Goal: Task Accomplishment & Management: Use online tool/utility

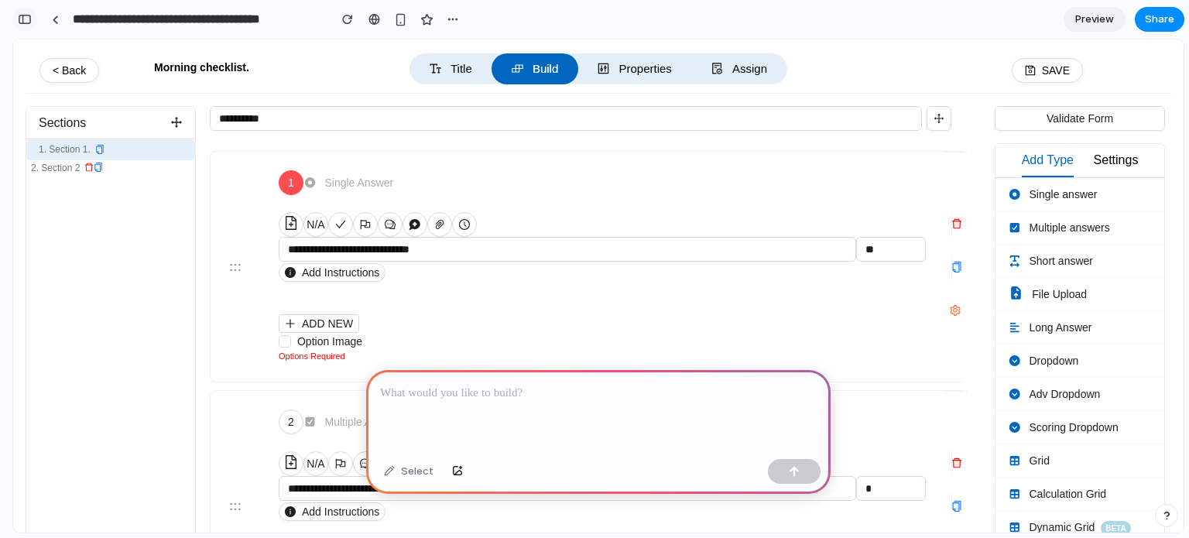
click at [26, 17] on div "button" at bounding box center [25, 19] width 14 height 11
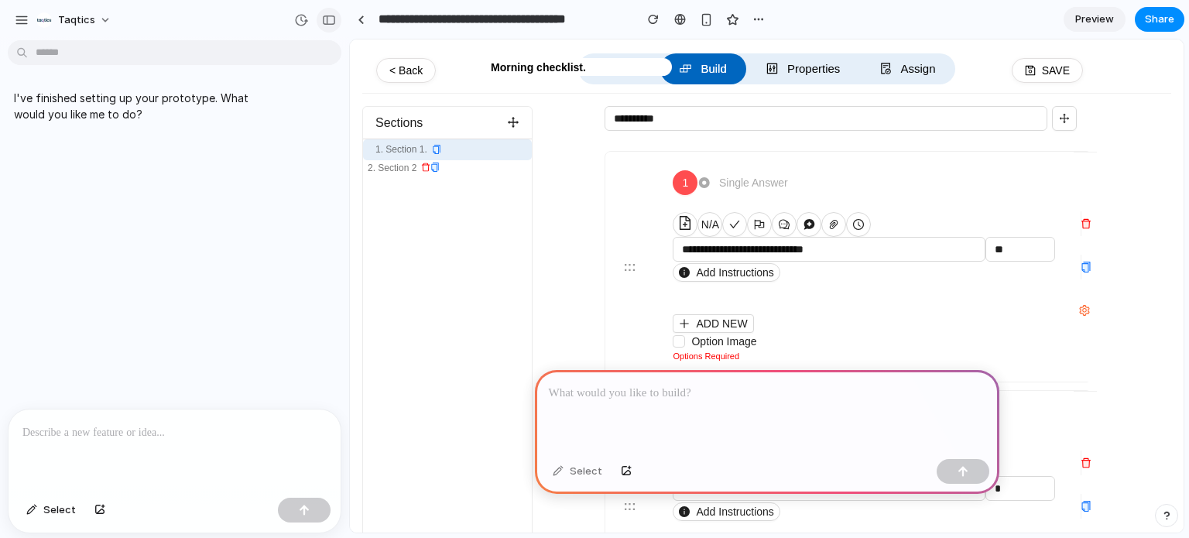
click at [326, 24] on div "button" at bounding box center [329, 20] width 14 height 11
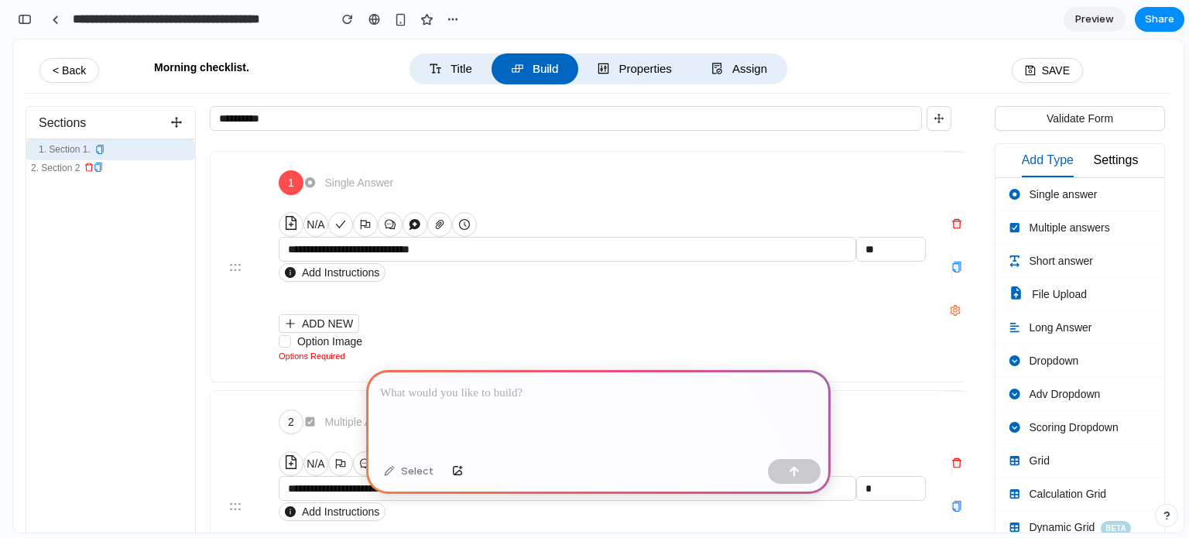
click at [412, 408] on div at bounding box center [598, 411] width 464 height 83
click at [411, 395] on p at bounding box center [598, 393] width 436 height 19
click at [933, 121] on icon "button" at bounding box center [938, 118] width 11 height 11
click at [27, 15] on div "button" at bounding box center [25, 19] width 14 height 11
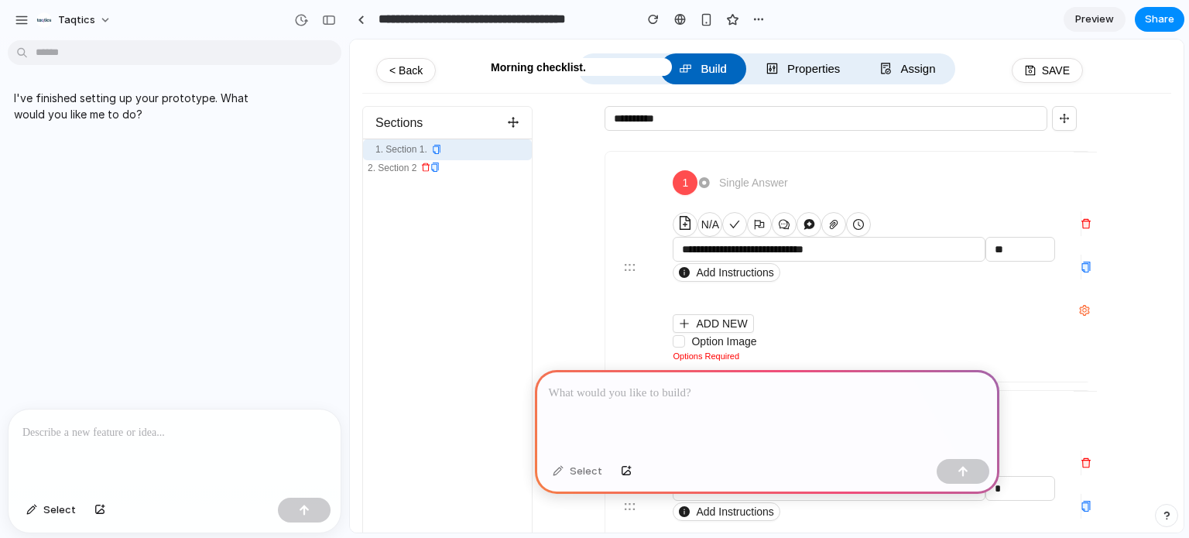
click at [201, 423] on p at bounding box center [174, 432] width 304 height 19
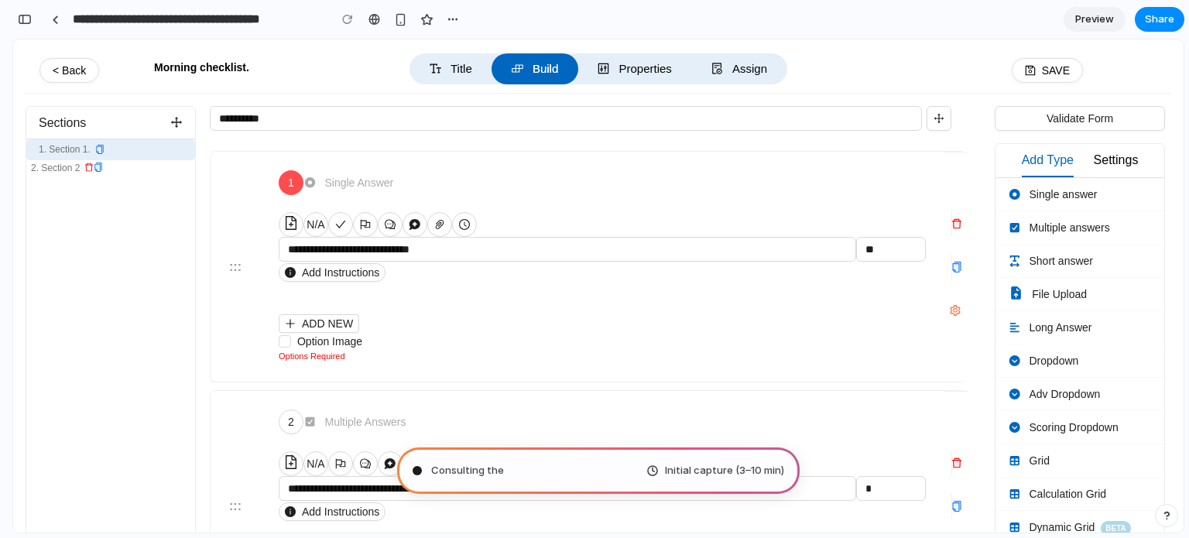
scroll to position [653, 0]
type input "**********"
click at [31, 22] on div "button" at bounding box center [25, 19] width 14 height 11
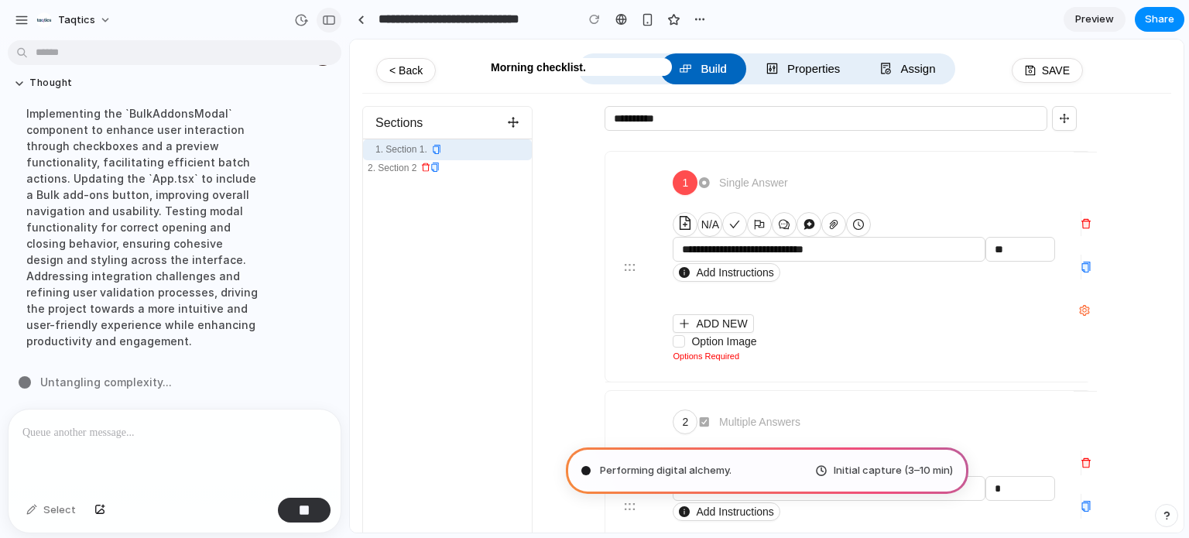
click at [320, 21] on button "button" at bounding box center [328, 20] width 25 height 25
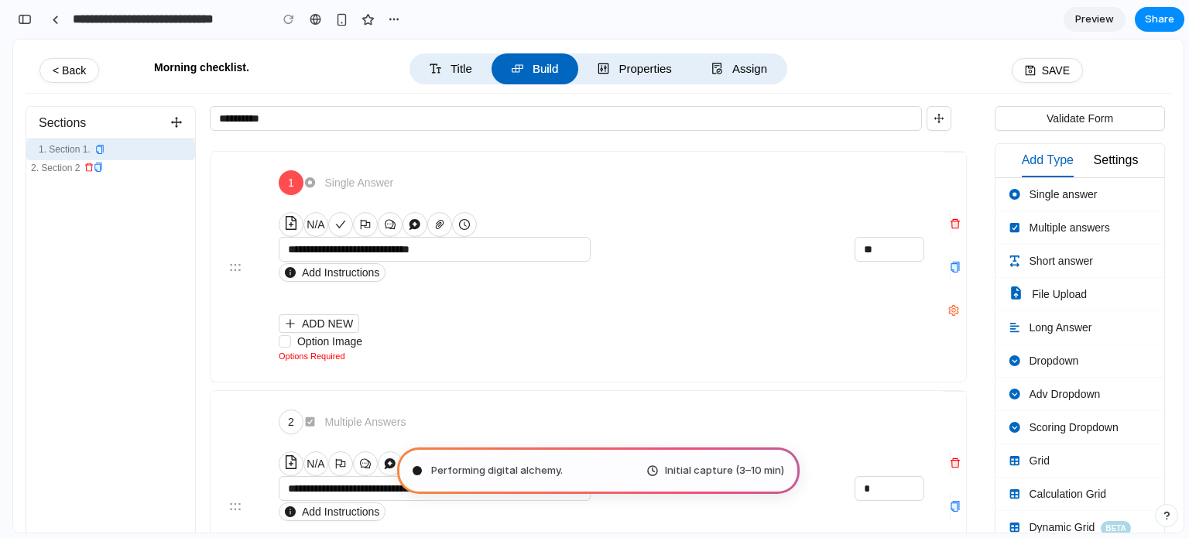
scroll to position [1456, 0]
click at [29, 19] on div "button" at bounding box center [25, 19] width 14 height 11
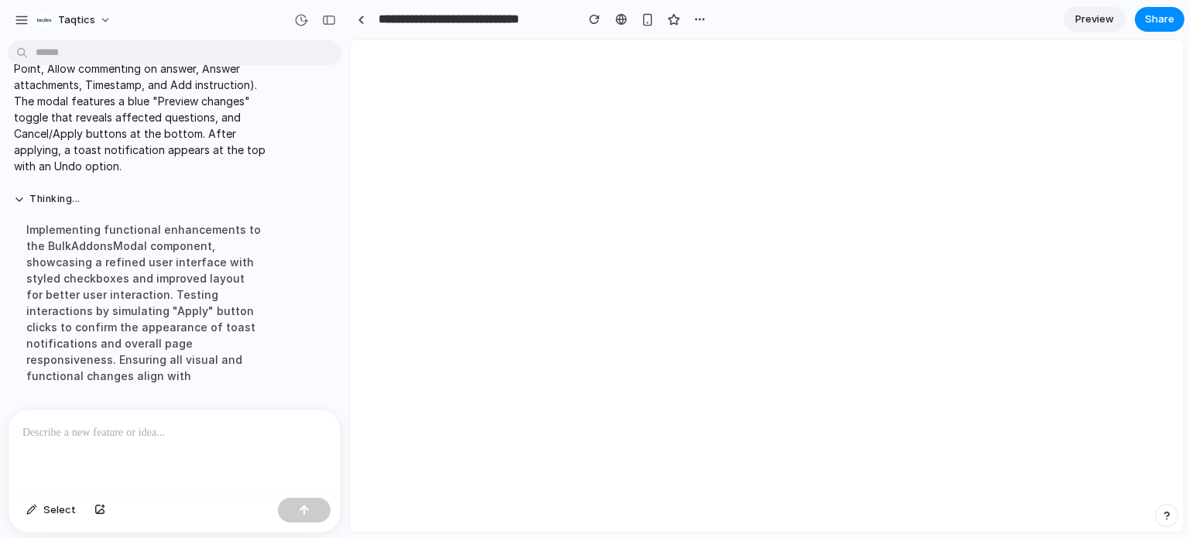
scroll to position [0, 0]
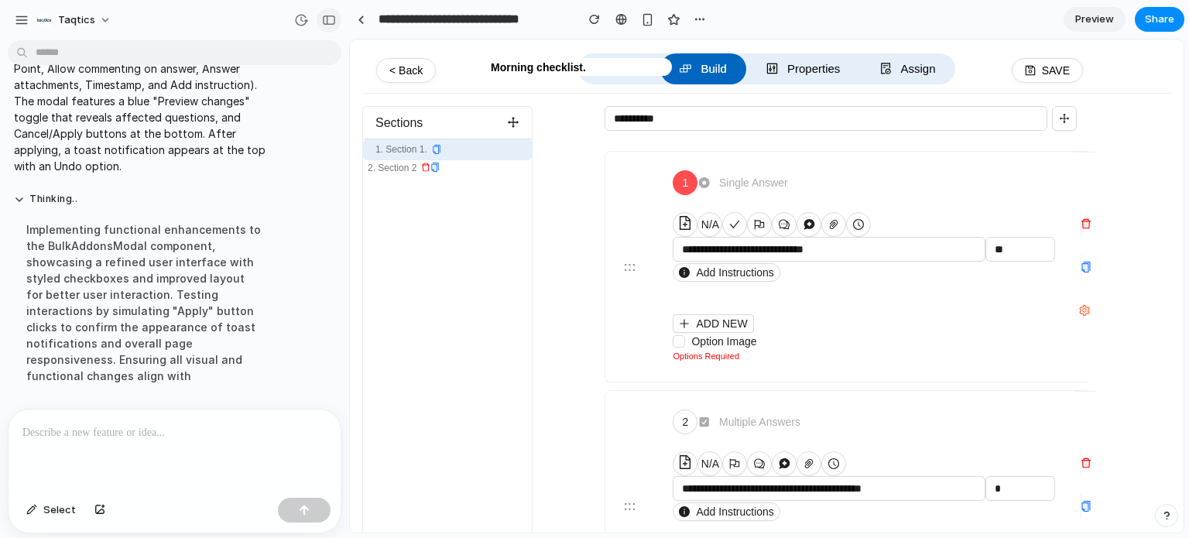
click at [331, 24] on div "button" at bounding box center [329, 20] width 14 height 11
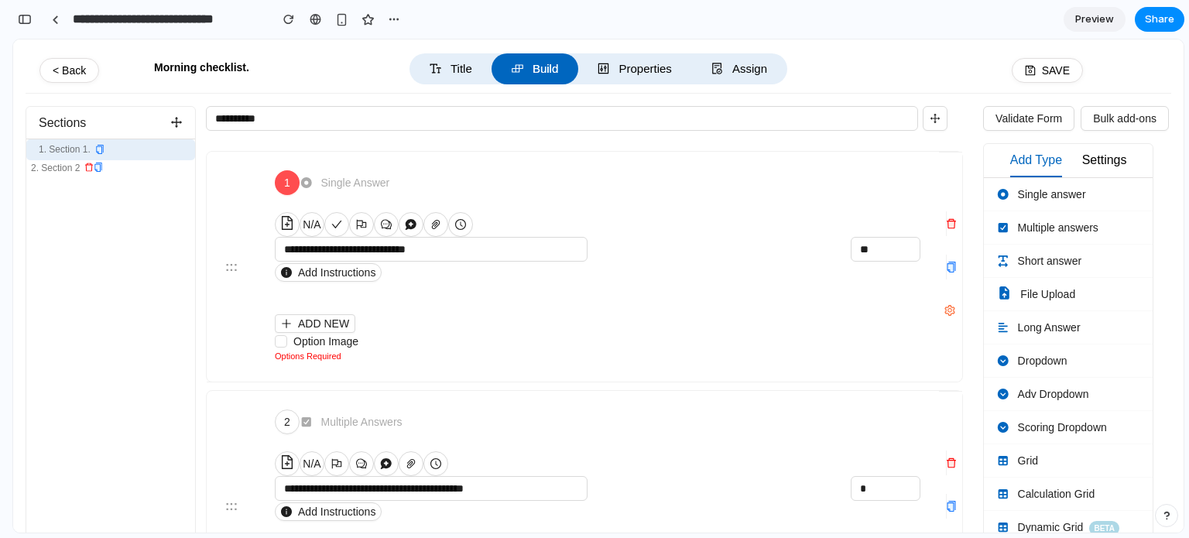
scroll to position [1099, 0]
click at [1090, 122] on button "Bulk add-ons" at bounding box center [1124, 118] width 88 height 25
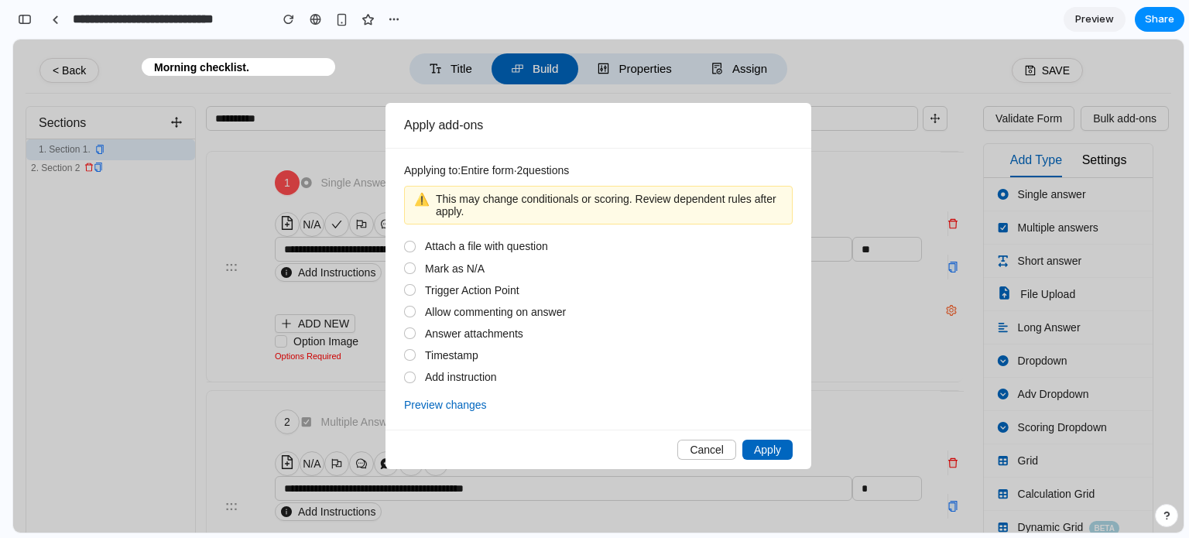
click at [452, 255] on div "Attach a file with question Mark as N/A Trigger Action Point Allow commenting o…" at bounding box center [598, 311] width 388 height 143
click at [442, 249] on span "Attach a file with question" at bounding box center [486, 246] width 123 height 12
click at [409, 268] on div at bounding box center [409, 267] width 11 height 11
click at [409, 290] on div at bounding box center [409, 290] width 11 height 11
click at [409, 316] on div at bounding box center [410, 312] width 12 height 12
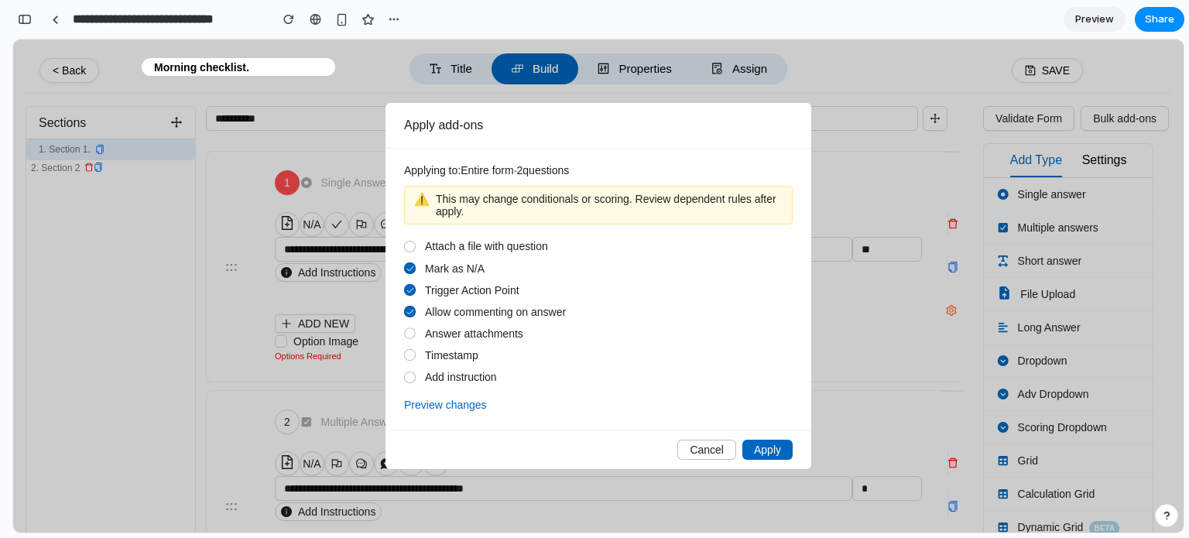
click at [412, 332] on div at bounding box center [409, 333] width 11 height 11
click at [761, 448] on span "Apply" at bounding box center [767, 449] width 27 height 12
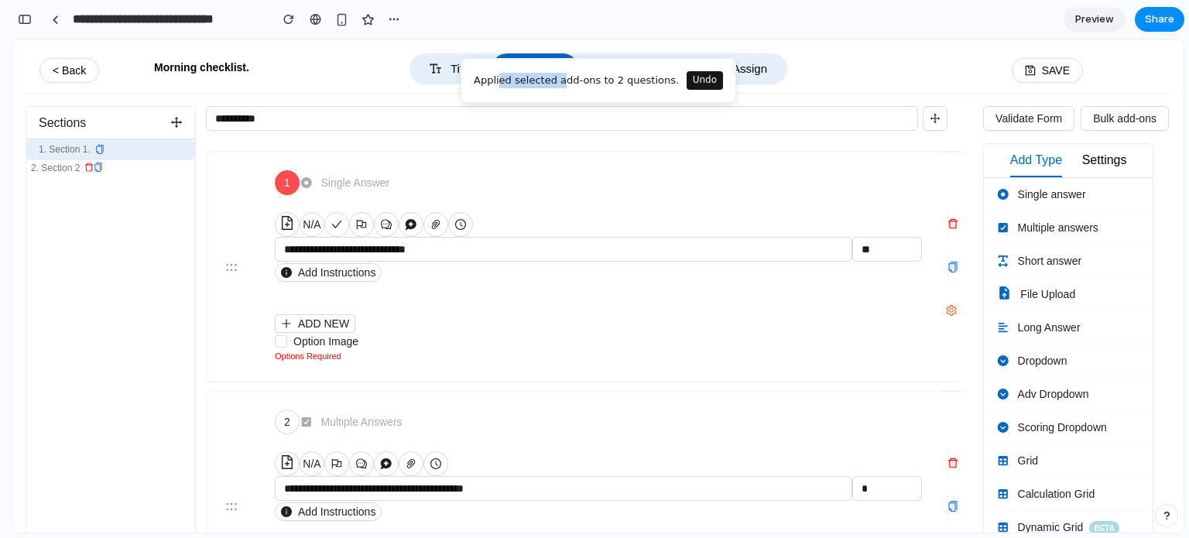
drag, startPoint x: 499, startPoint y: 84, endPoint x: 559, endPoint y: 84, distance: 60.4
click at [559, 84] on div "Applied selected add-ons to 2 questions." at bounding box center [576, 80] width 205 height 15
click at [579, 84] on div "Applied selected add-ons to 2 questions." at bounding box center [576, 80] width 205 height 15
click at [1082, 115] on button "Bulk add-ons" at bounding box center [1124, 118] width 88 height 25
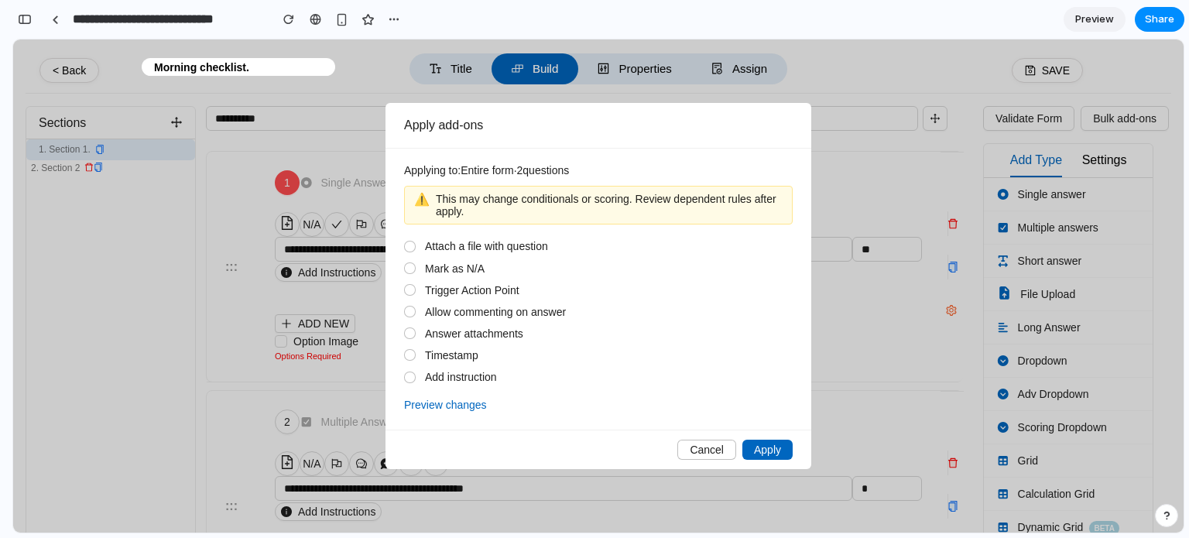
click at [464, 403] on button "Preview changes" at bounding box center [445, 404] width 83 height 19
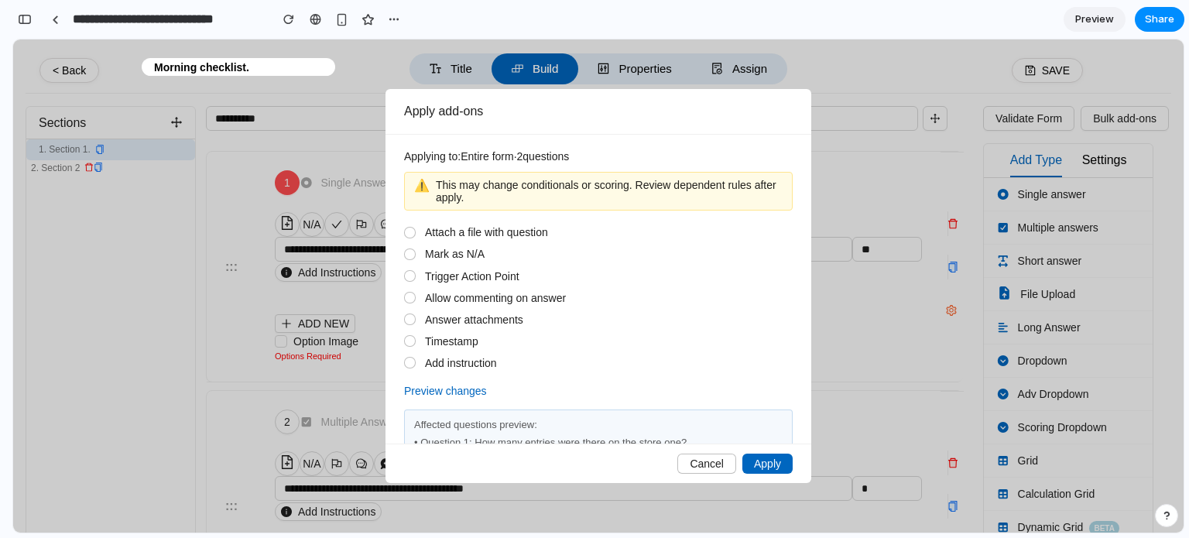
scroll to position [43, 0]
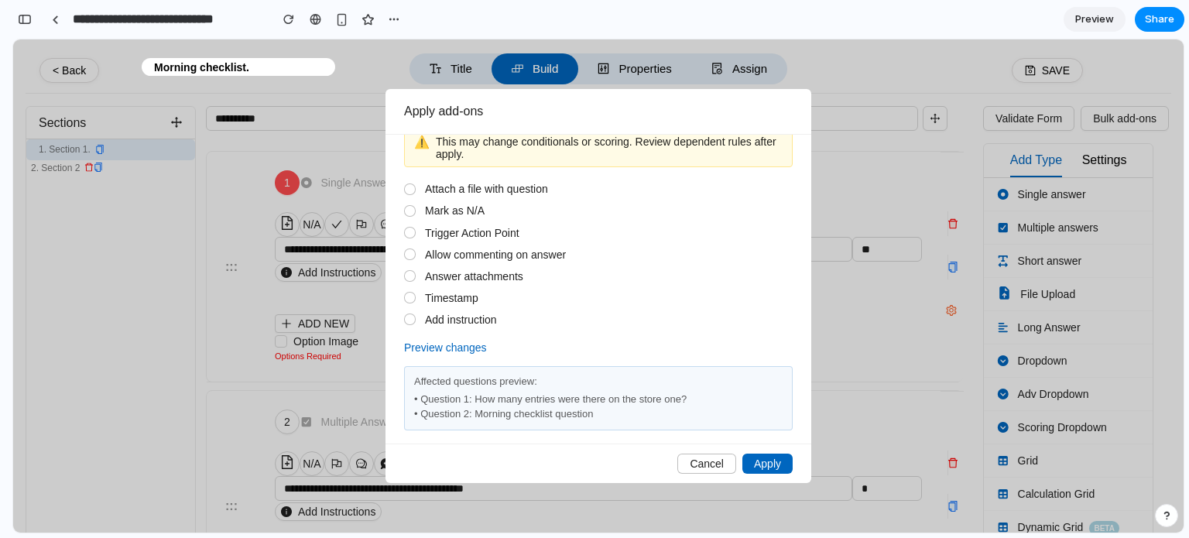
click at [423, 384] on div "Affected questions preview:" at bounding box center [598, 382] width 368 height 12
drag, startPoint x: 423, startPoint y: 384, endPoint x: 515, endPoint y: 386, distance: 91.3
click at [515, 386] on div "Affected questions preview:" at bounding box center [598, 382] width 368 height 12
click at [556, 389] on div "Affected questions preview: • Question 1: How many entries were there on the st…" at bounding box center [598, 398] width 388 height 64
click at [446, 350] on button "Preview changes" at bounding box center [445, 347] width 83 height 19
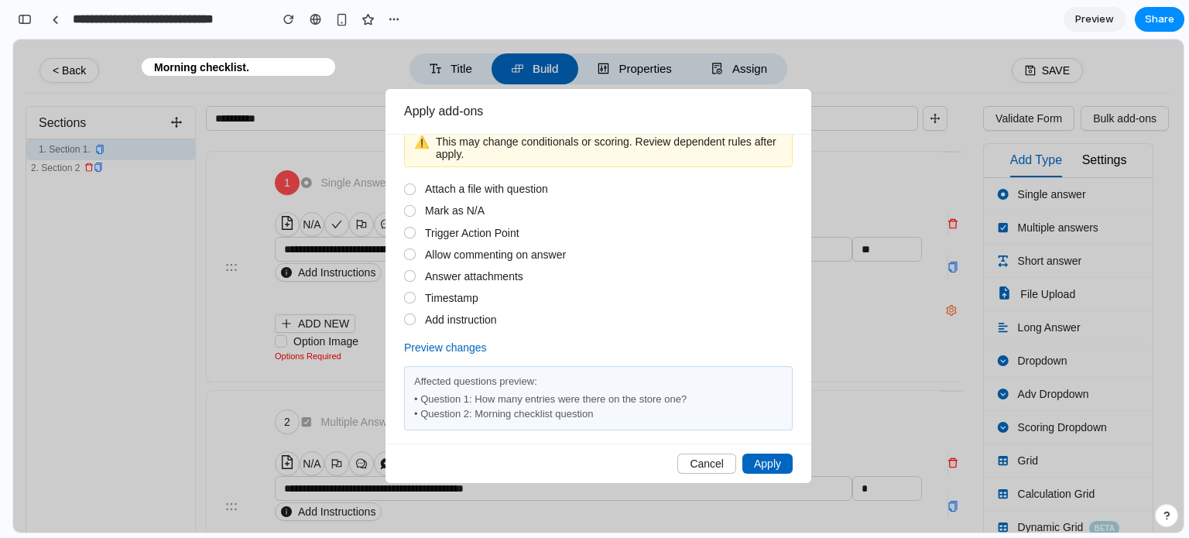
scroll to position [0, 0]
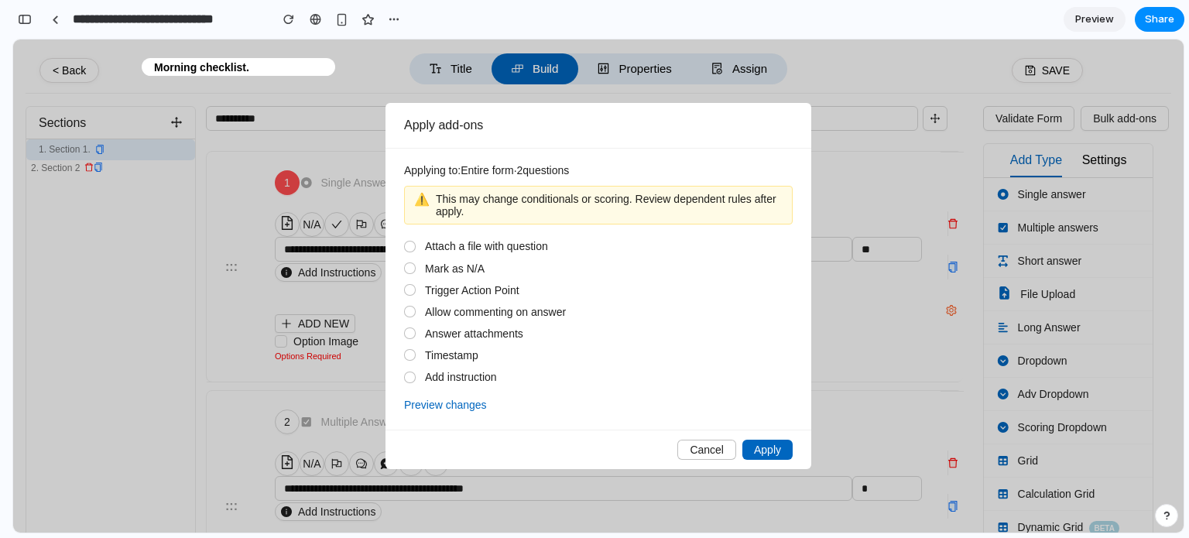
click at [443, 412] on button "Preview changes" at bounding box center [445, 404] width 83 height 19
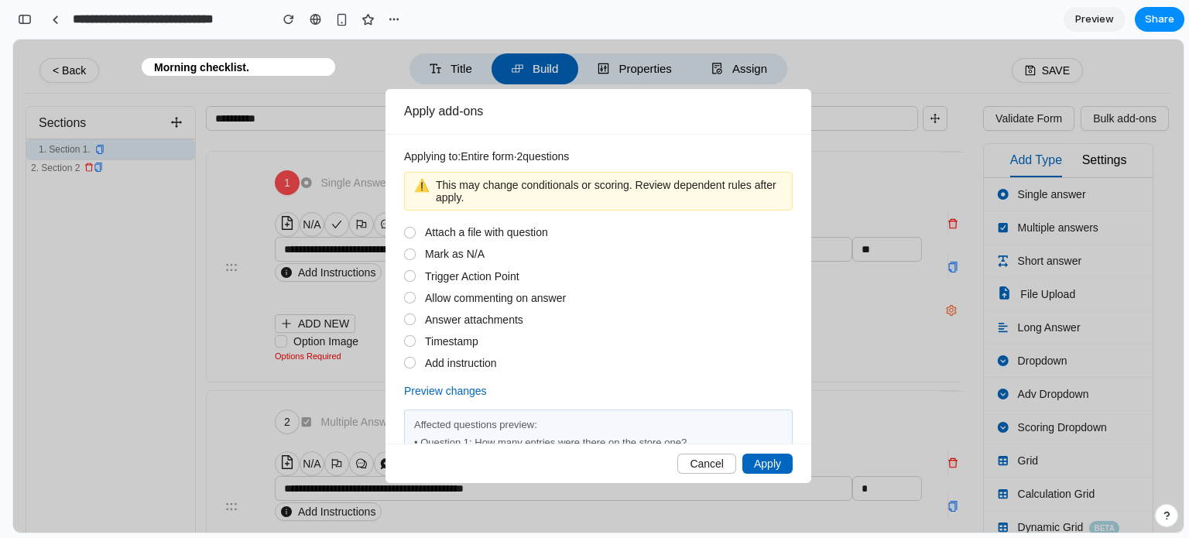
scroll to position [43, 0]
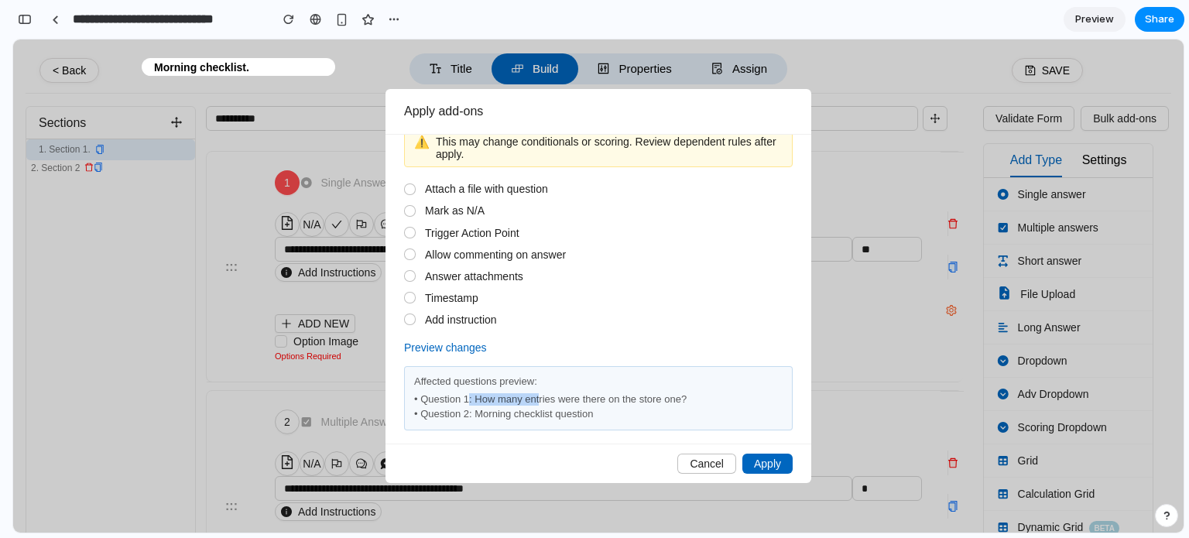
drag, startPoint x: 468, startPoint y: 397, endPoint x: 542, endPoint y: 405, distance: 74.0
click at [542, 405] on div "• Question 1: How many entries were there on the store one? • Question 2: Morni…" at bounding box center [598, 407] width 368 height 26
click at [566, 410] on div "• Question 2: Morning checklist question" at bounding box center [598, 415] width 368 height 12
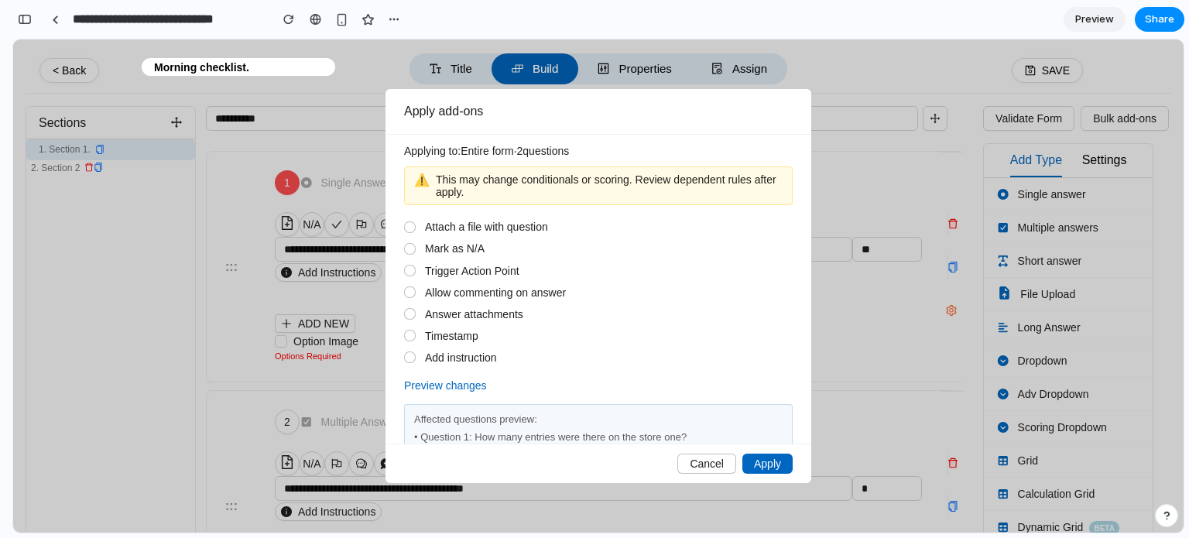
scroll to position [0, 0]
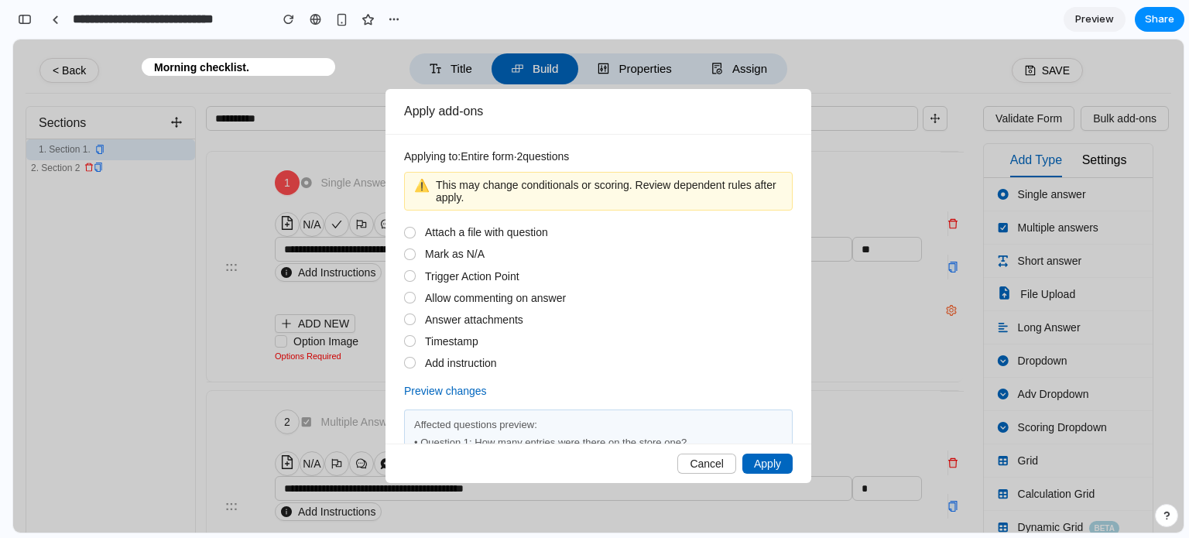
click at [764, 470] on button "Apply" at bounding box center [767, 463] width 50 height 20
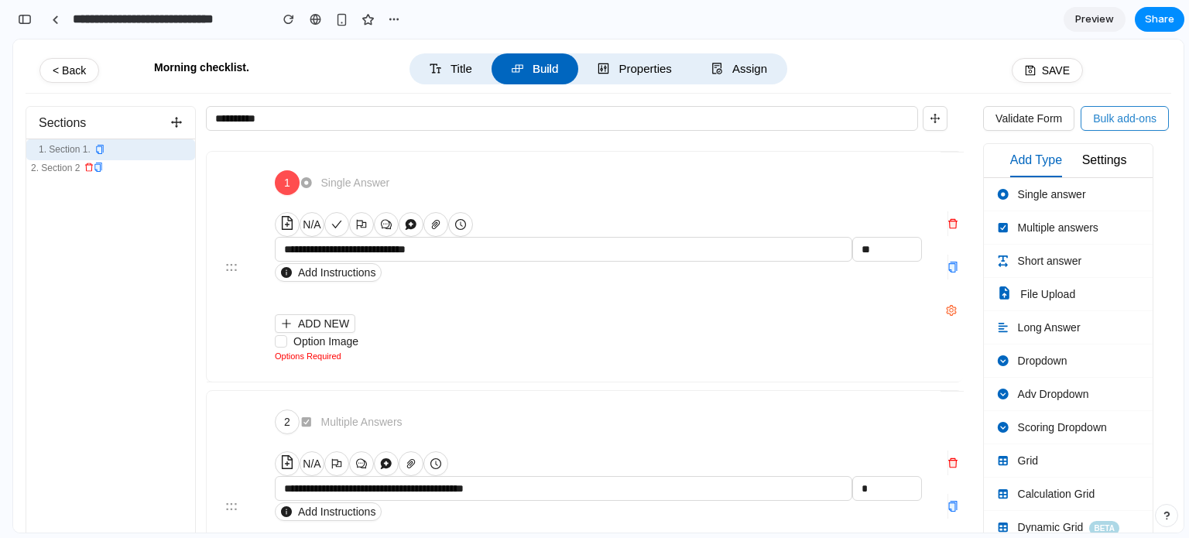
click at [1090, 111] on button "Bulk add-ons" at bounding box center [1124, 118] width 88 height 25
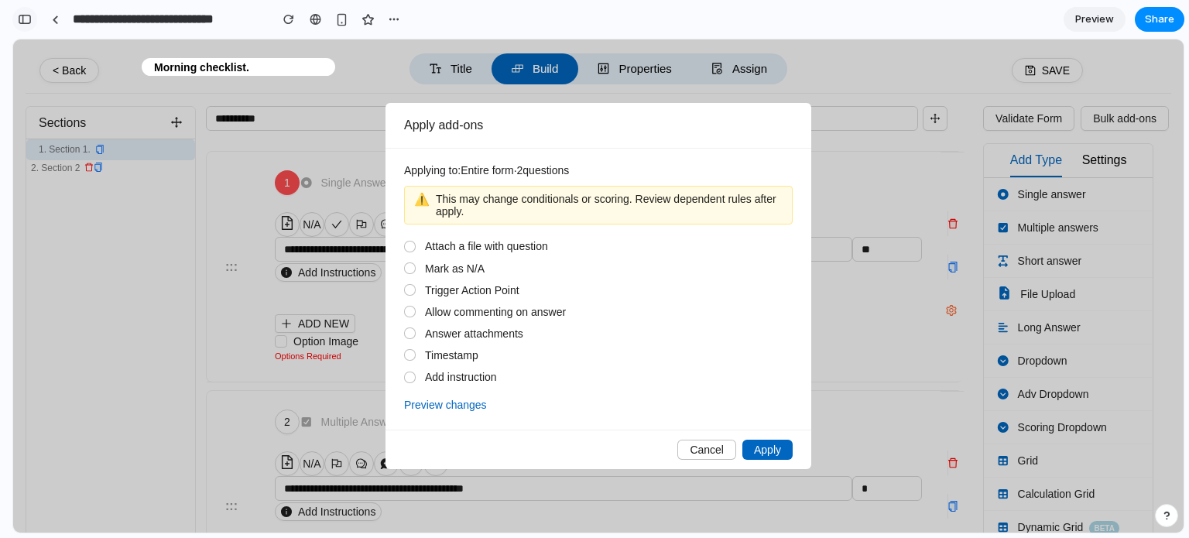
click at [22, 22] on div "button" at bounding box center [25, 19] width 14 height 11
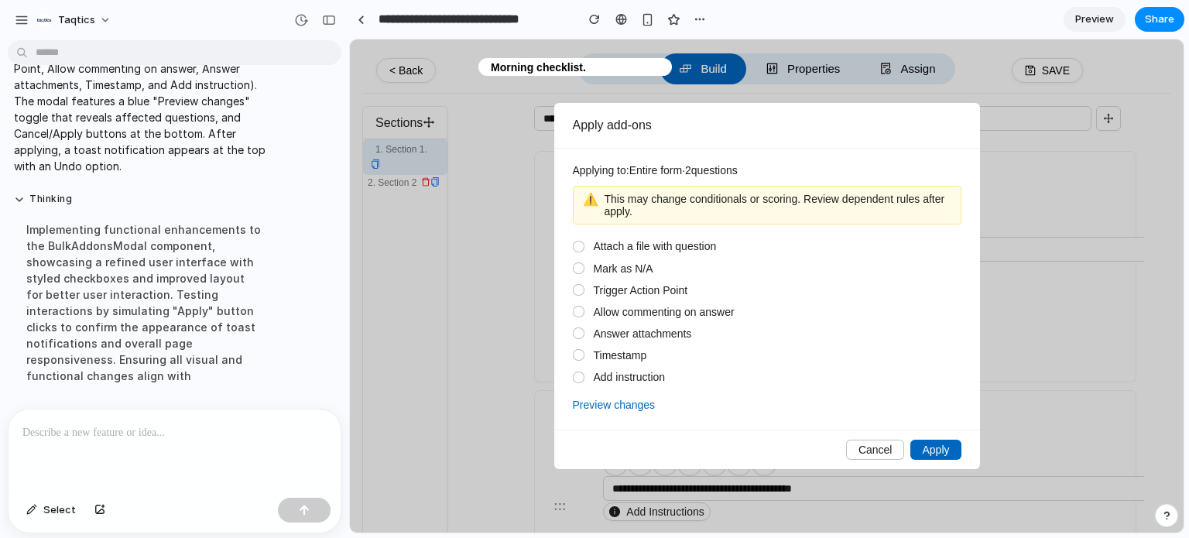
scroll to position [660, 0]
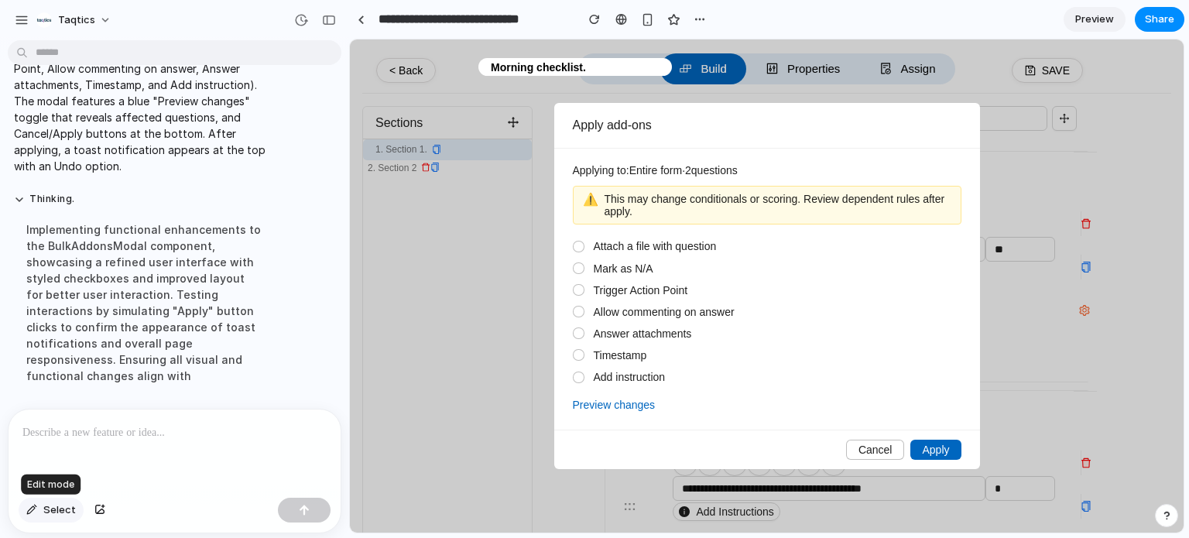
click at [59, 505] on span "Select" at bounding box center [59, 509] width 32 height 15
click at [55, 516] on span "Select" at bounding box center [59, 509] width 32 height 15
click at [599, 409] on button "Preview changes" at bounding box center [614, 404] width 83 height 19
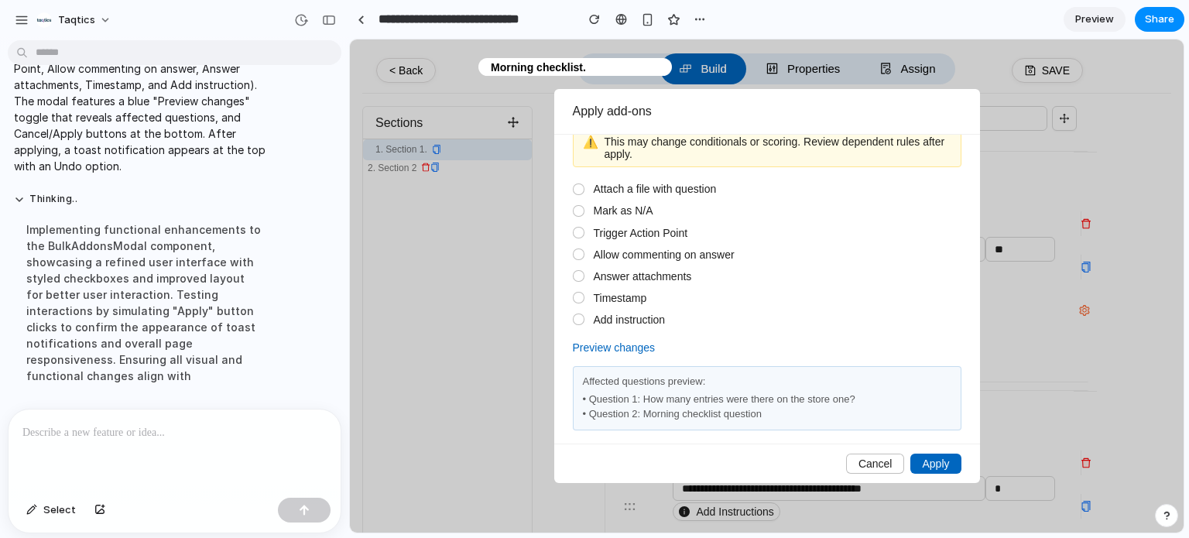
scroll to position [40, 0]
click at [132, 439] on div at bounding box center [175, 450] width 332 height 82
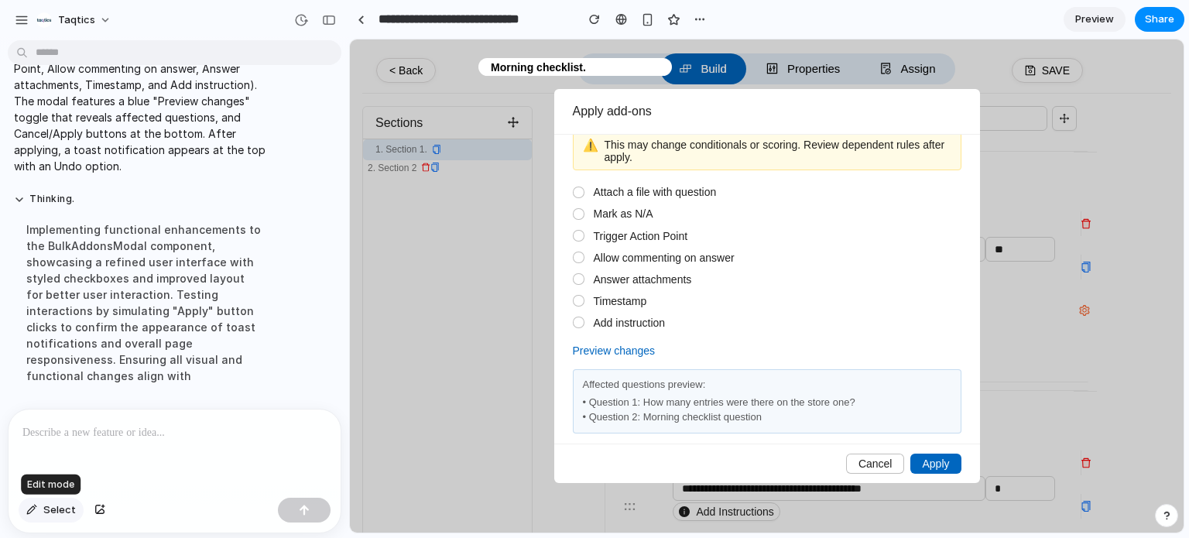
click at [31, 506] on div "button" at bounding box center [31, 509] width 11 height 9
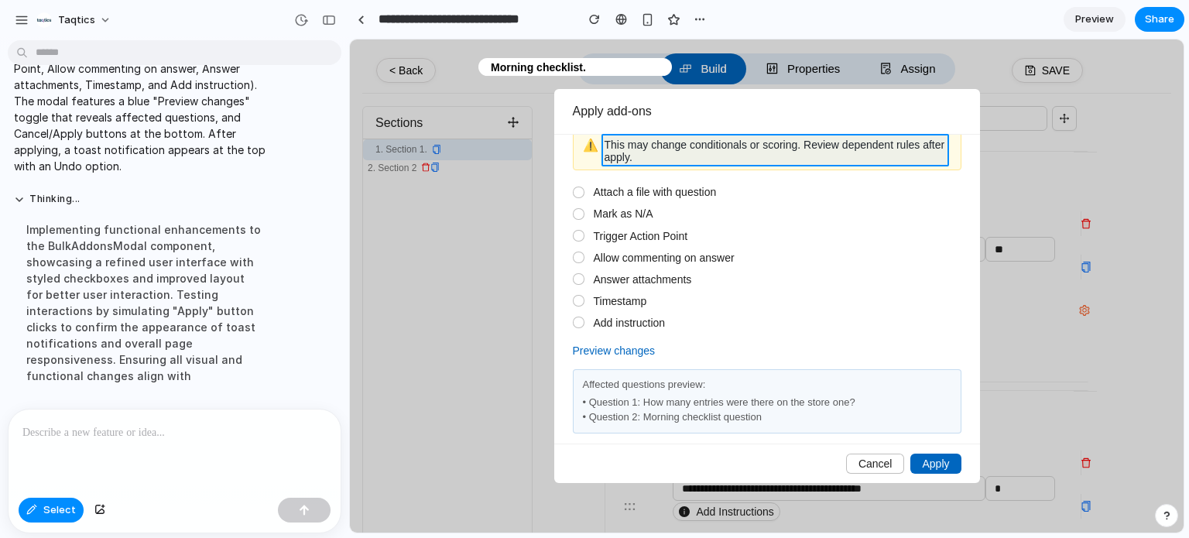
click at [672, 145] on div at bounding box center [766, 286] width 833 height 494
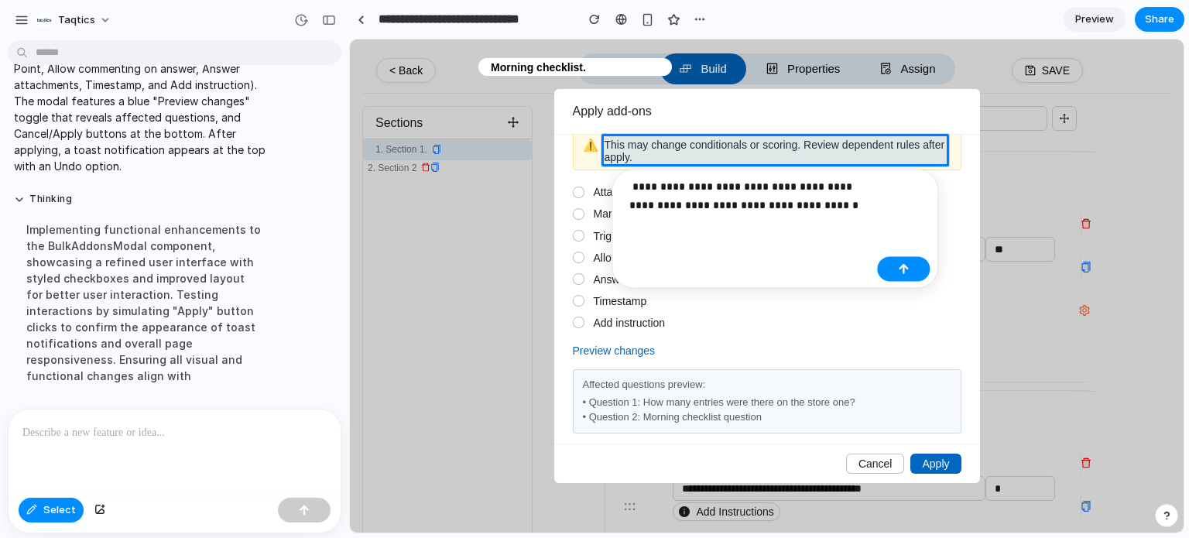
click at [726, 207] on p "**********" at bounding box center [749, 195] width 241 height 37
click at [743, 205] on p "**********" at bounding box center [749, 195] width 241 height 37
drag, startPoint x: 743, startPoint y: 205, endPoint x: 707, endPoint y: 207, distance: 35.6
click at [707, 207] on p "**********" at bounding box center [749, 195] width 241 height 37
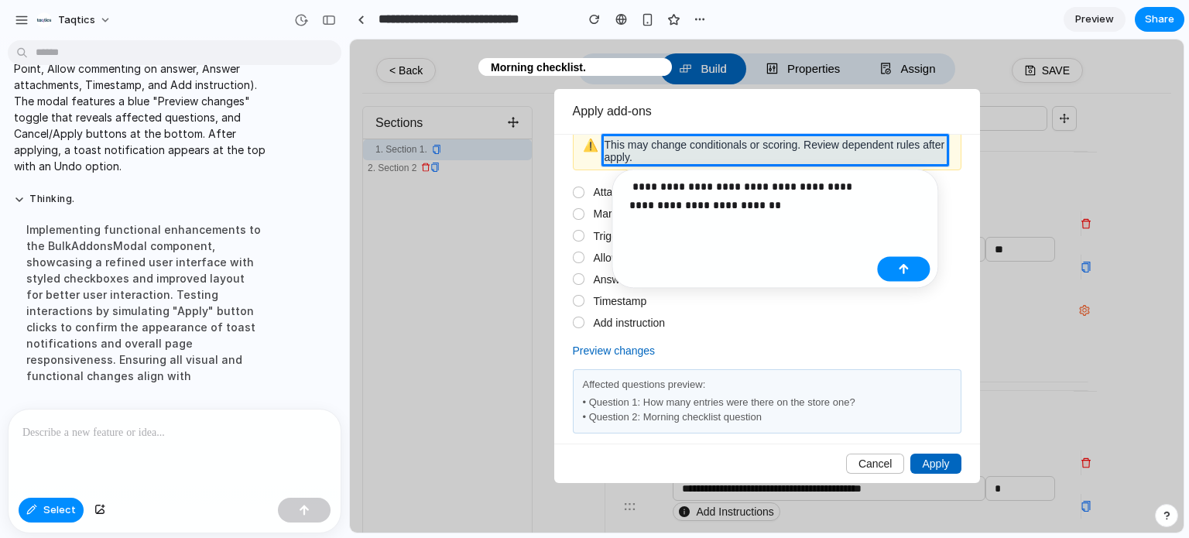
click at [870, 186] on p "**********" at bounding box center [749, 195] width 241 height 37
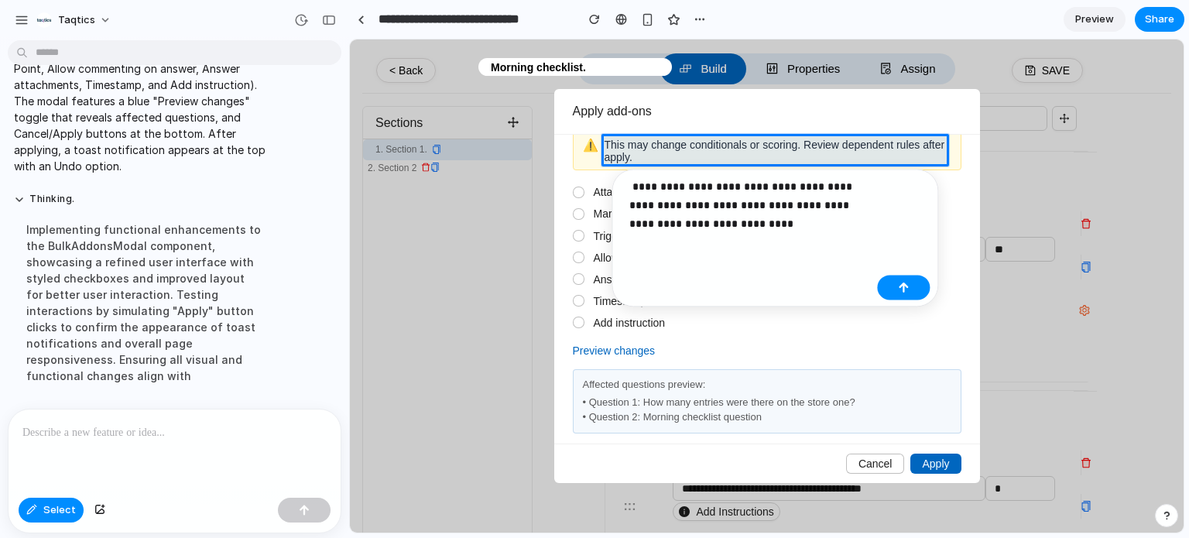
click at [835, 186] on p "**********" at bounding box center [749, 205] width 241 height 56
drag, startPoint x: 796, startPoint y: 206, endPoint x: 663, endPoint y: 226, distance: 134.6
click at [663, 226] on p "**********" at bounding box center [749, 205] width 241 height 56
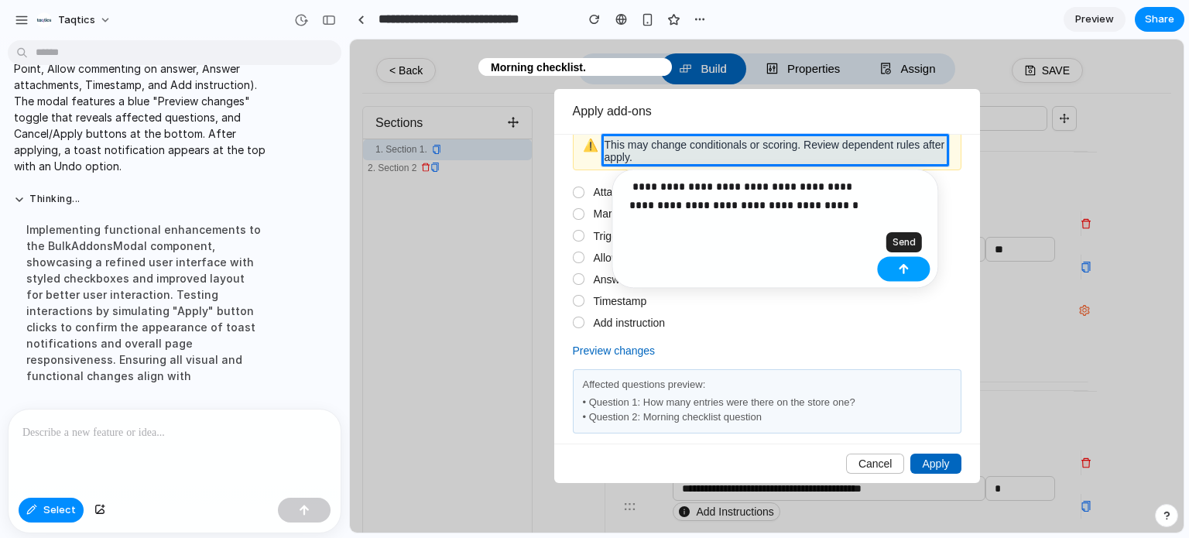
click at [890, 262] on button "button" at bounding box center [903, 268] width 53 height 25
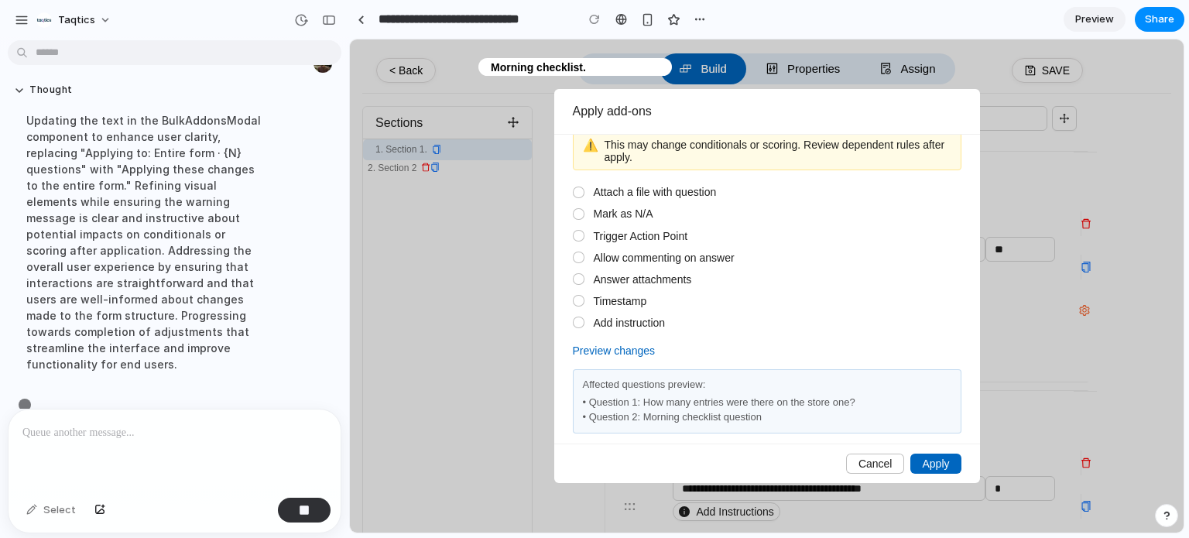
scroll to position [899, 0]
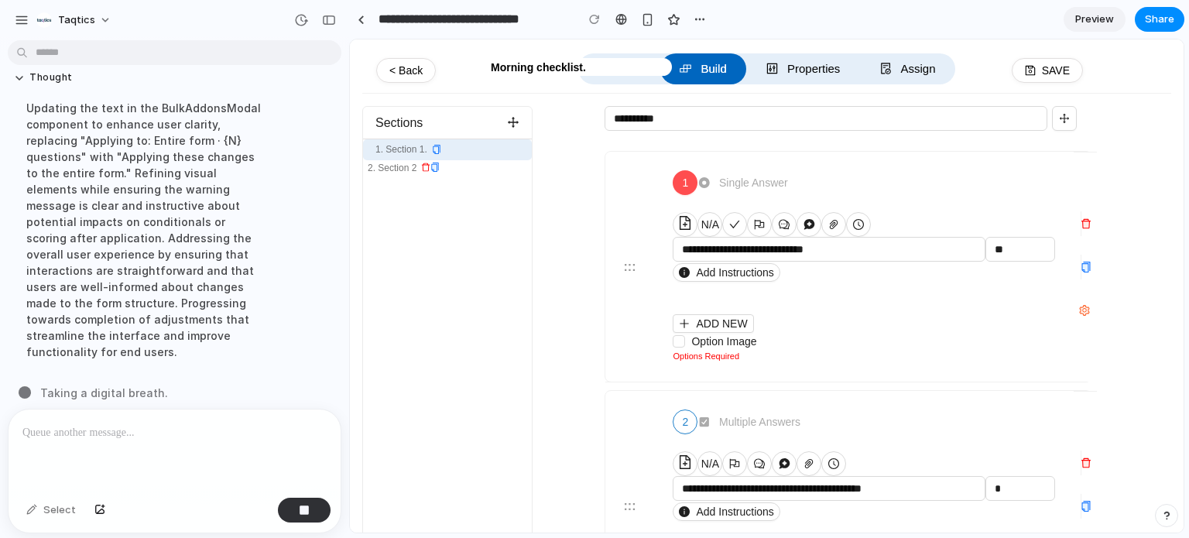
click at [683, 422] on span "2" at bounding box center [685, 421] width 6 height 17
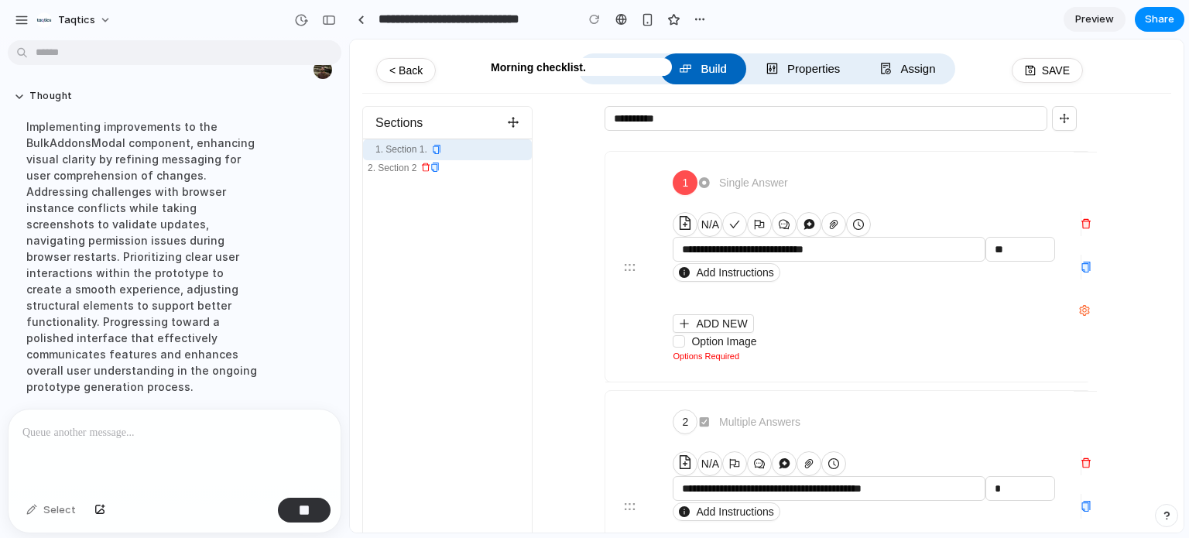
scroll to position [915, 0]
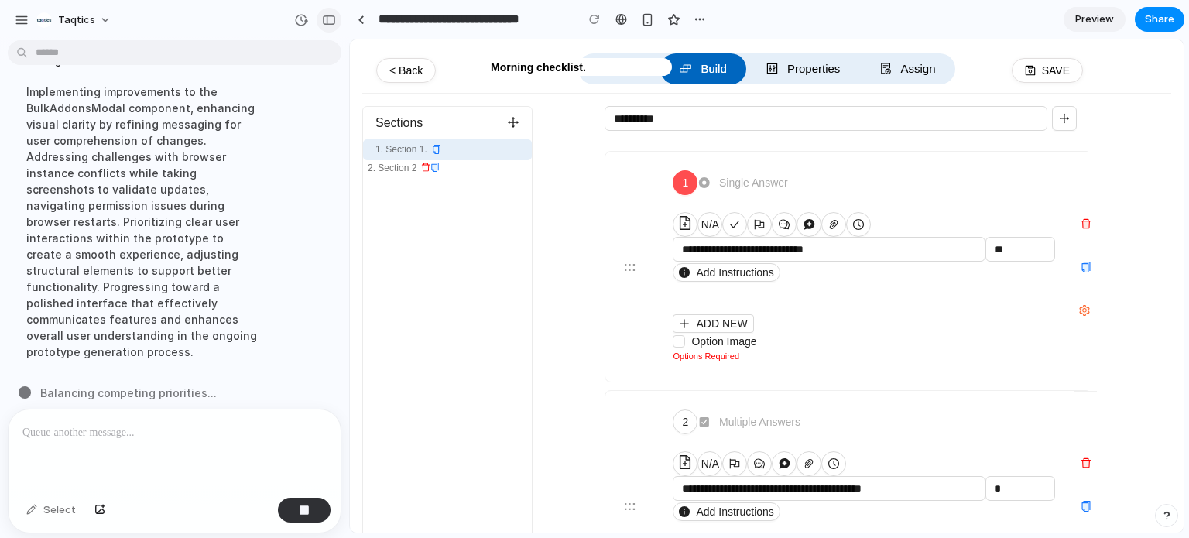
click at [328, 27] on button "button" at bounding box center [328, 20] width 25 height 25
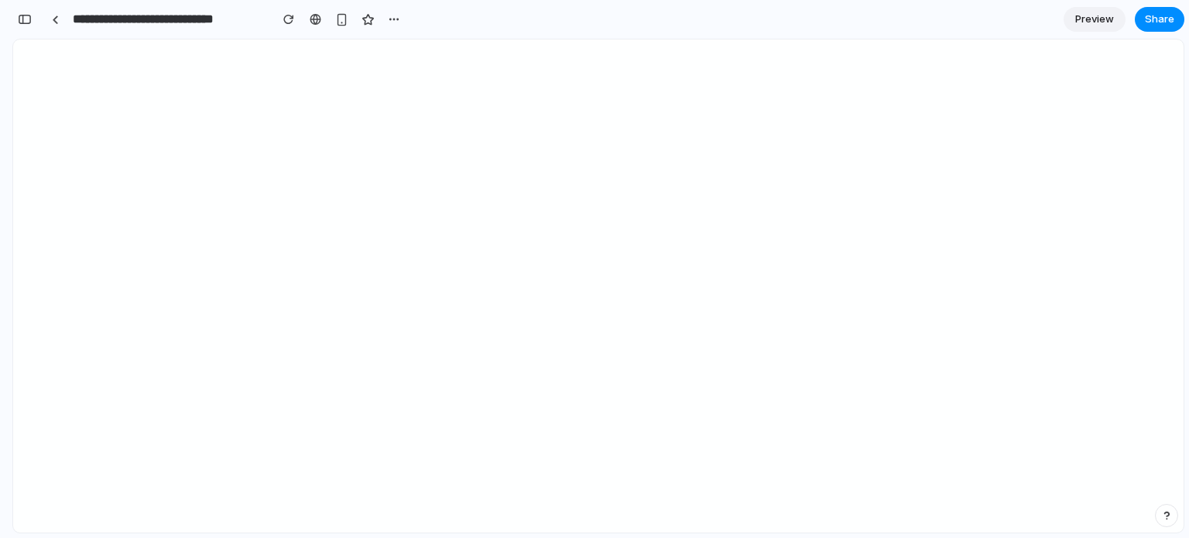
scroll to position [0, 0]
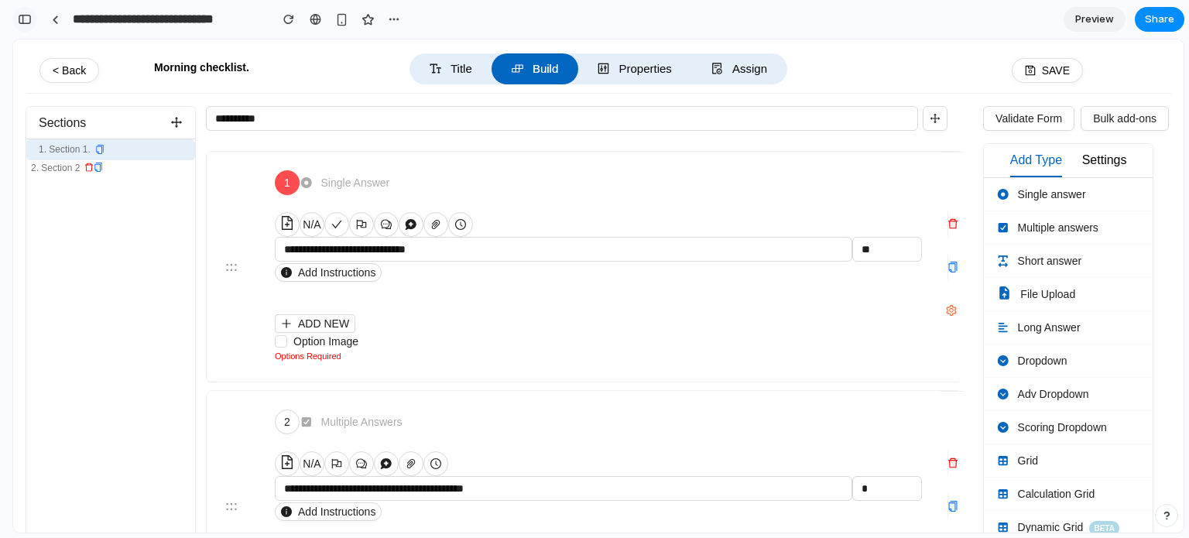
click at [22, 22] on div "button" at bounding box center [25, 19] width 14 height 11
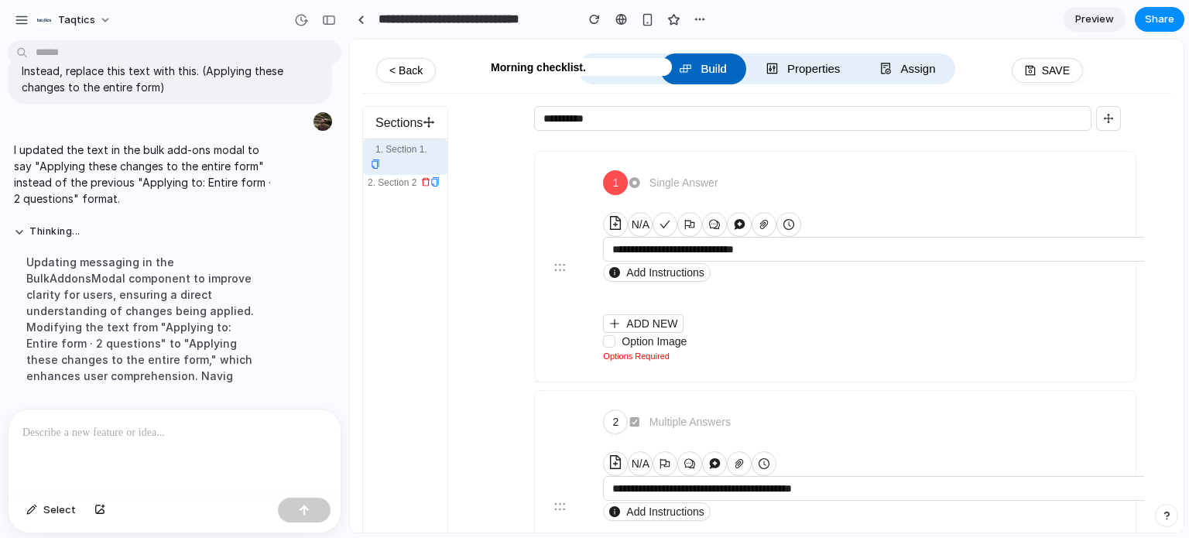
scroll to position [834, 0]
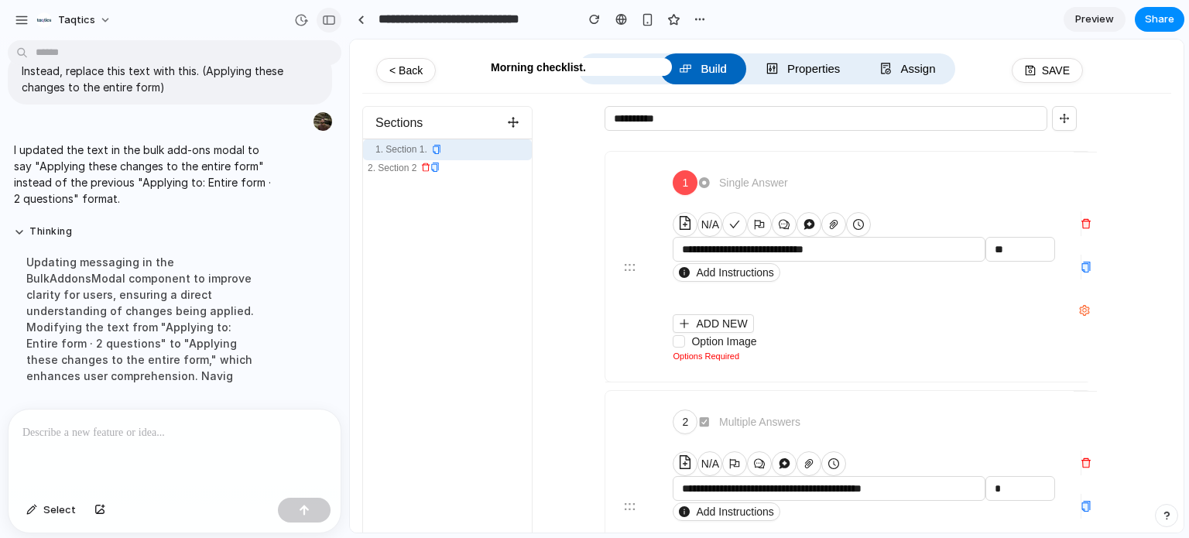
click at [322, 22] on div "button" at bounding box center [329, 20] width 14 height 11
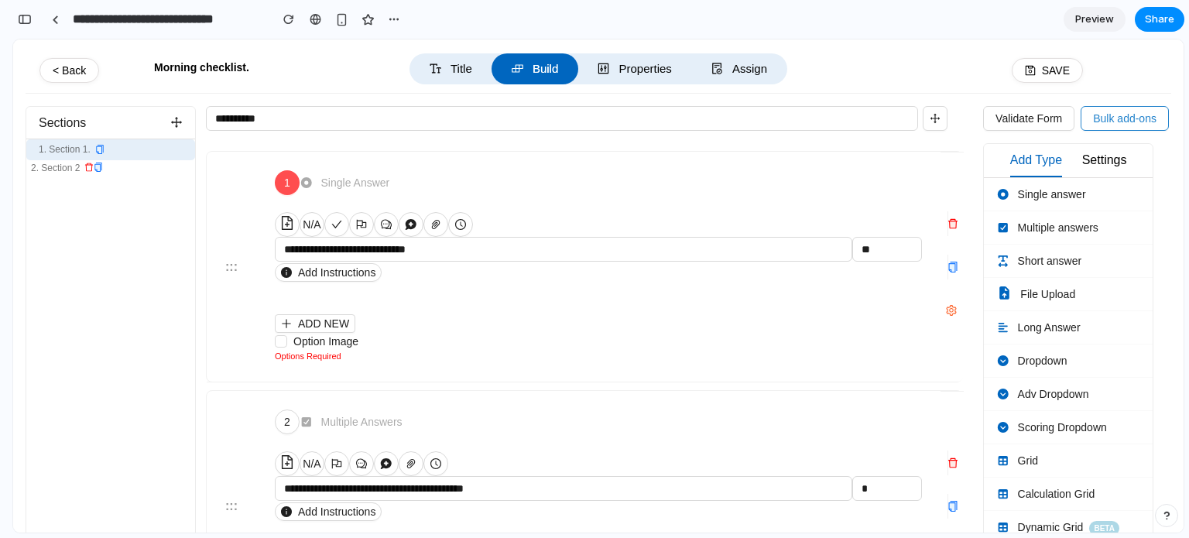
click at [1090, 118] on button "Bulk add-ons" at bounding box center [1124, 118] width 88 height 25
click at [1115, 115] on span "Bulk add-ons" at bounding box center [1124, 118] width 63 height 17
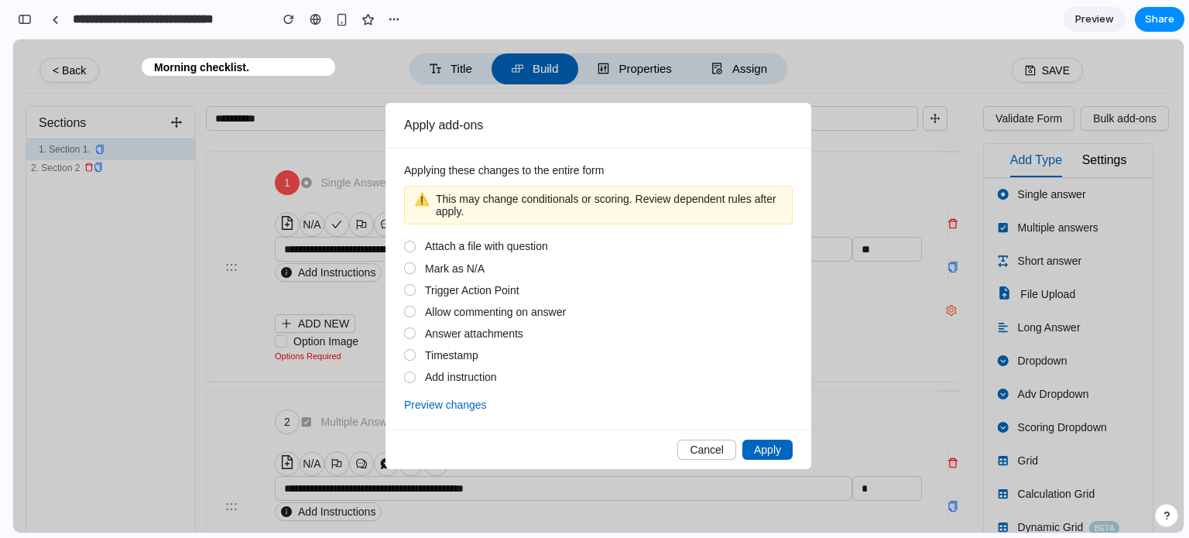
scroll to position [89, 0]
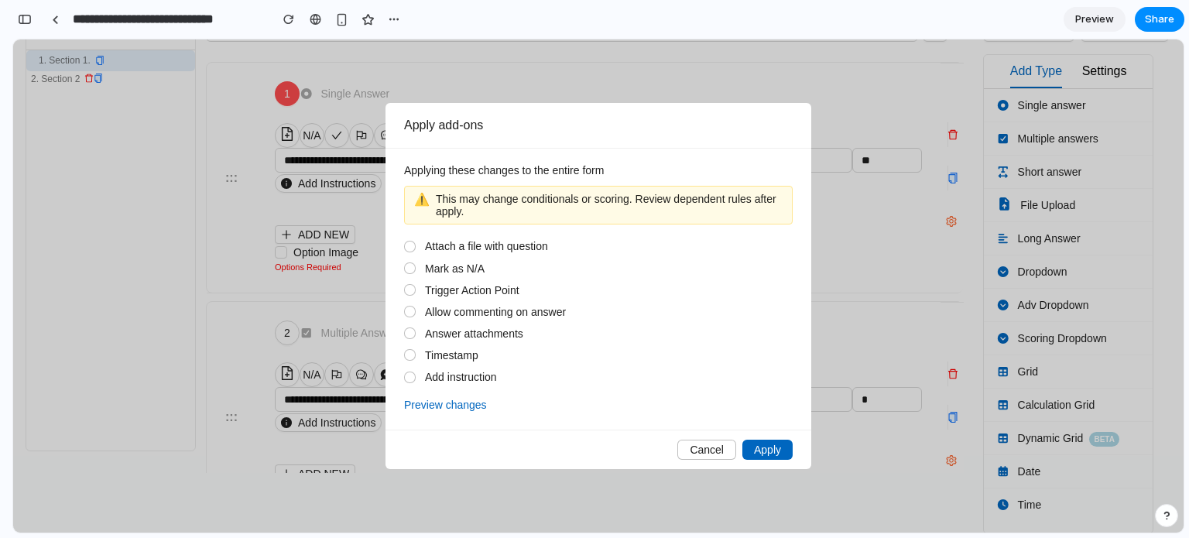
click at [441, 403] on button "Preview changes" at bounding box center [445, 404] width 83 height 19
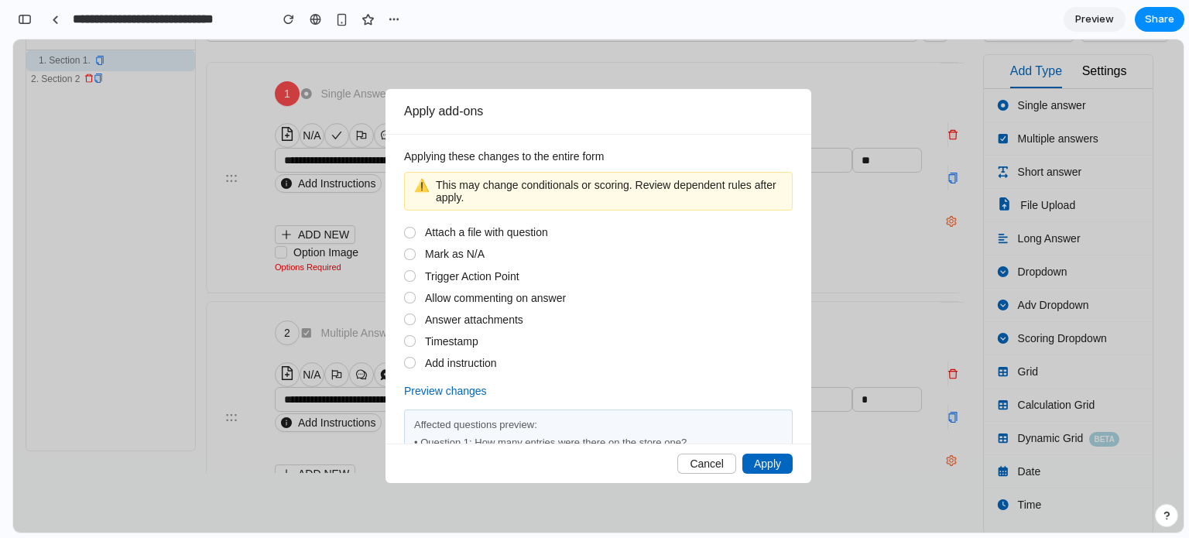
scroll to position [43, 0]
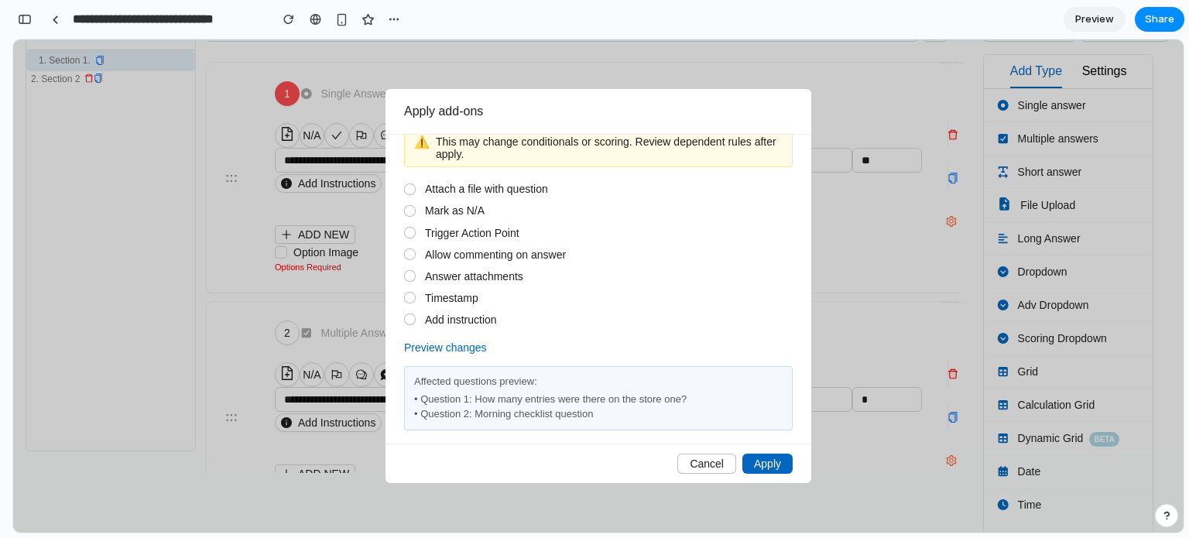
click at [428, 334] on div "Applying these changes to the entire form ⚠️ This may change conditionals or sc…" at bounding box center [598, 289] width 426 height 309
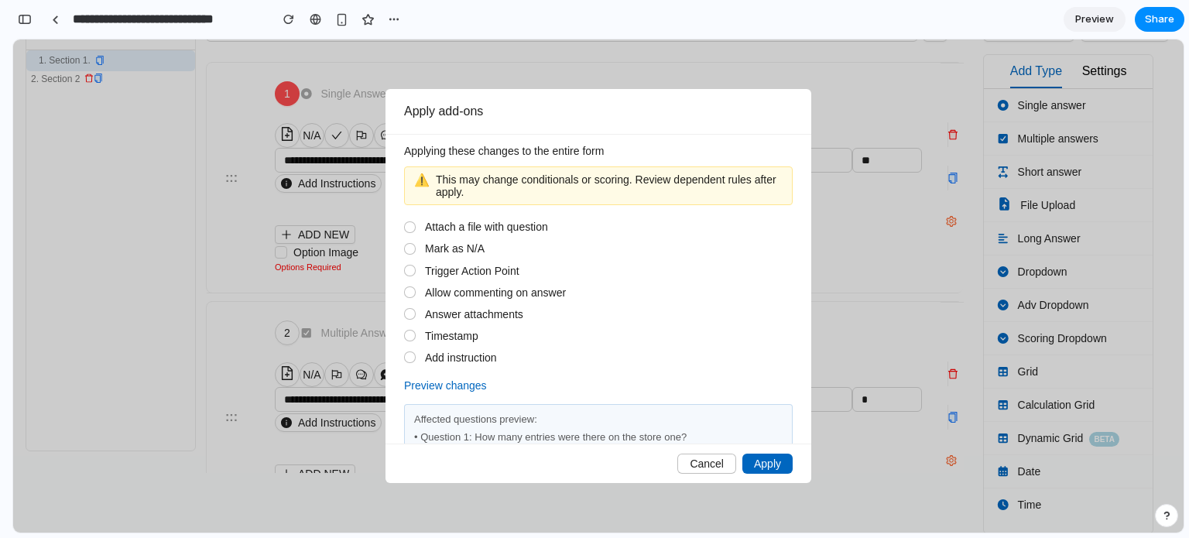
scroll to position [0, 0]
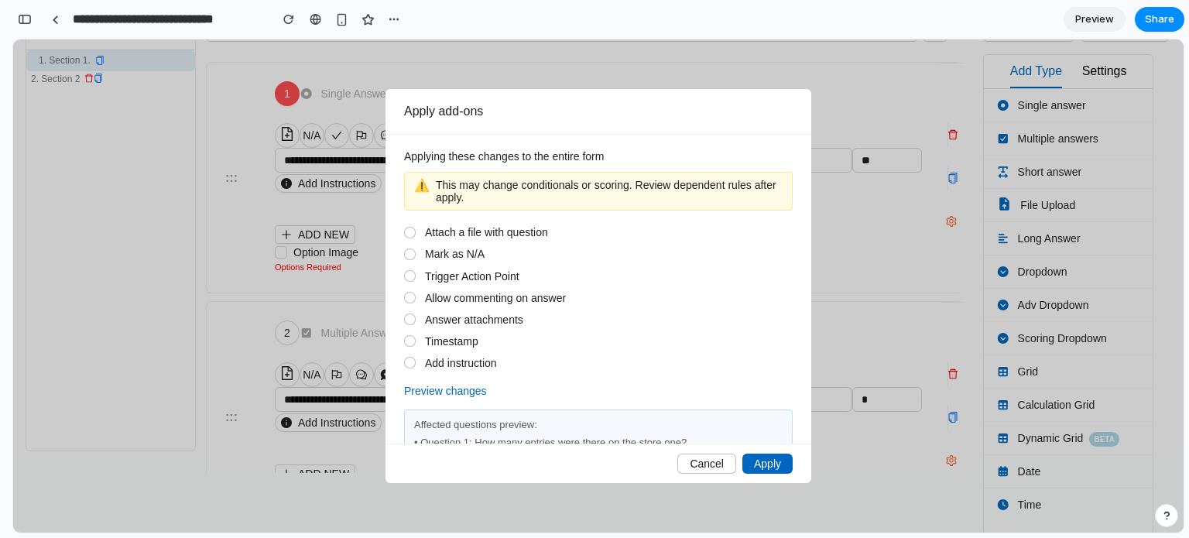
click at [436, 390] on button "Preview changes" at bounding box center [445, 390] width 83 height 19
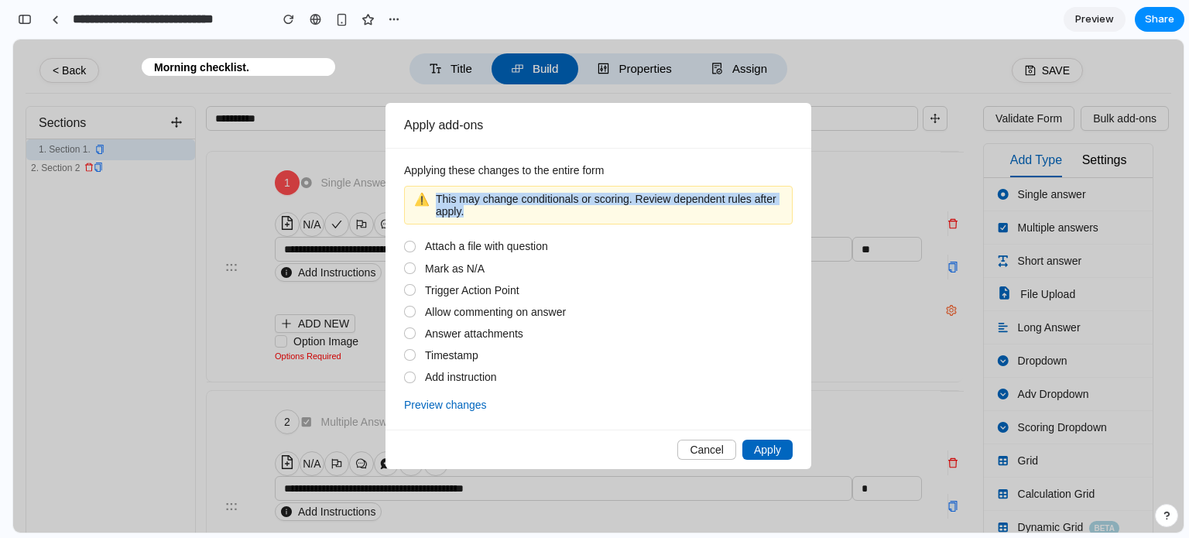
drag, startPoint x: 477, startPoint y: 213, endPoint x: 437, endPoint y: 198, distance: 42.8
click at [437, 198] on span "This may change conditionals or scoring. Review dependent rules after apply." at bounding box center [609, 205] width 347 height 25
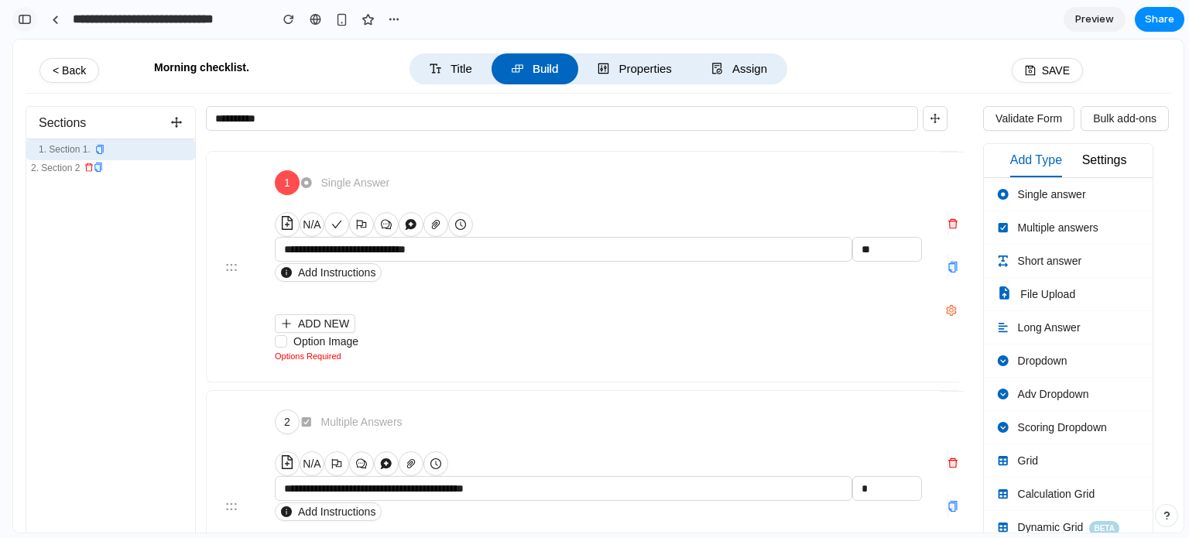
click at [26, 22] on div "button" at bounding box center [25, 19] width 14 height 11
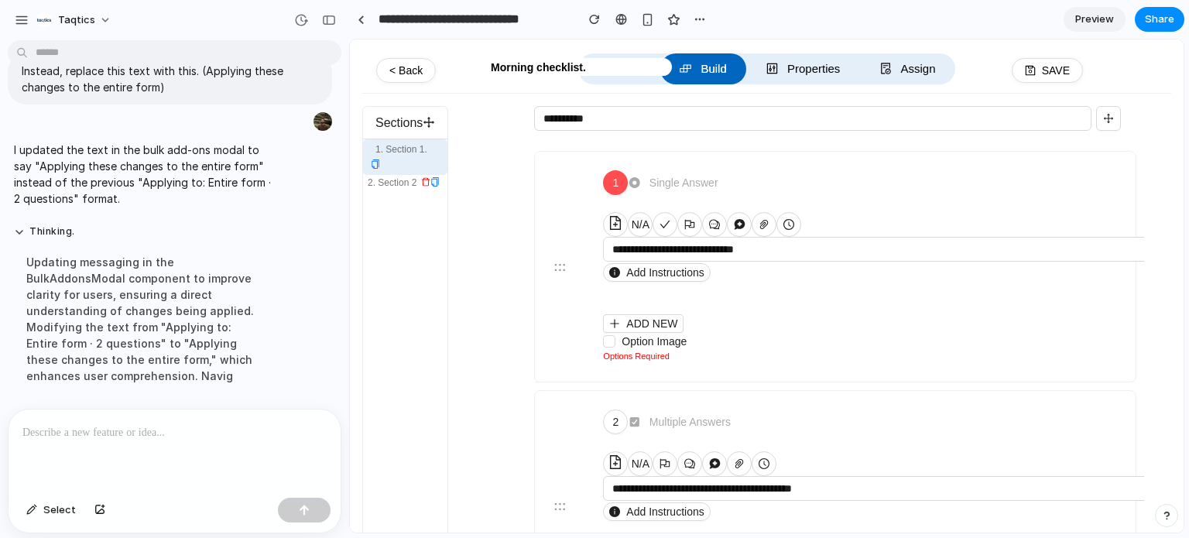
scroll to position [834, 0]
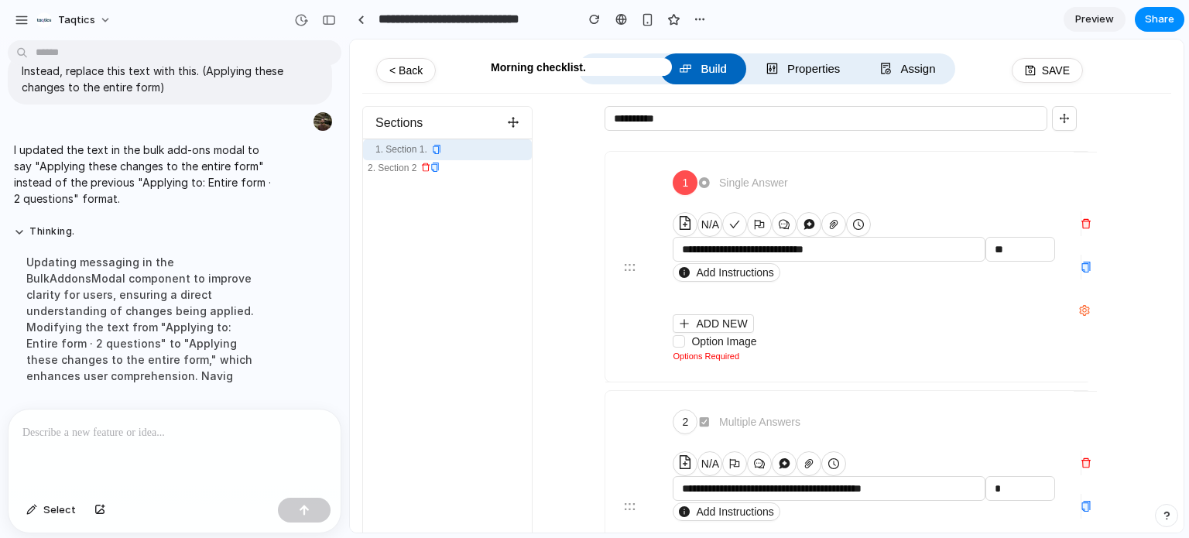
click at [132, 430] on p at bounding box center [174, 432] width 304 height 19
paste div
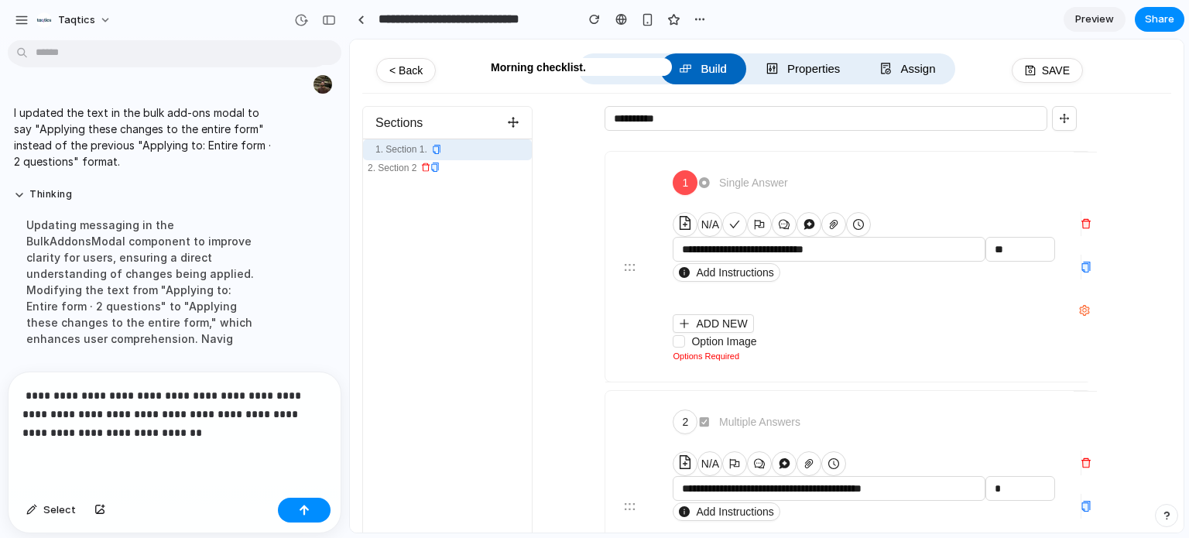
click at [25, 387] on p "**********" at bounding box center [171, 414] width 298 height 56
click at [133, 431] on p "**********" at bounding box center [171, 414] width 298 height 56
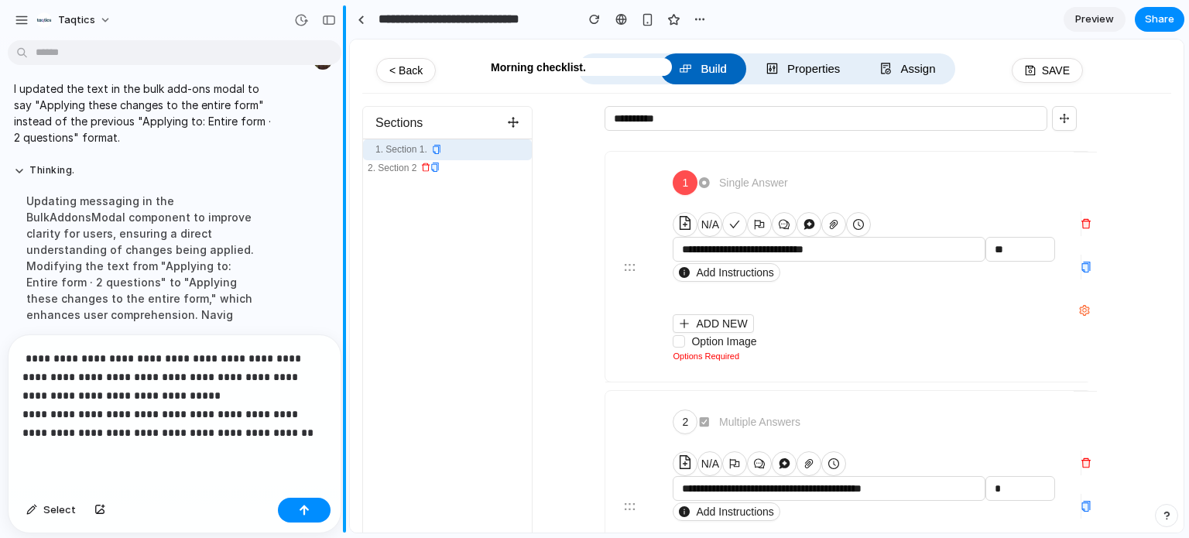
scroll to position [908, 0]
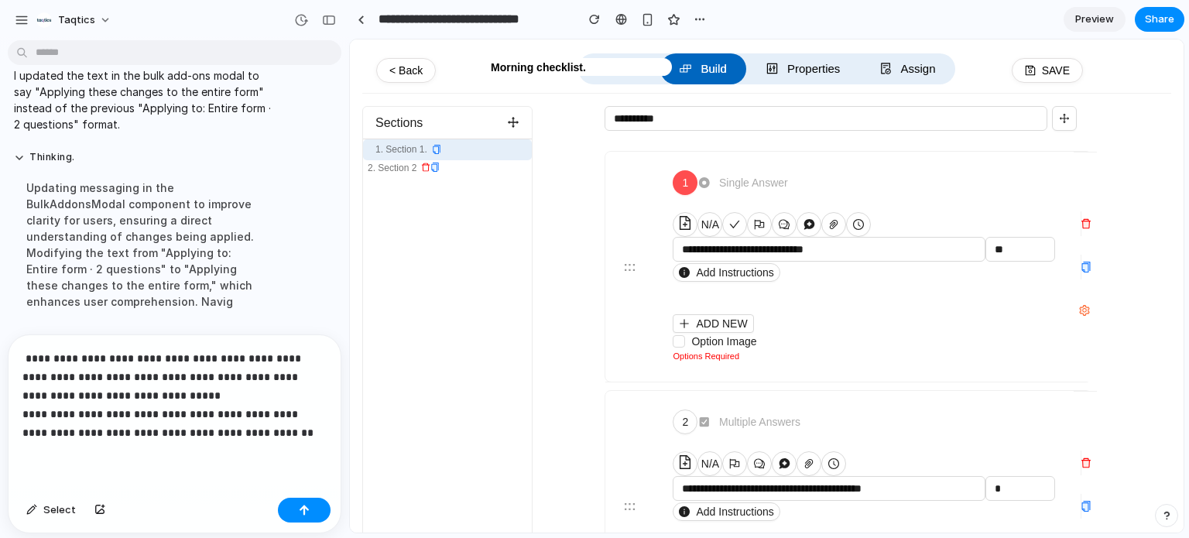
click at [901, 132] on div "**********" at bounding box center [852, 121] width 511 height 31
click at [224, 426] on p "**********" at bounding box center [171, 395] width 298 height 93
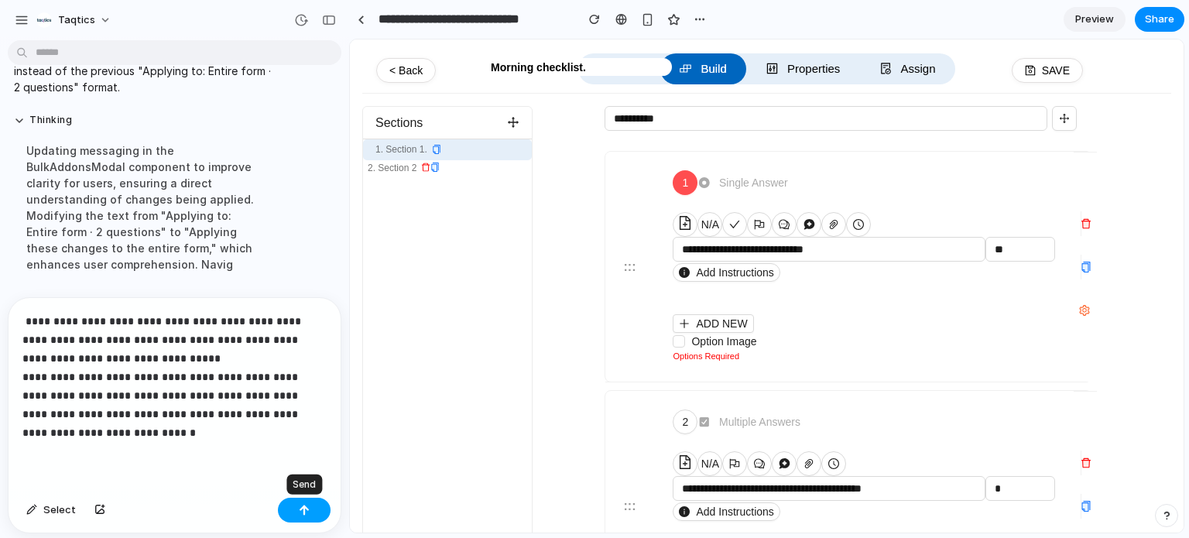
click at [311, 510] on button "button" at bounding box center [304, 510] width 53 height 25
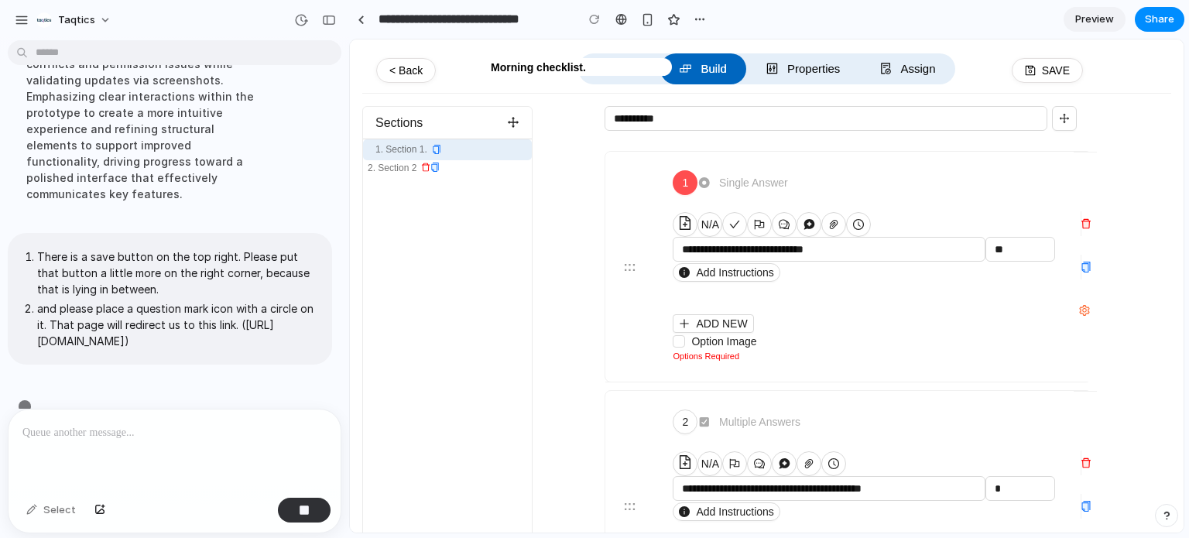
scroll to position [1203, 0]
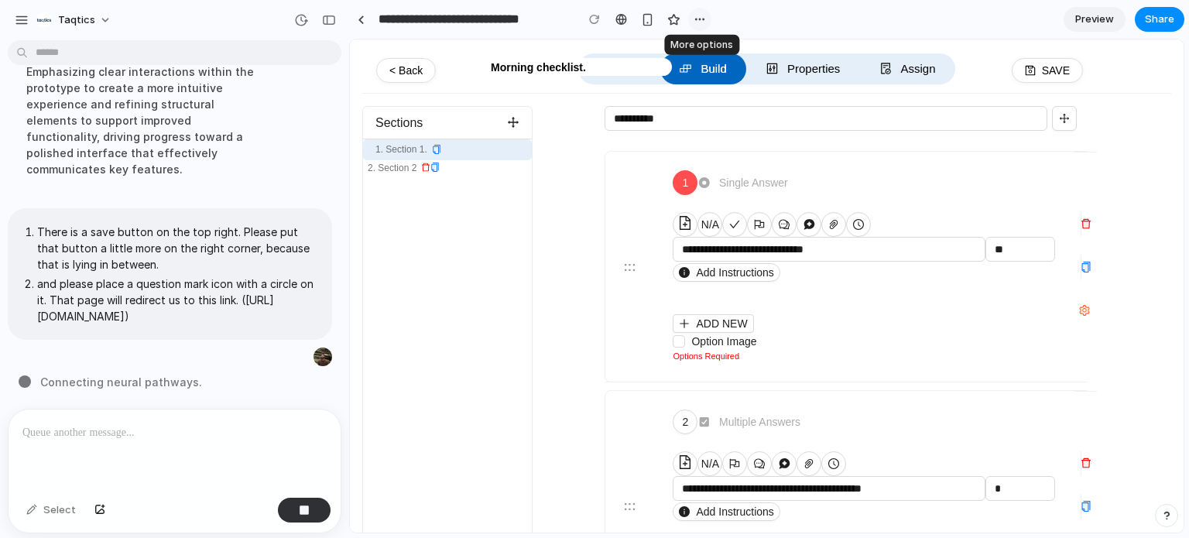
click at [692, 18] on button "button" at bounding box center [699, 19] width 23 height 23
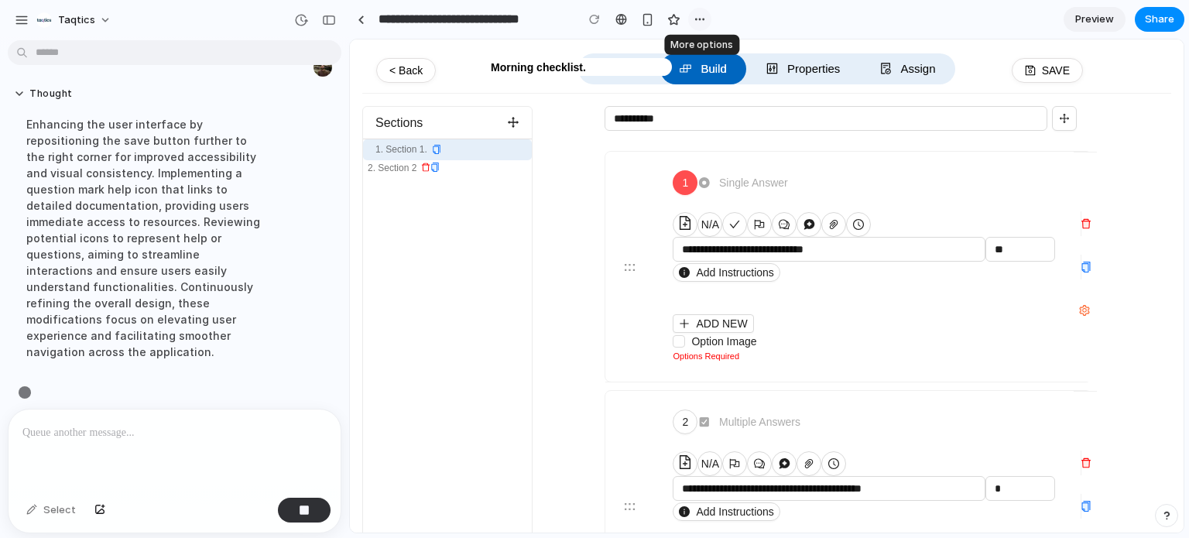
scroll to position [1185, 0]
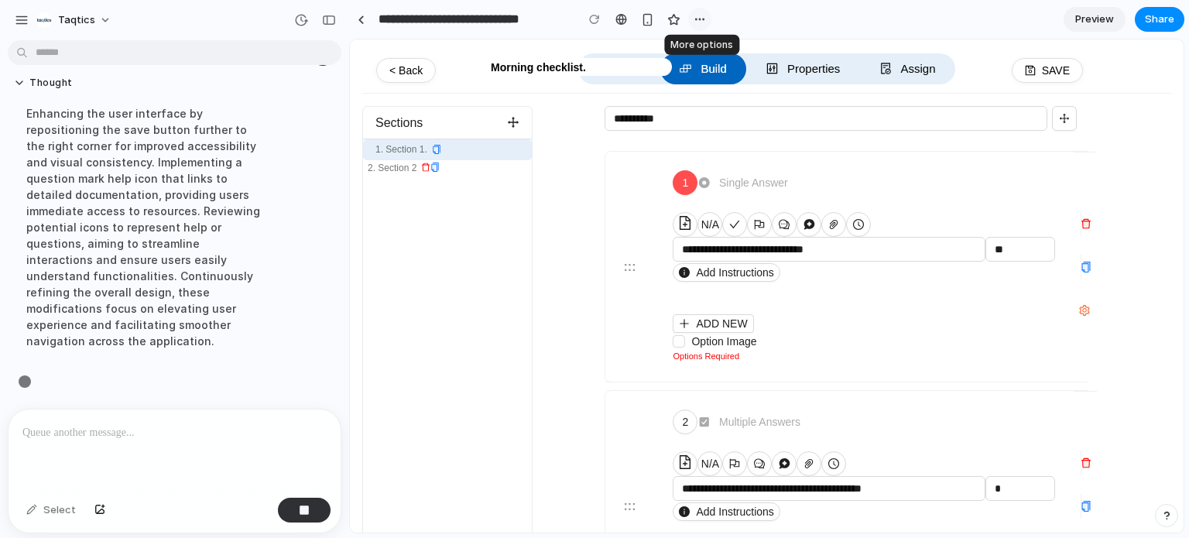
click at [693, 22] on div "button" at bounding box center [699, 19] width 12 height 12
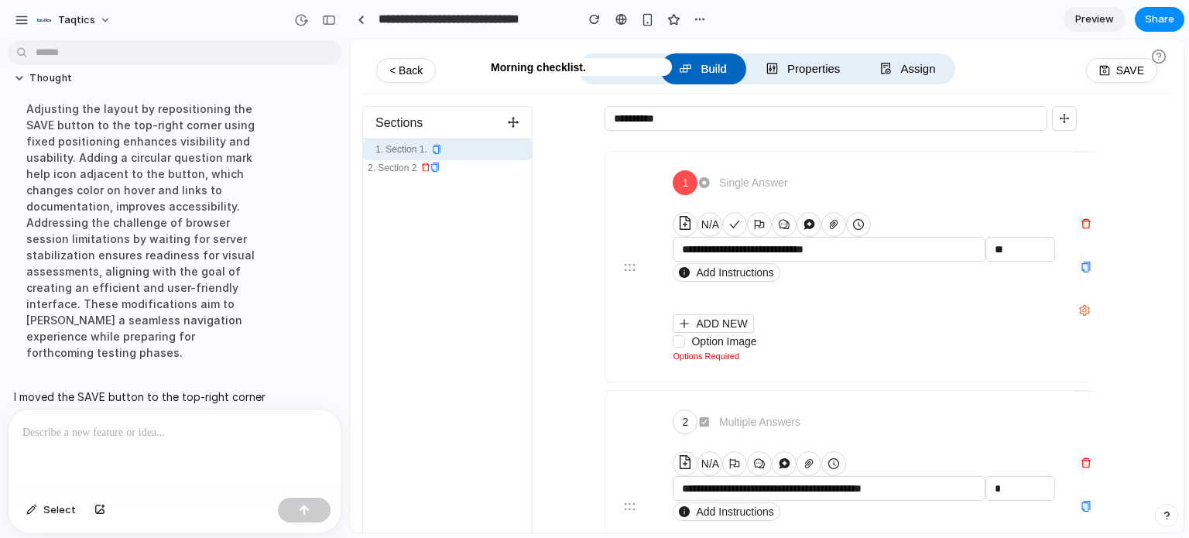
scroll to position [1365, 0]
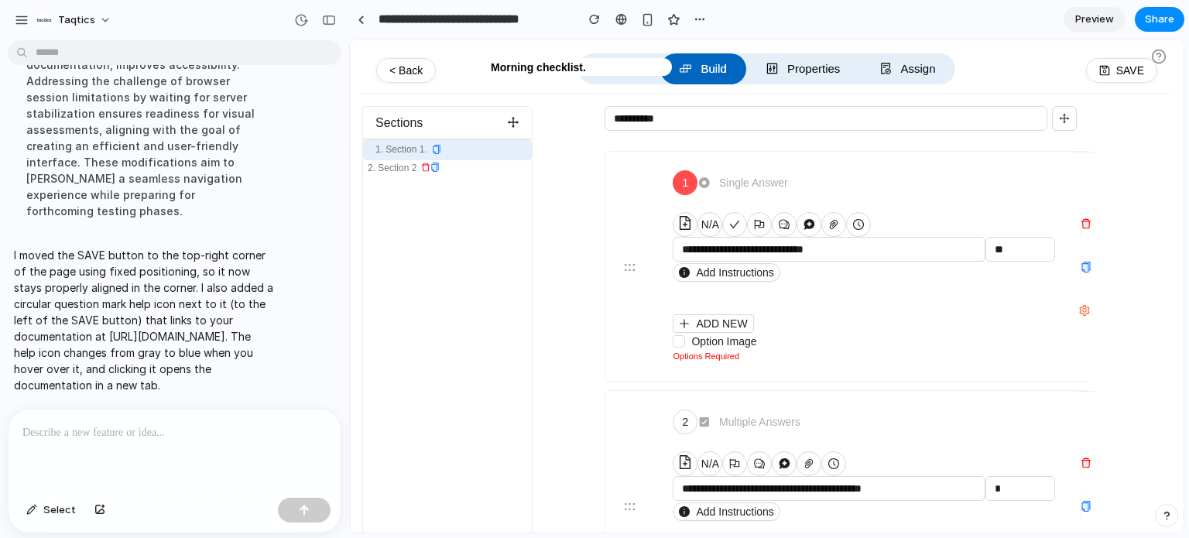
click at [331, 67] on div "Thought Adjusting the layout by repositioning the SAVE button to the top-right …" at bounding box center [170, 79] width 340 height 316
click at [325, 22] on div "button" at bounding box center [329, 20] width 14 height 11
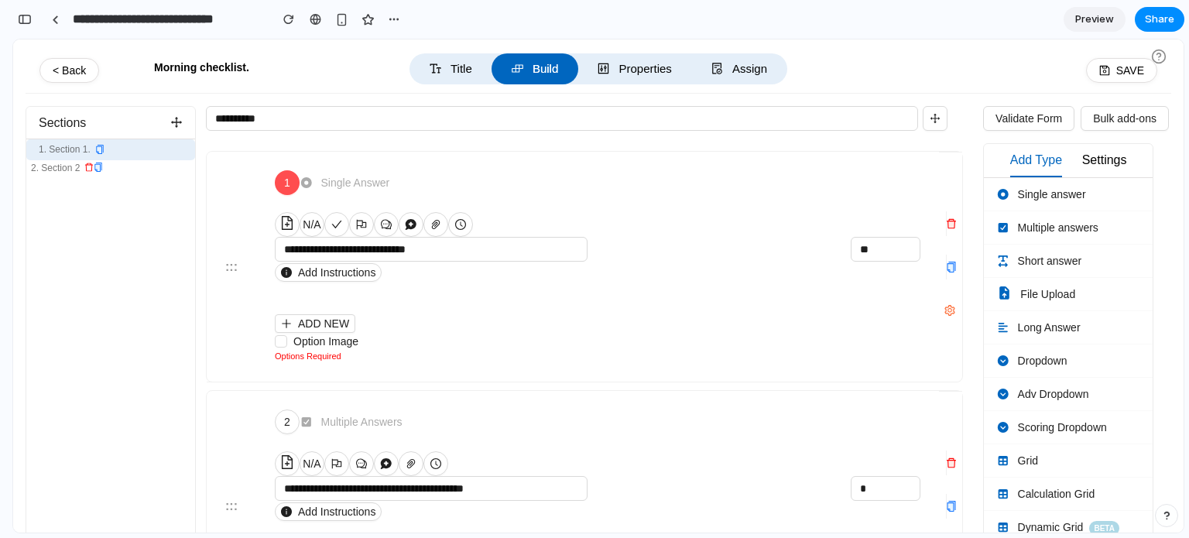
scroll to position [2485, 0]
click at [1161, 56] on icon at bounding box center [1159, 55] width 4 height 4
click at [394, 10] on button "button" at bounding box center [393, 19] width 23 height 23
click at [412, 58] on span "Duplicate" at bounding box center [433, 53] width 47 height 15
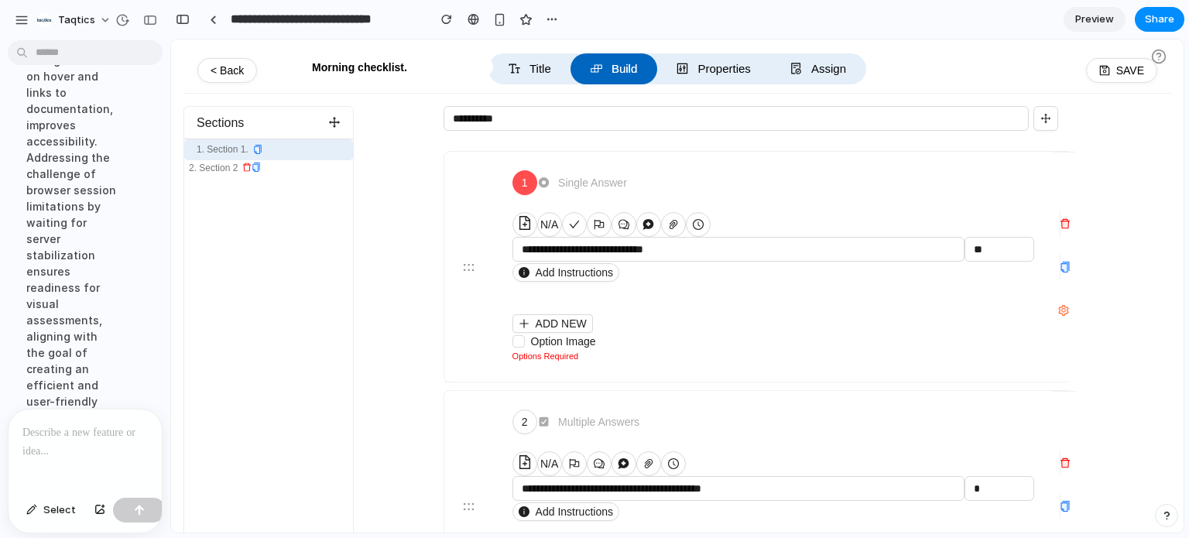
click at [13, 19] on div at bounding box center [7, 269] width 14 height 538
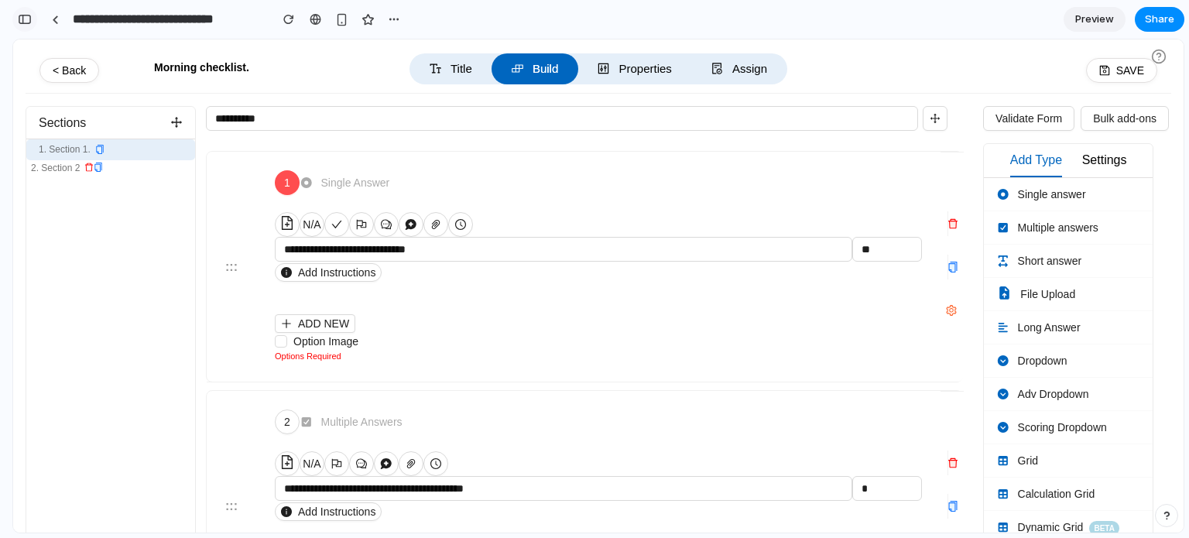
click at [25, 24] on div "button" at bounding box center [25, 19] width 14 height 11
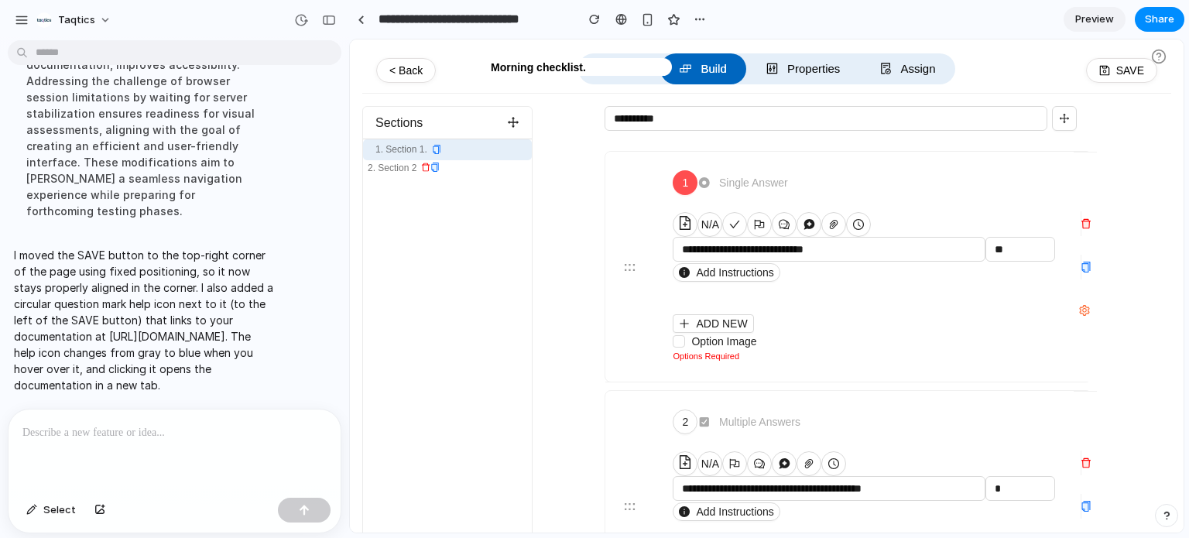
click at [111, 426] on p at bounding box center [171, 432] width 298 height 19
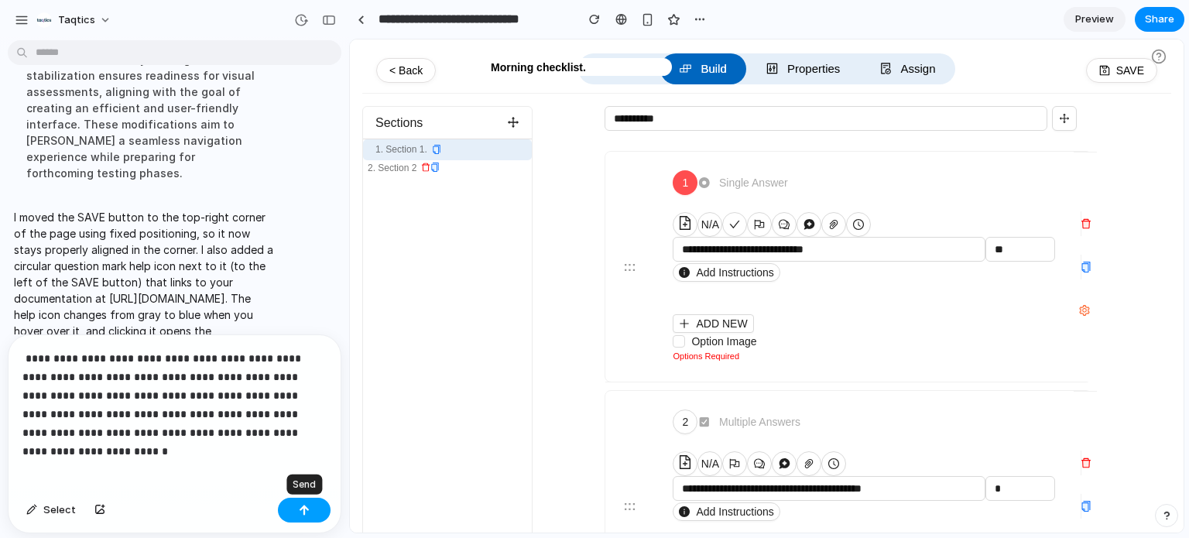
click at [306, 510] on div "button" at bounding box center [304, 510] width 11 height 11
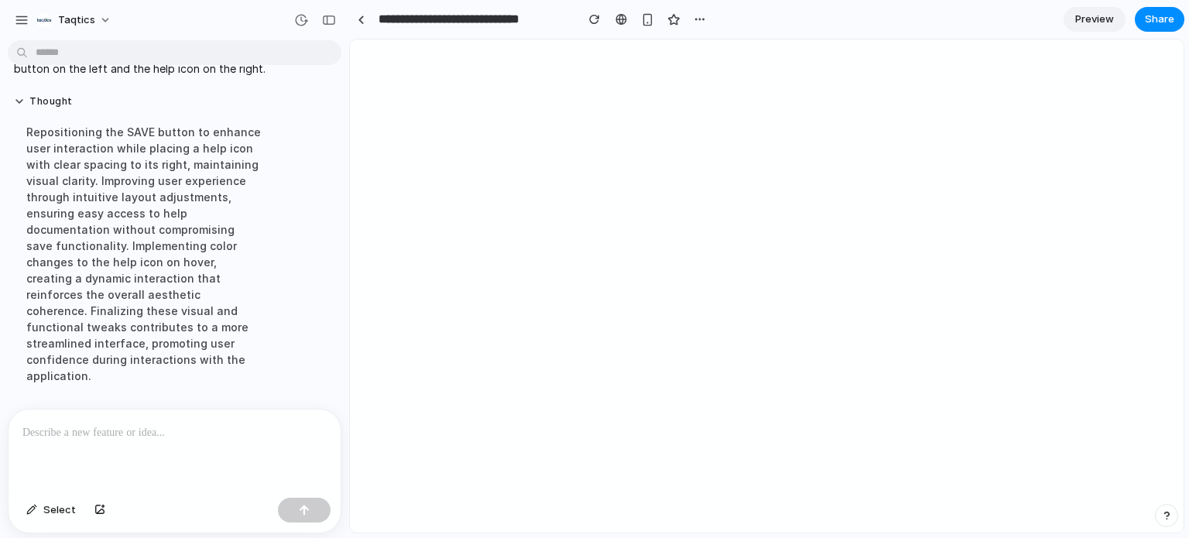
scroll to position [0, 0]
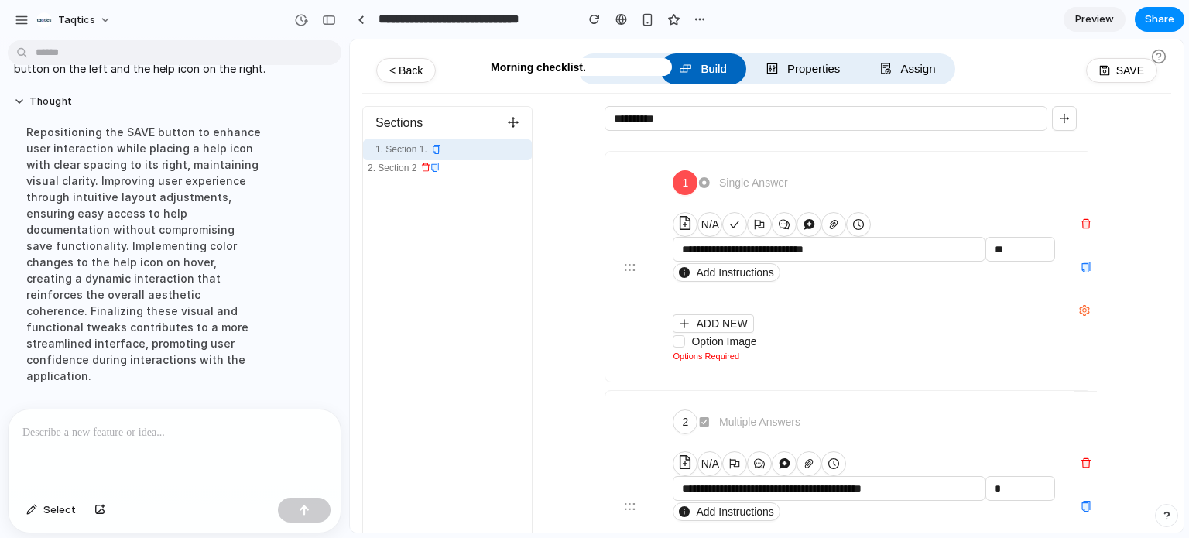
click at [119, 442] on div at bounding box center [175, 450] width 332 height 82
click at [323, 22] on div "button" at bounding box center [329, 20] width 14 height 11
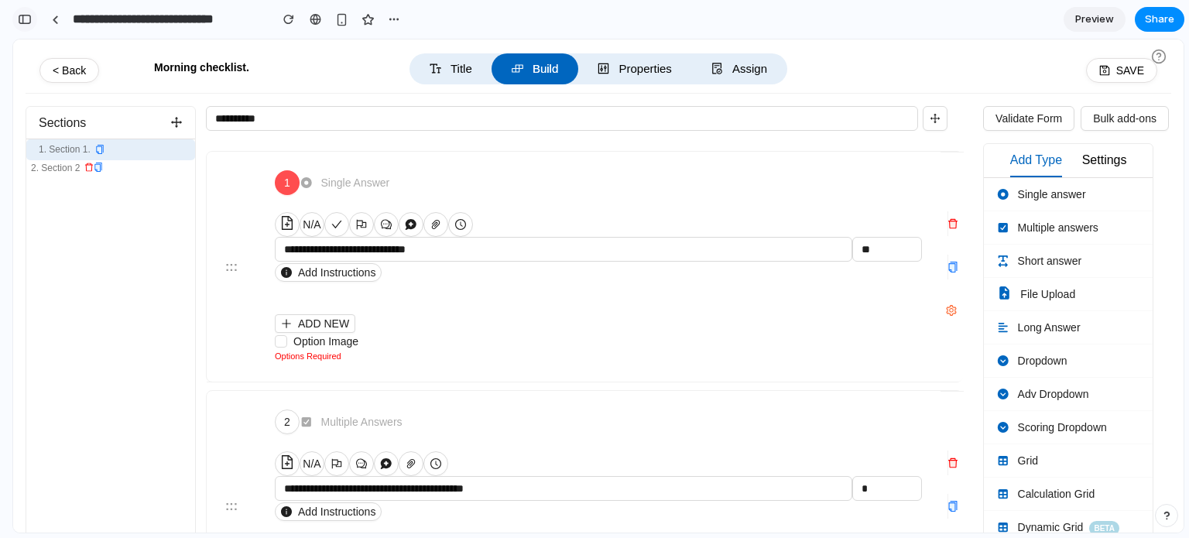
click at [24, 19] on div "button" at bounding box center [25, 19] width 14 height 11
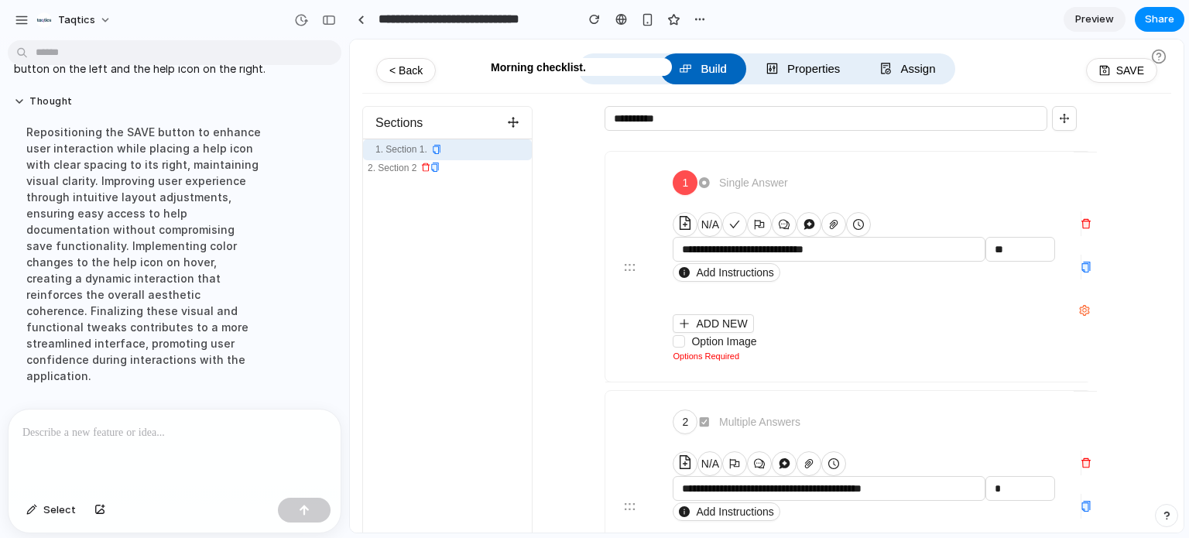
scroll to position [1733, 0]
click at [337, 15] on button "button" at bounding box center [328, 20] width 25 height 25
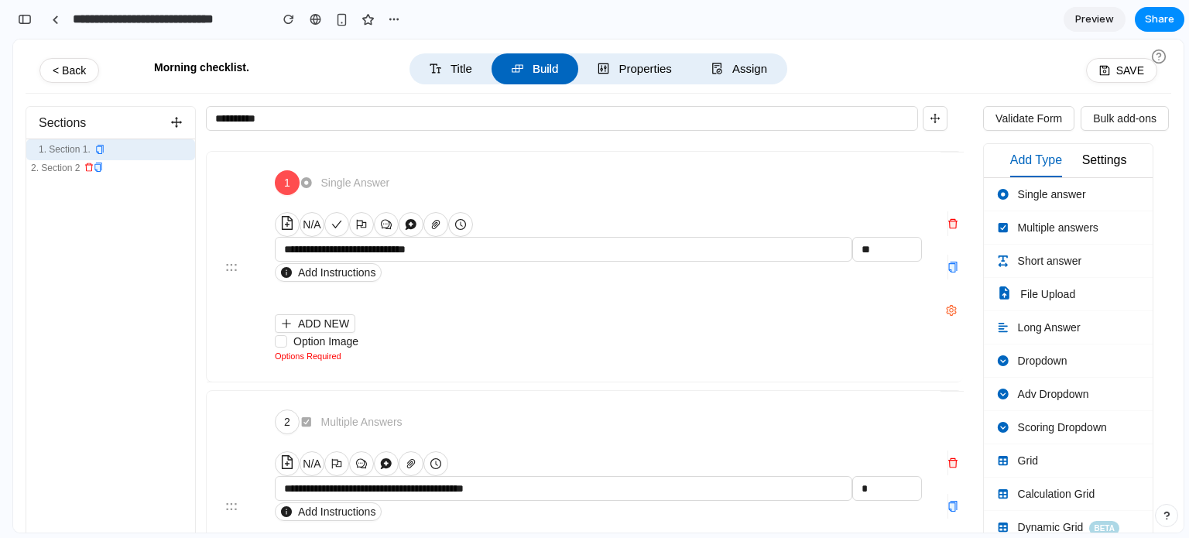
click at [1111, 22] on span "Preview" at bounding box center [1094, 19] width 39 height 15
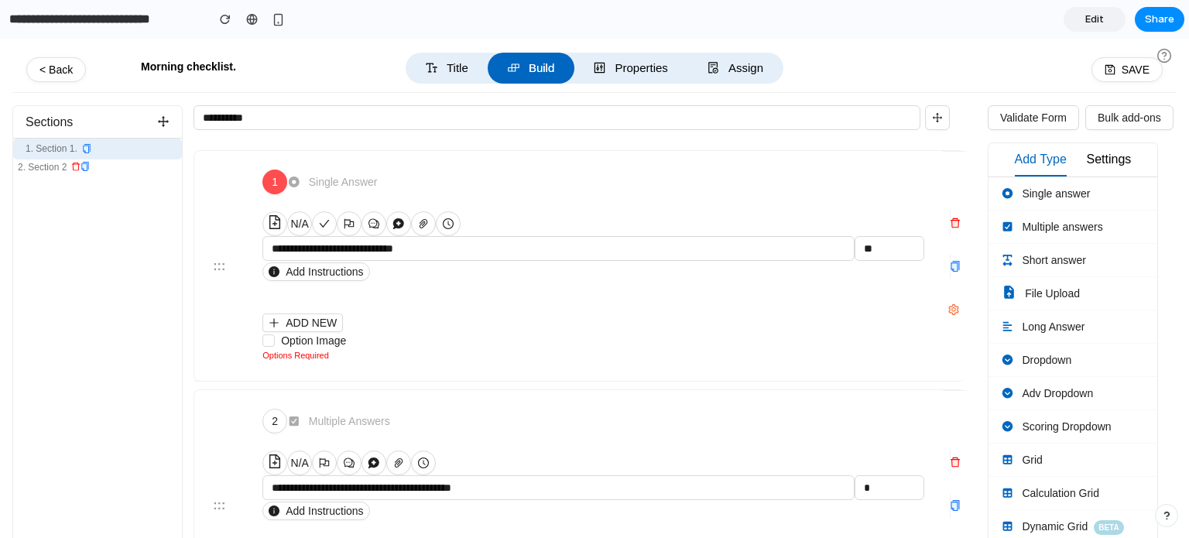
click at [1087, 19] on span "Edit" at bounding box center [1094, 19] width 19 height 15
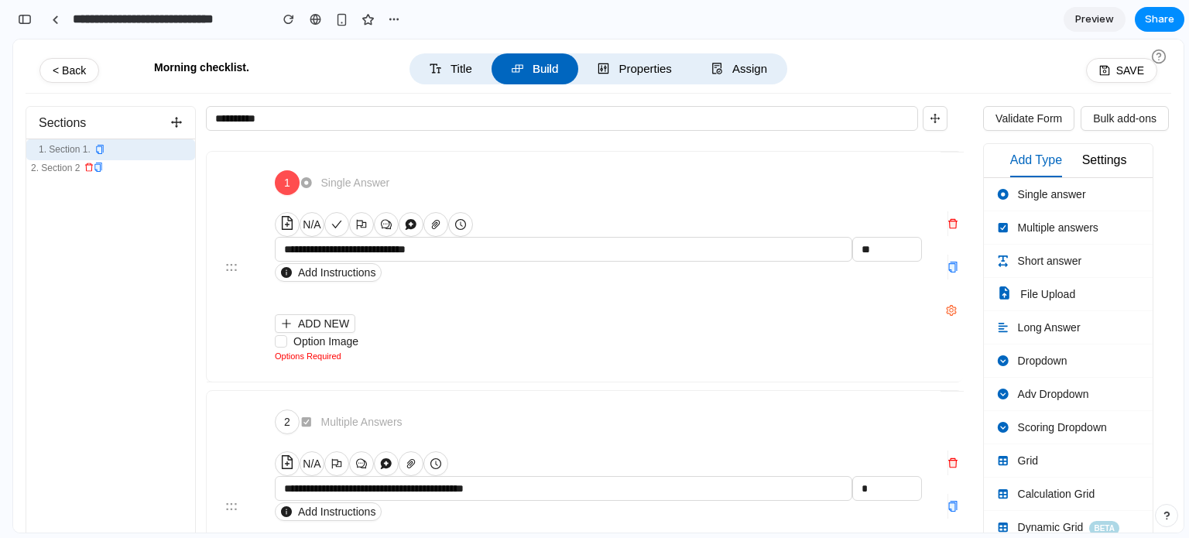
scroll to position [3204, 0]
click at [20, 27] on button "button" at bounding box center [24, 19] width 25 height 25
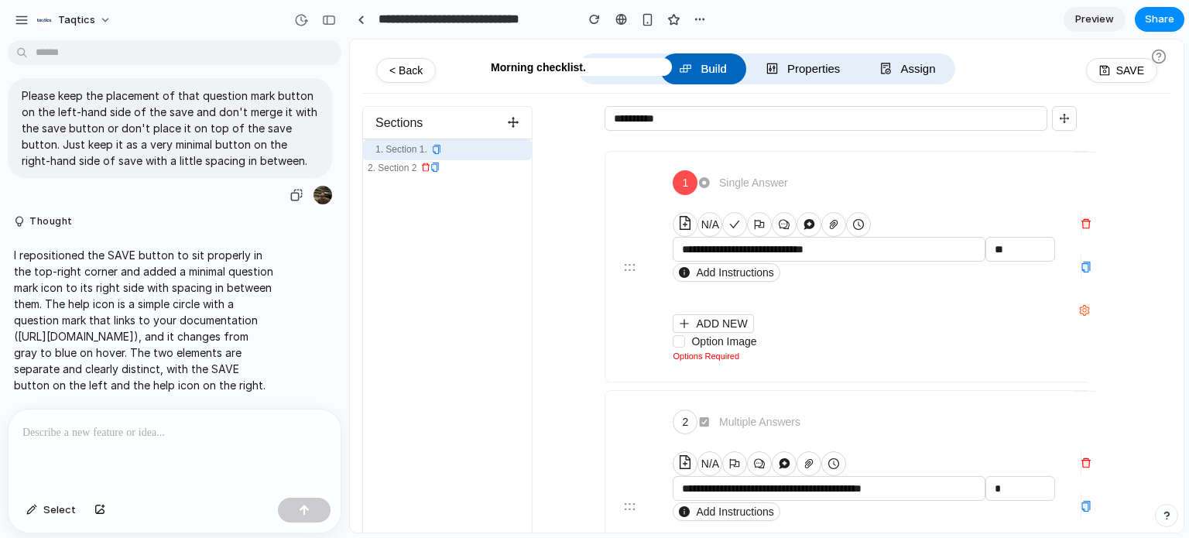
scroll to position [1465, 0]
click at [331, 25] on button "button" at bounding box center [328, 20] width 25 height 25
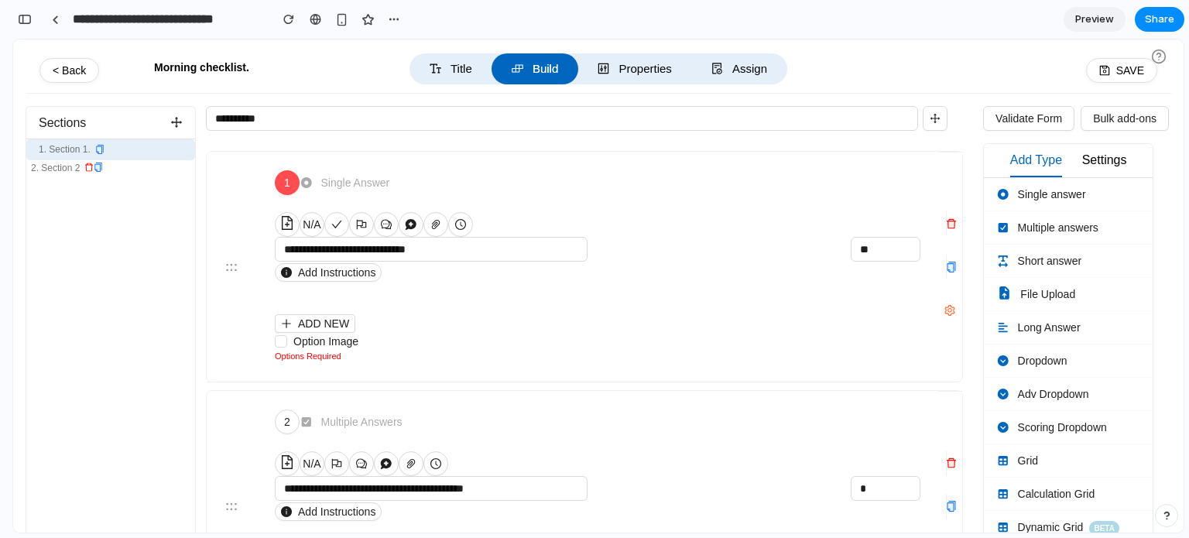
scroll to position [2814, 0]
click at [26, 23] on div "button" at bounding box center [25, 19] width 14 height 11
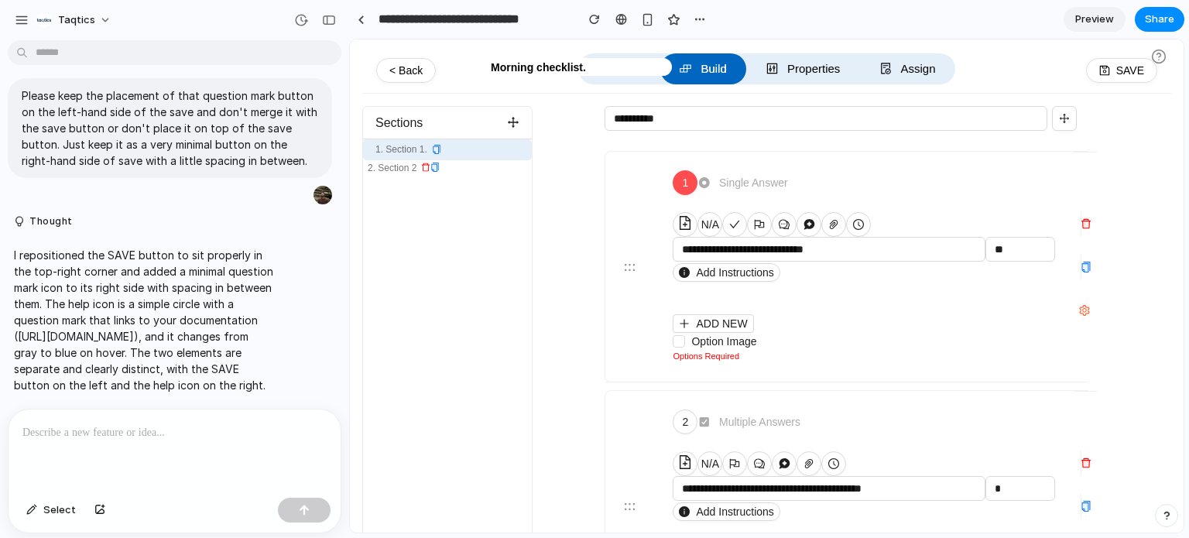
click at [93, 423] on p at bounding box center [174, 432] width 304 height 19
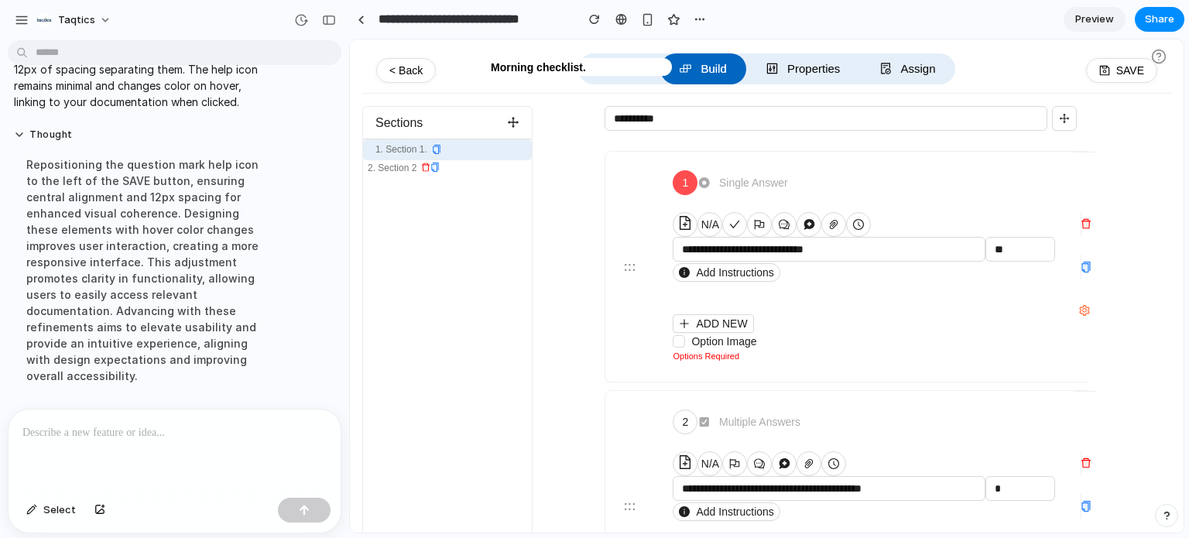
scroll to position [2021, 0]
click at [337, 22] on button "button" at bounding box center [328, 20] width 25 height 25
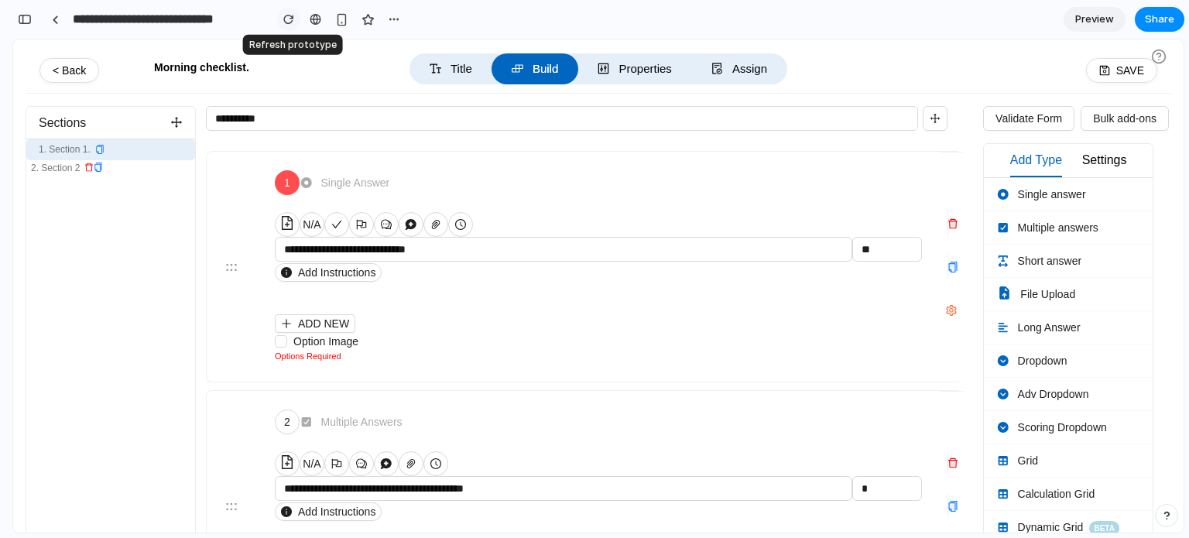
click at [291, 17] on div "button" at bounding box center [288, 19] width 11 height 11
click at [26, 19] on div "button" at bounding box center [25, 19] width 14 height 11
click at [24, 19] on div "button" at bounding box center [25, 19] width 14 height 11
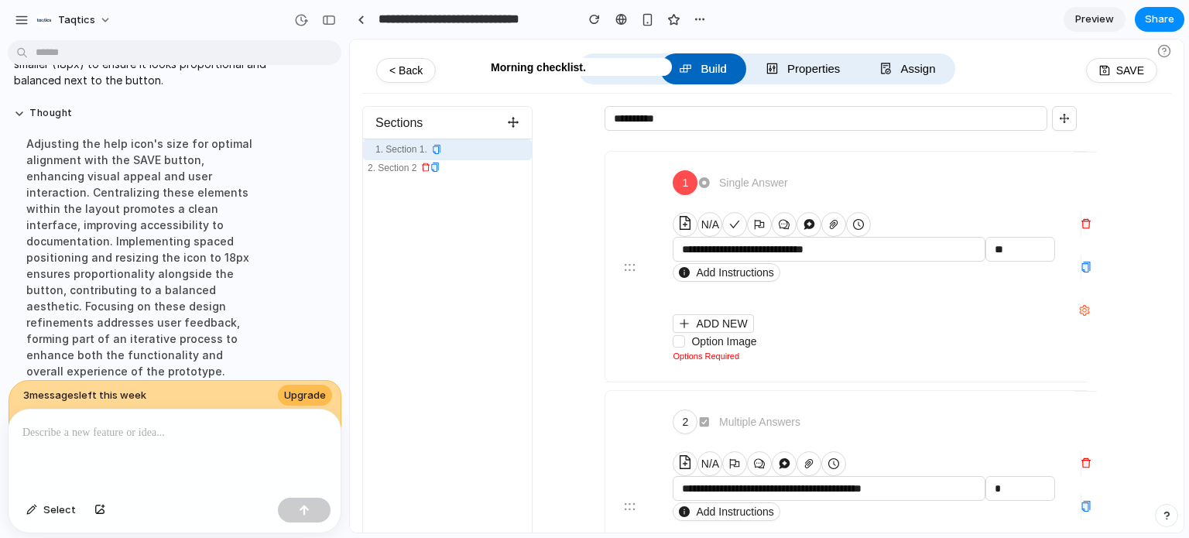
scroll to position [2338, 0]
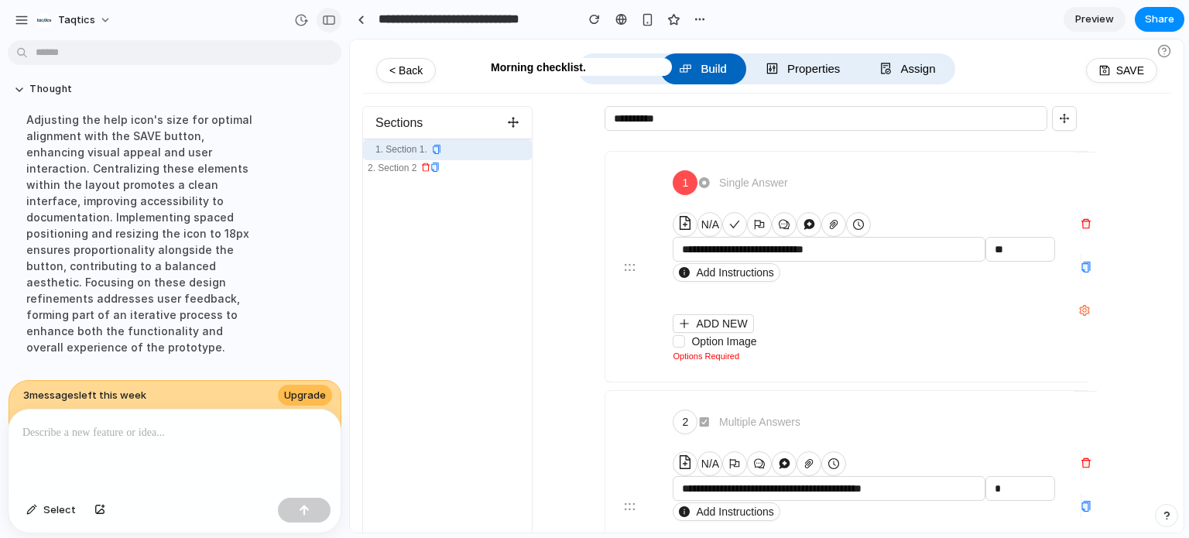
click at [334, 19] on div "button" at bounding box center [329, 20] width 14 height 11
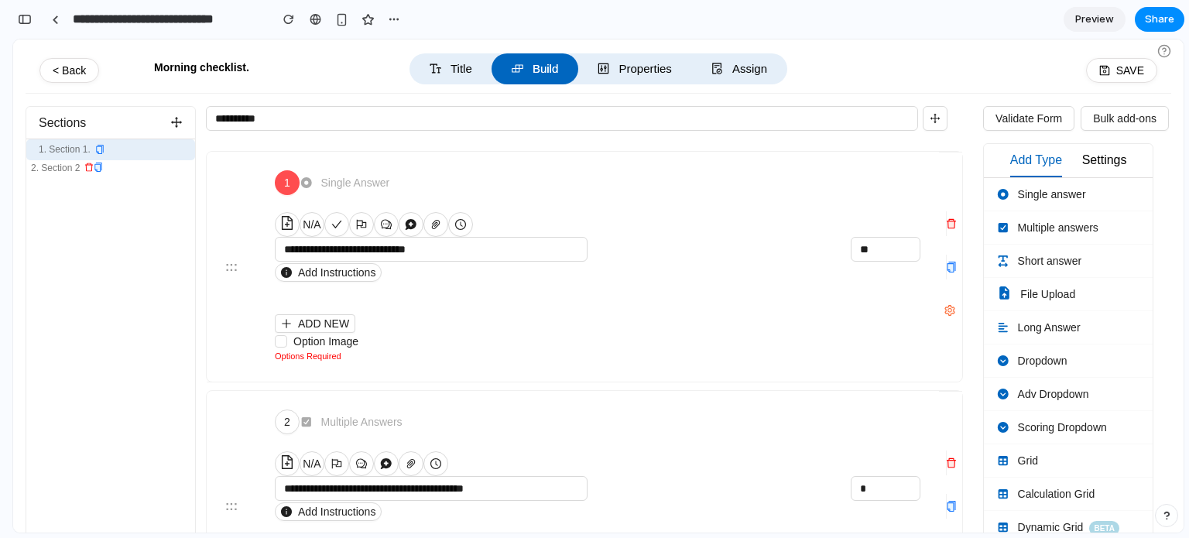
scroll to position [4435, 0]
click at [19, 21] on div "button" at bounding box center [25, 19] width 14 height 11
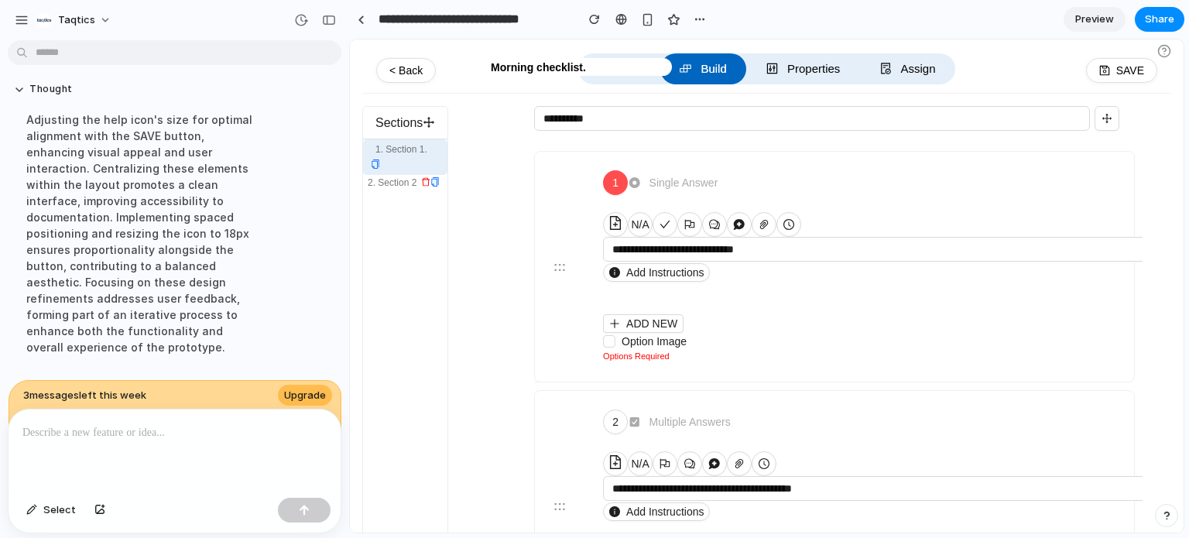
scroll to position [2338, 0]
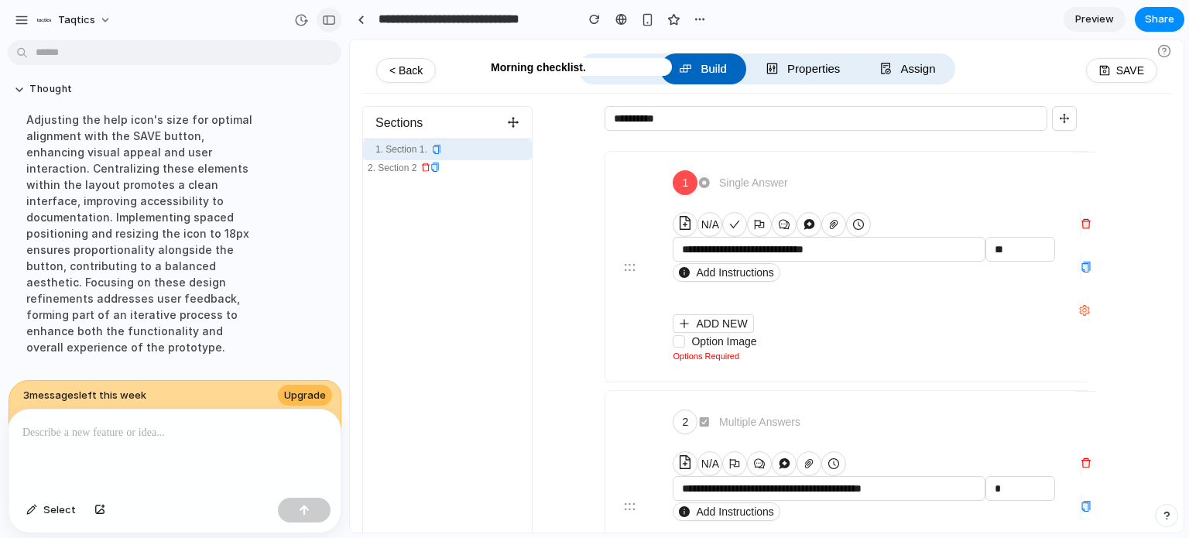
click at [326, 29] on button "button" at bounding box center [328, 20] width 25 height 25
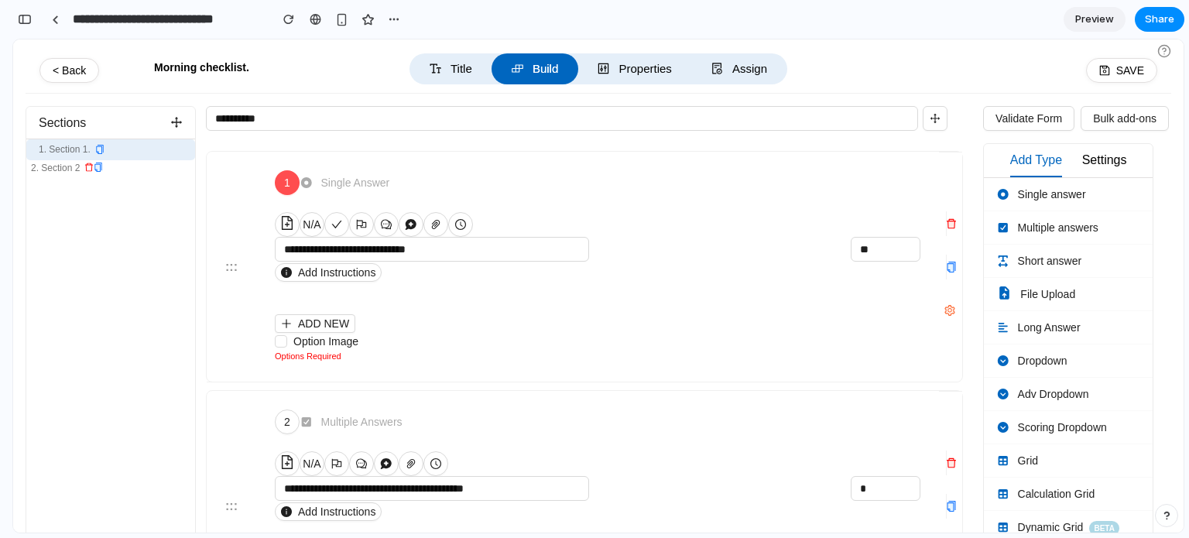
scroll to position [4435, 0]
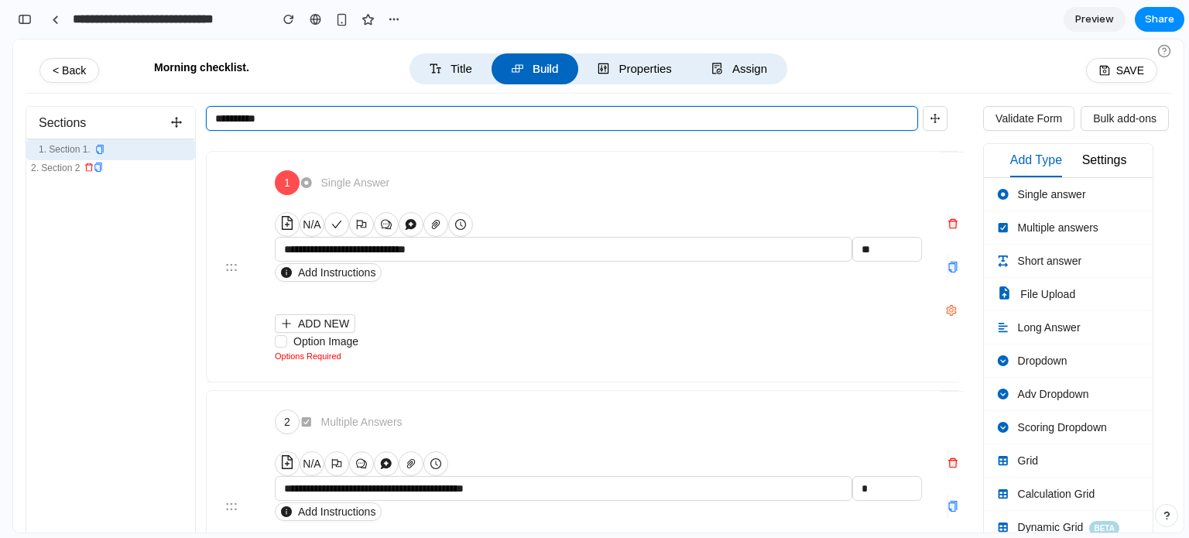
click at [455, 124] on input "**********" at bounding box center [562, 118] width 712 height 25
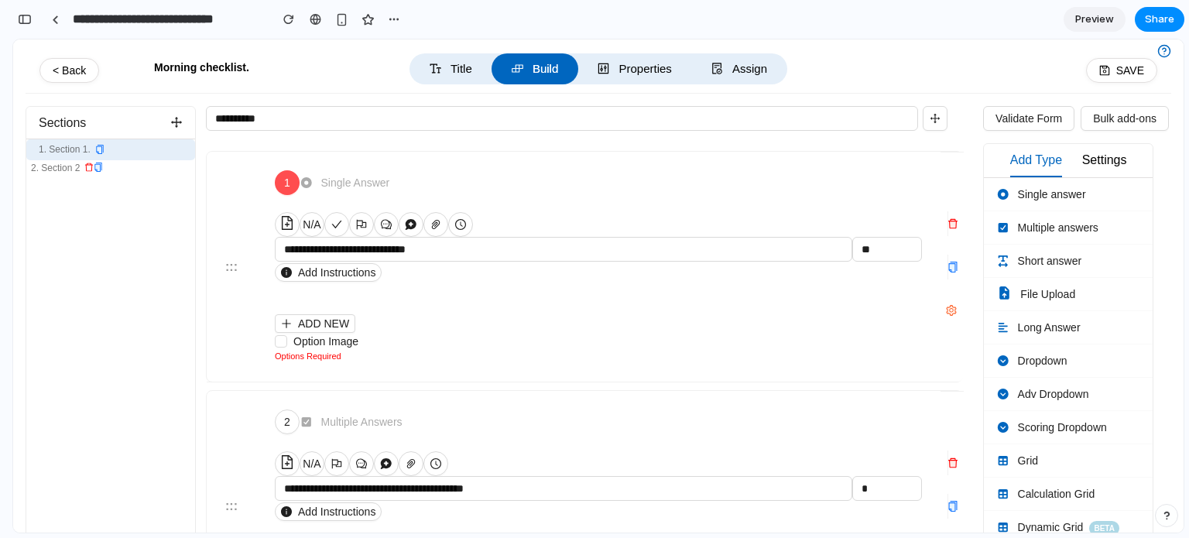
click at [1165, 52] on icon at bounding box center [1163, 51] width 3 height 4
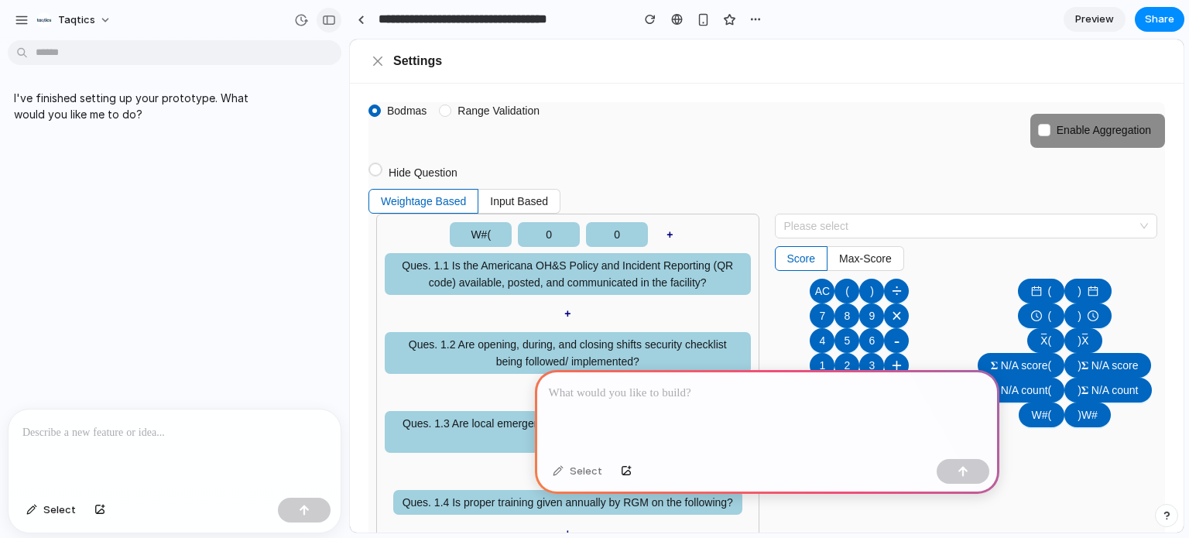
click at [327, 30] on button "button" at bounding box center [328, 20] width 25 height 25
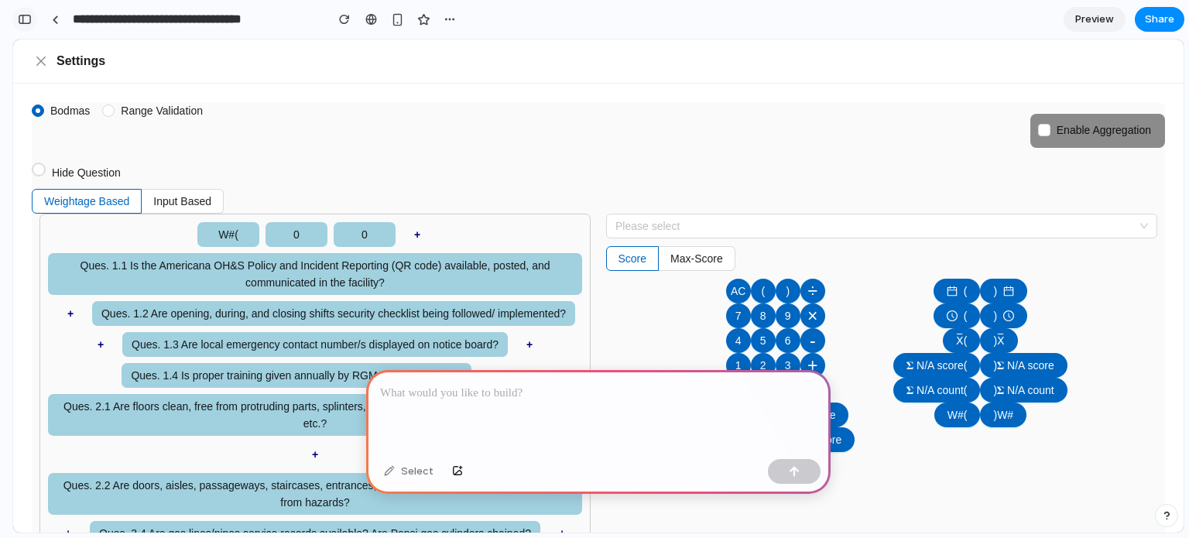
click at [31, 21] on div "button" at bounding box center [25, 19] width 14 height 11
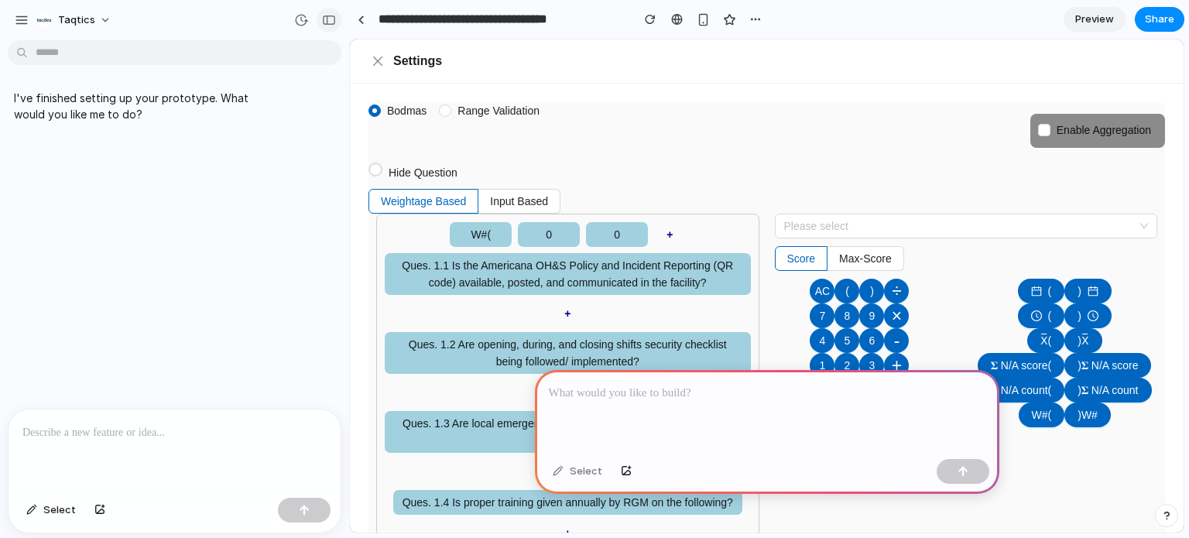
click at [323, 15] on div "button" at bounding box center [329, 20] width 14 height 11
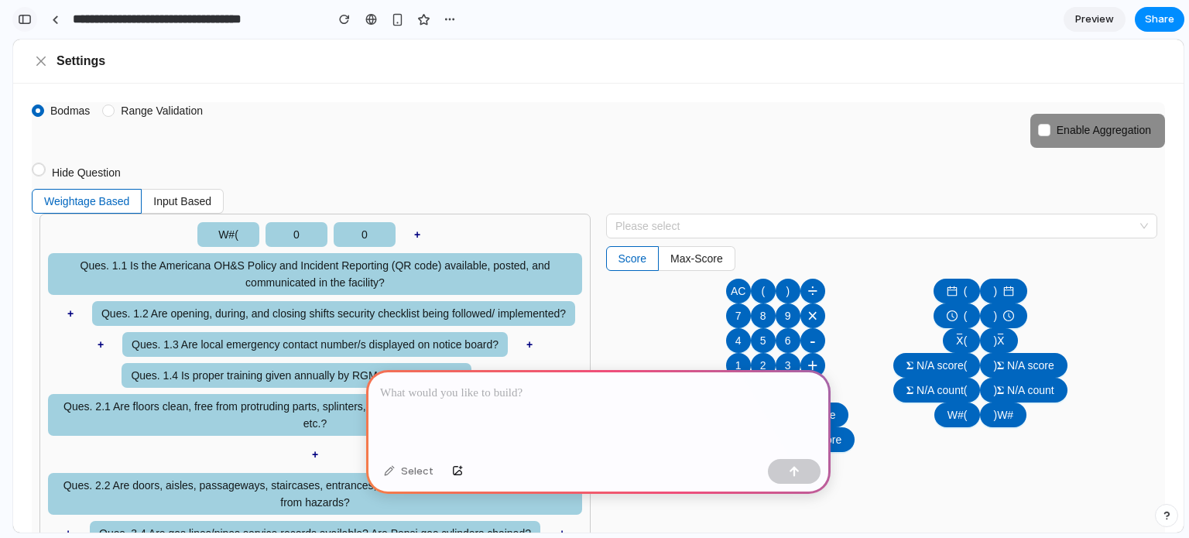
click at [30, 23] on div "button" at bounding box center [25, 19] width 14 height 11
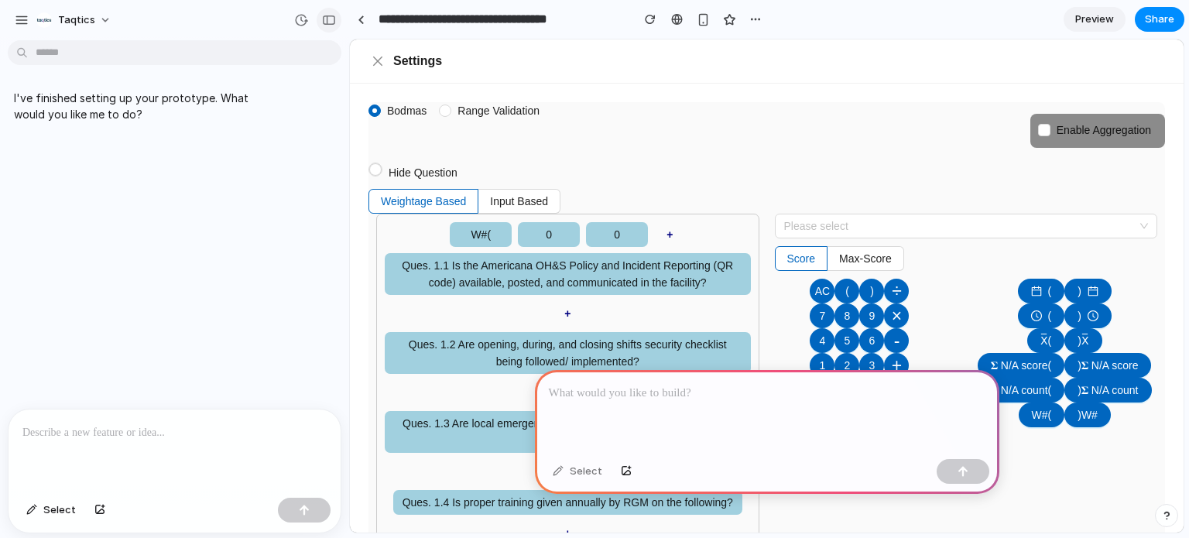
click at [319, 18] on button "button" at bounding box center [328, 20] width 25 height 25
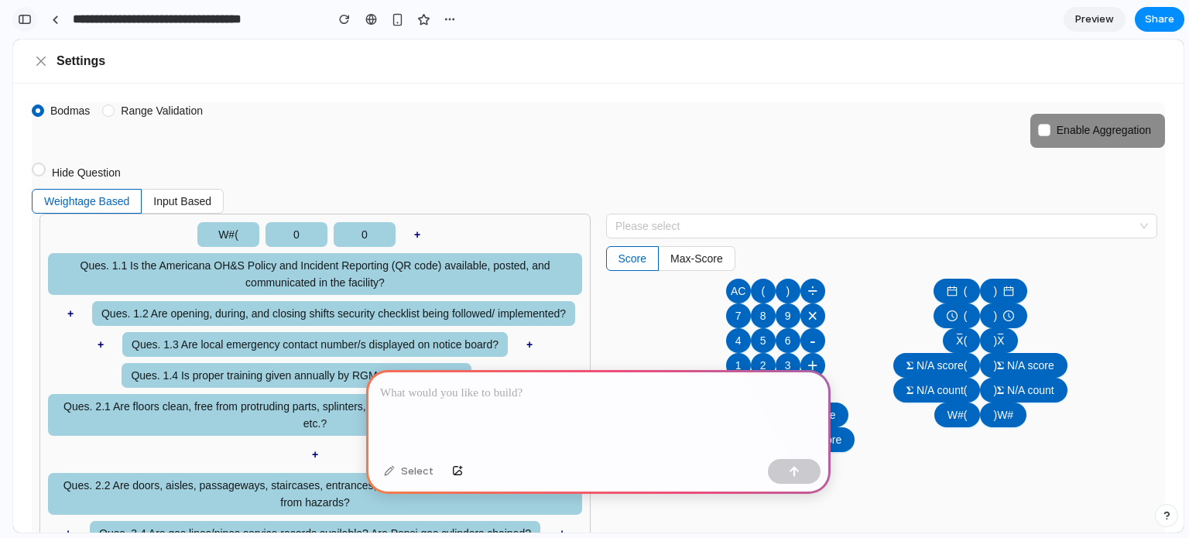
click at [28, 21] on div "button" at bounding box center [25, 19] width 14 height 11
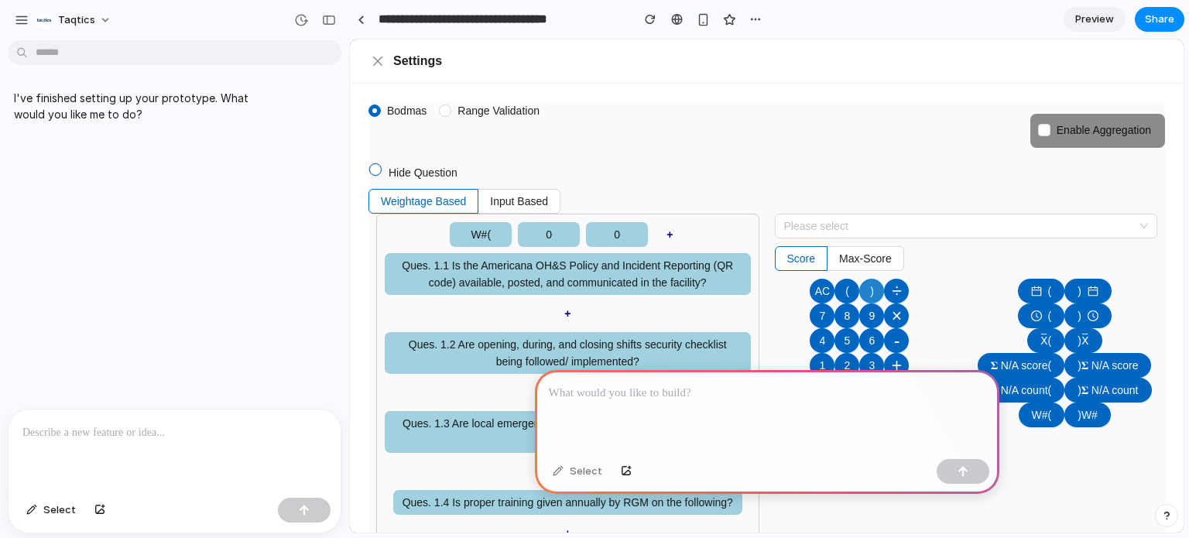
drag, startPoint x: 855, startPoint y: 298, endPoint x: 873, endPoint y: 296, distance: 17.9
click at [873, 296] on span "AC ( ) ÷" at bounding box center [859, 291] width 159 height 25
click at [873, 296] on button ")" at bounding box center [871, 291] width 25 height 25
click at [895, 290] on span "÷" at bounding box center [896, 291] width 10 height 28
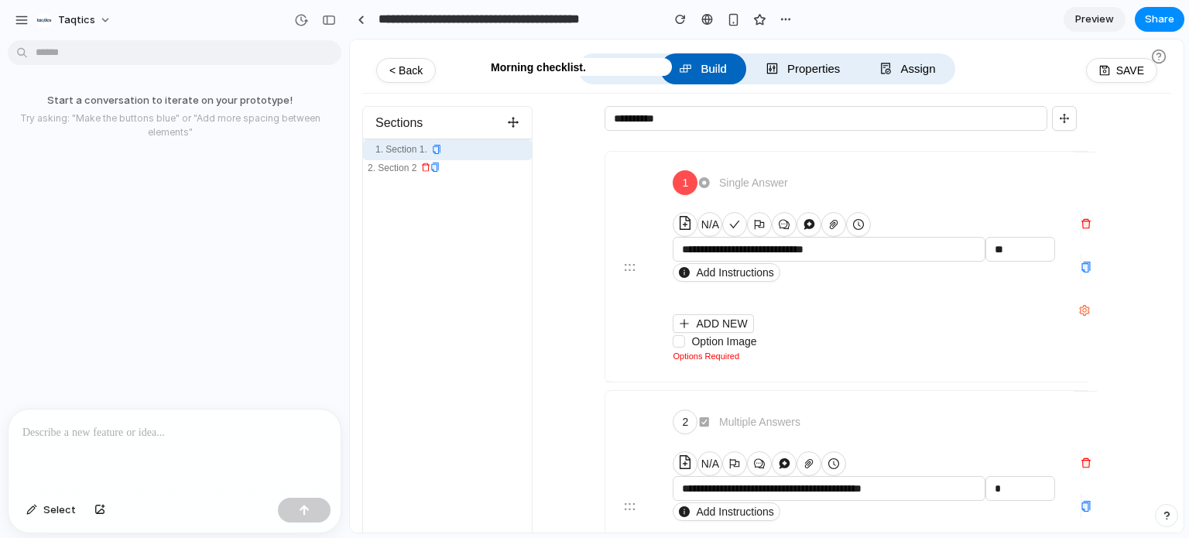
click at [110, 409] on div at bounding box center [175, 450] width 332 height 82
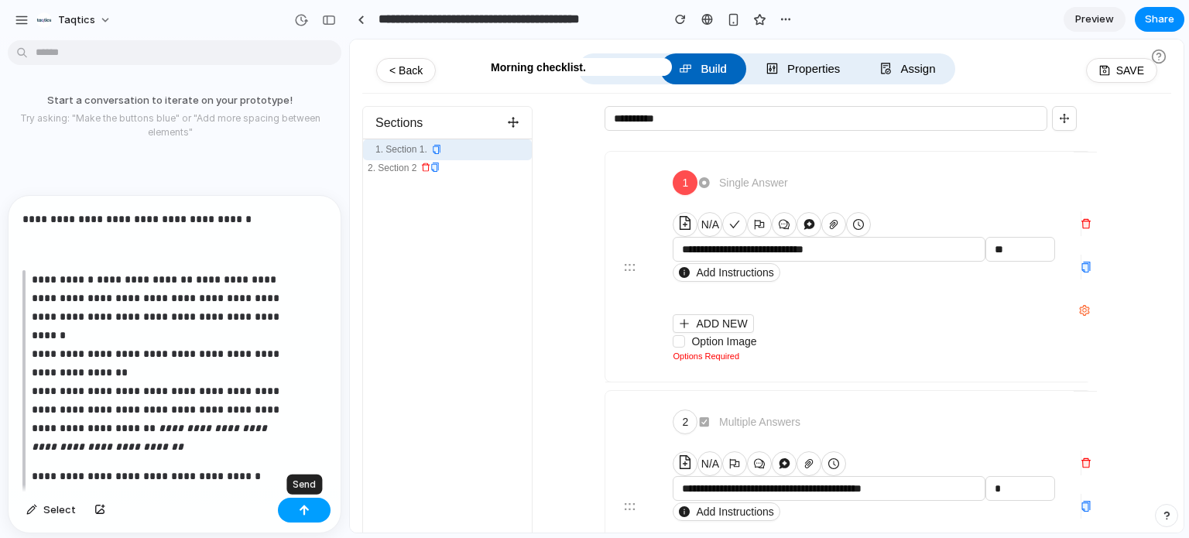
click at [303, 504] on button "button" at bounding box center [304, 510] width 53 height 25
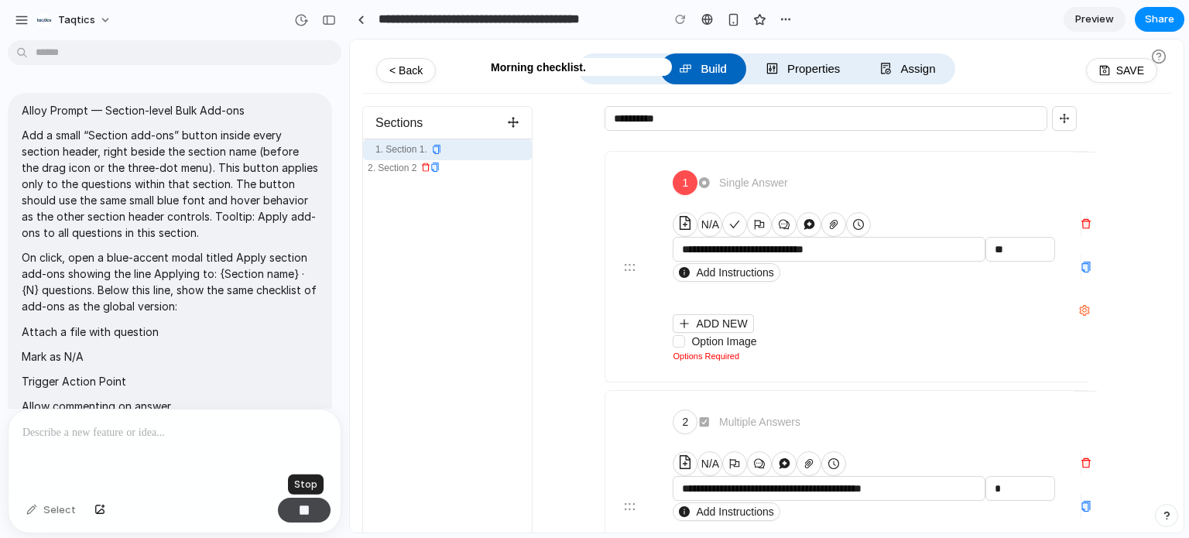
scroll to position [353, 0]
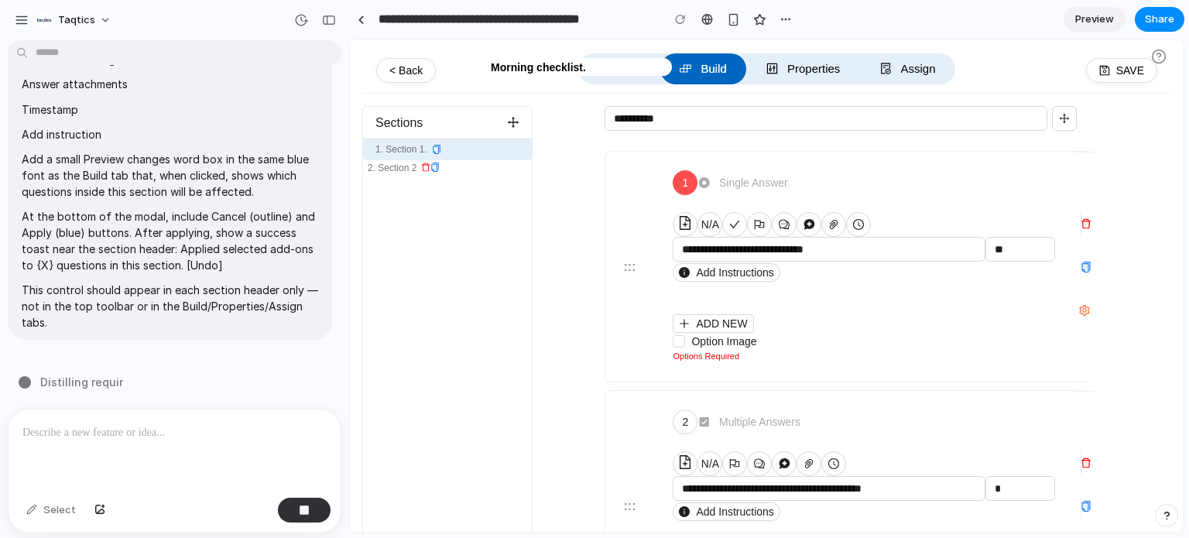
type input "**********"
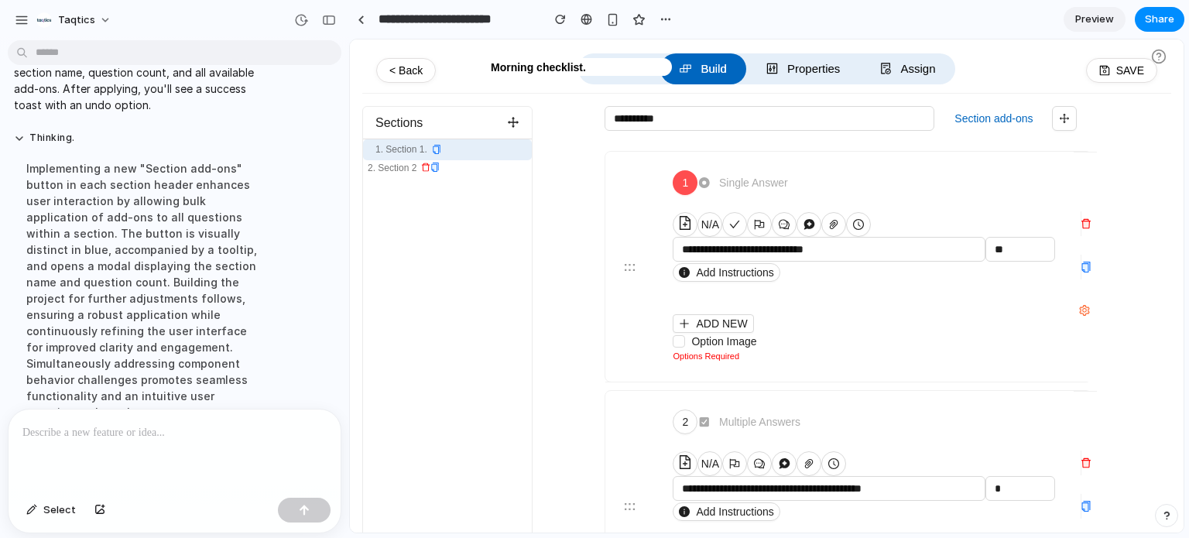
scroll to position [766, 0]
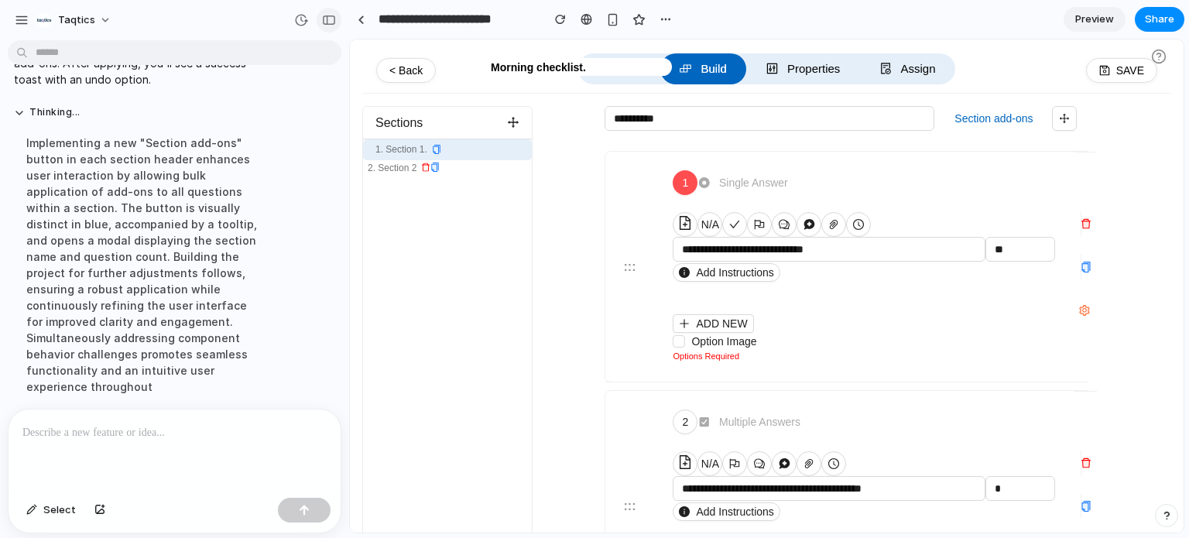
click at [334, 23] on div "button" at bounding box center [329, 20] width 14 height 11
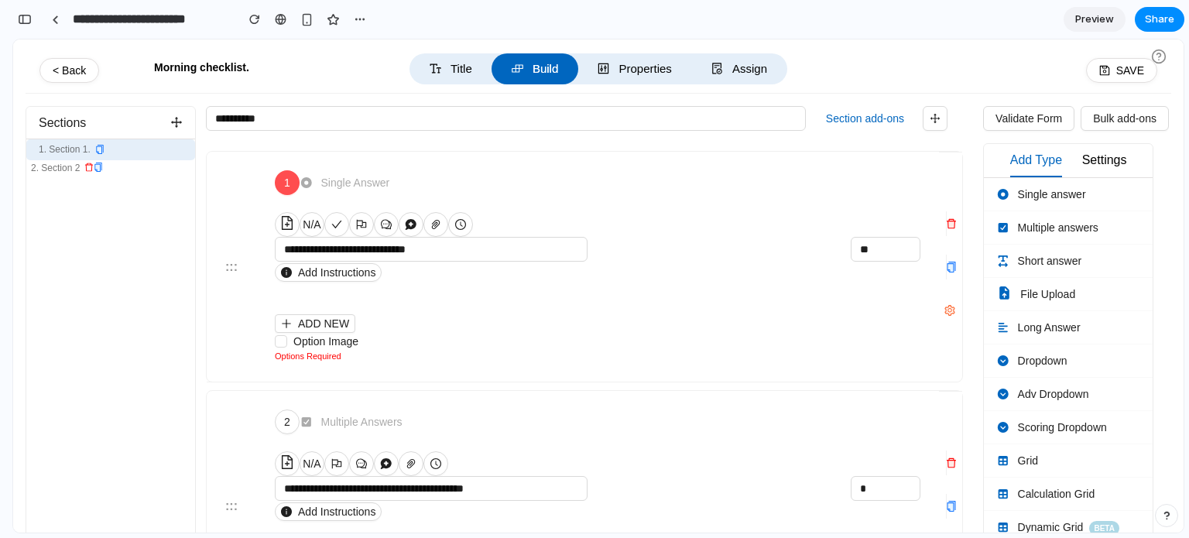
scroll to position [1384, 0]
click at [248, 21] on button "button" at bounding box center [254, 19] width 23 height 23
click at [27, 26] on button "button" at bounding box center [24, 19] width 25 height 25
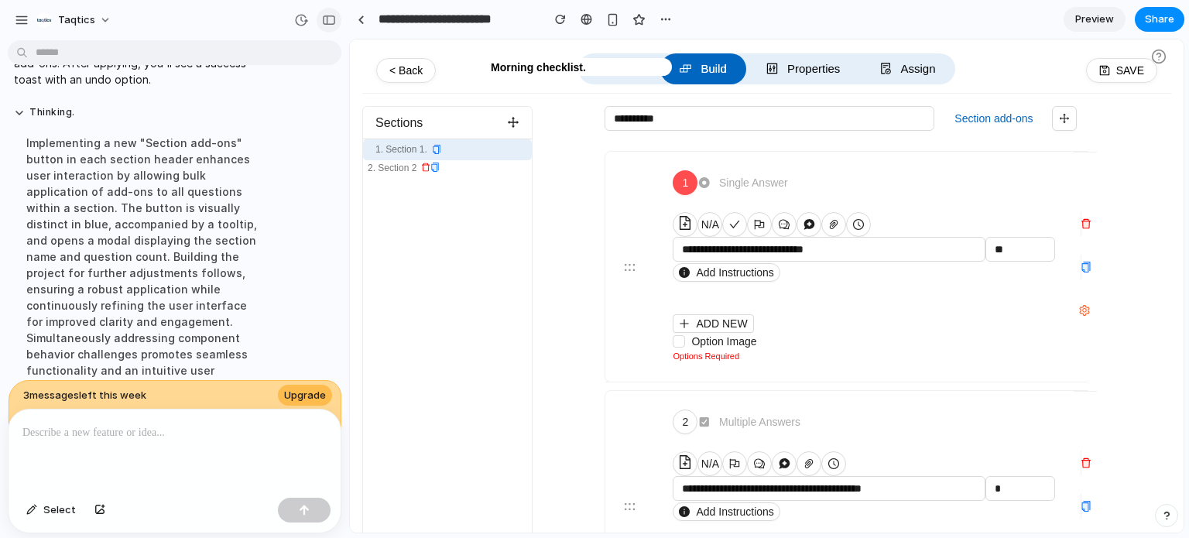
click at [330, 19] on div "button" at bounding box center [329, 20] width 14 height 11
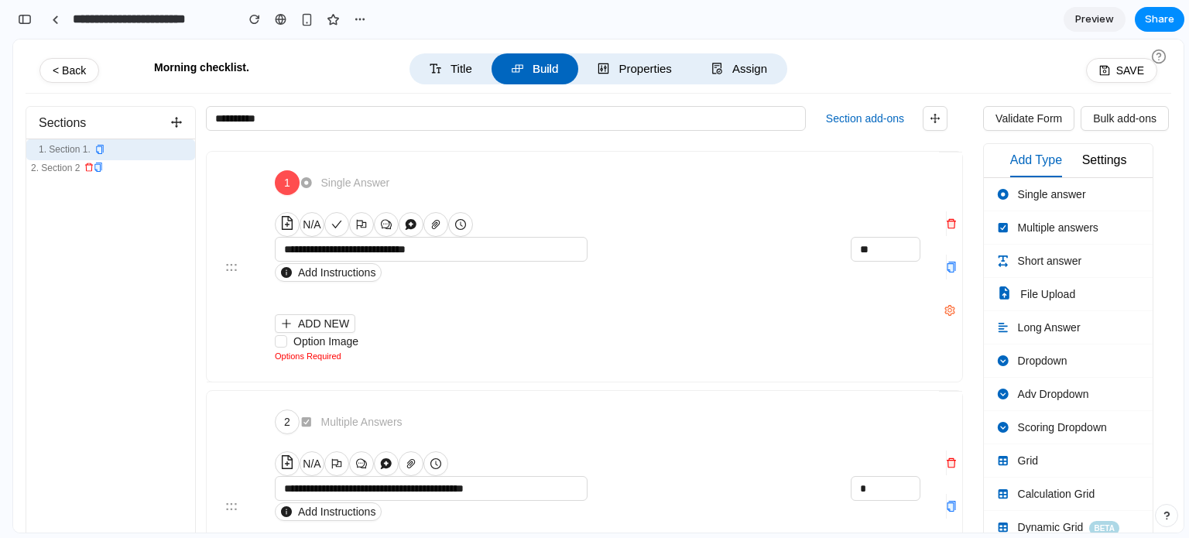
scroll to position [1384, 0]
click at [248, 24] on button "button" at bounding box center [254, 19] width 23 height 23
click at [1111, 121] on span "Bulk add-ons" at bounding box center [1124, 118] width 63 height 17
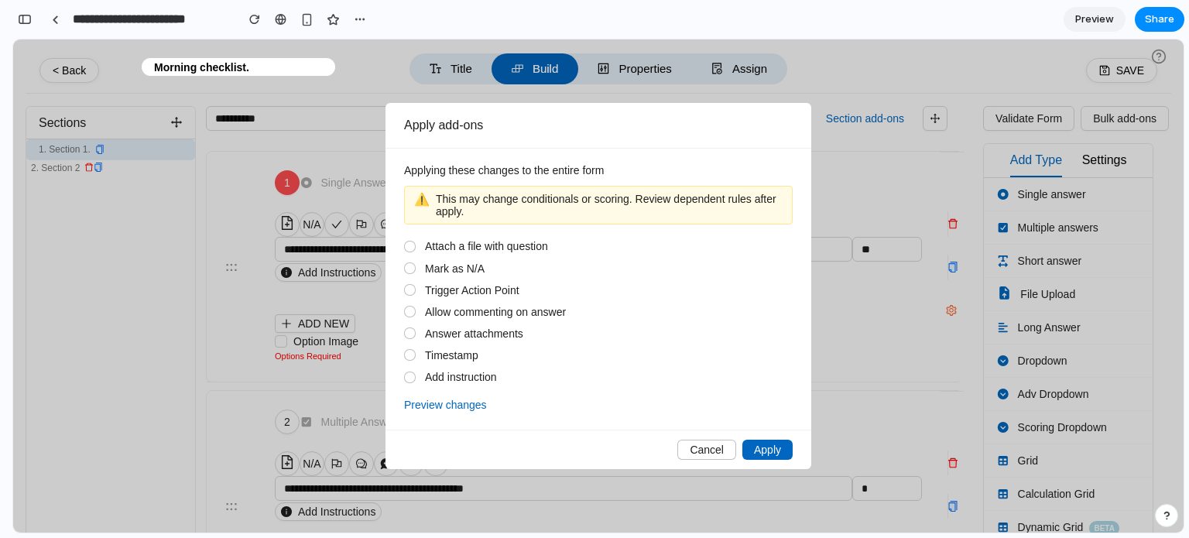
click at [700, 450] on span "Cancel" at bounding box center [706, 449] width 34 height 12
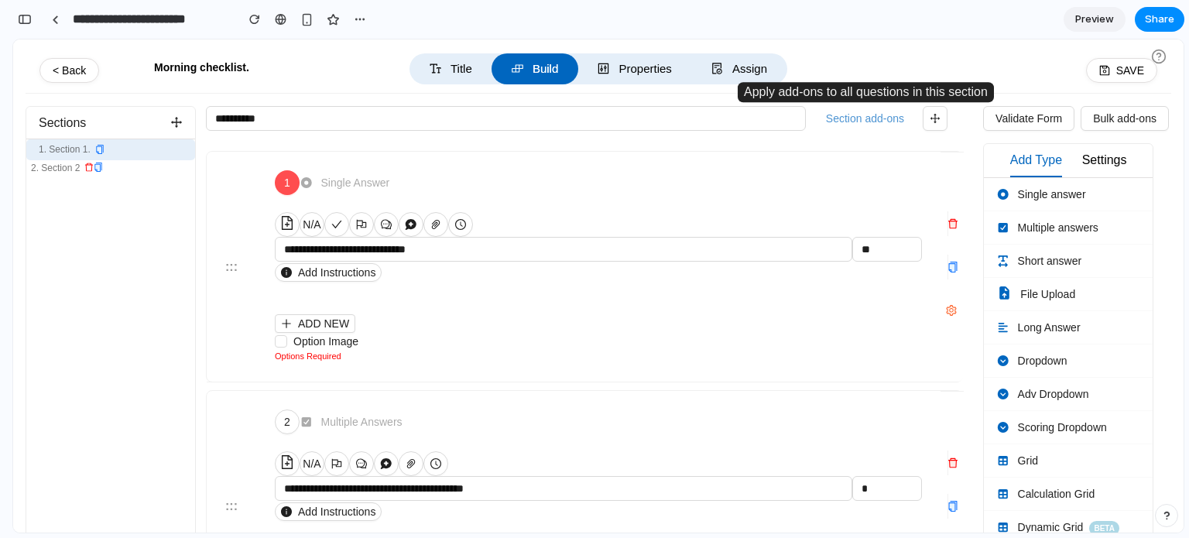
click at [862, 121] on button "Section add-ons" at bounding box center [864, 118] width 91 height 23
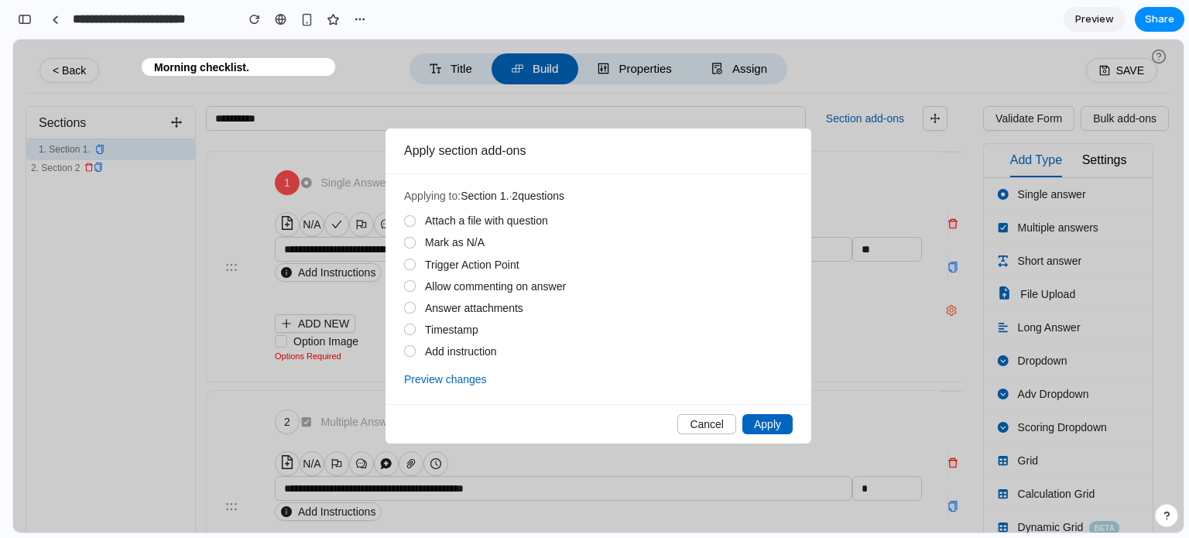
click at [717, 427] on span "Cancel" at bounding box center [706, 424] width 34 height 12
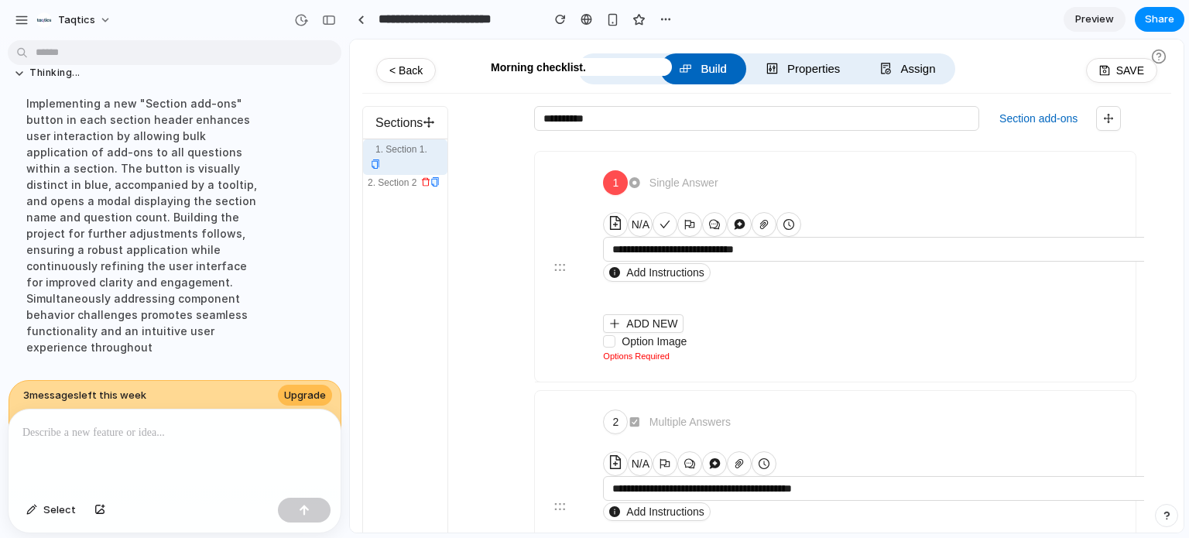
scroll to position [679, 0]
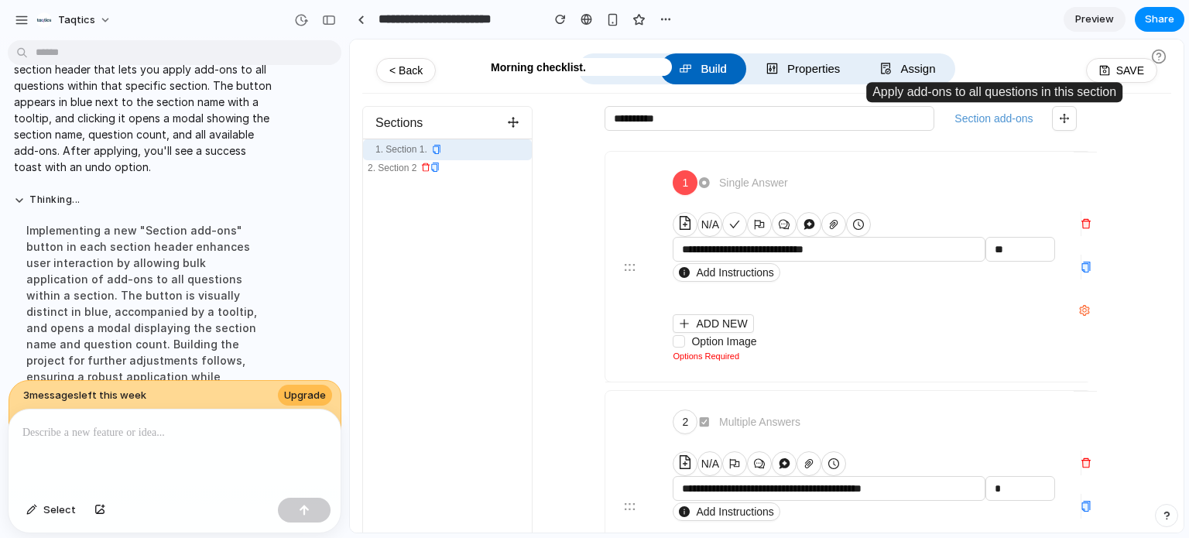
click at [978, 118] on button "Section add-ons" at bounding box center [993, 118] width 91 height 23
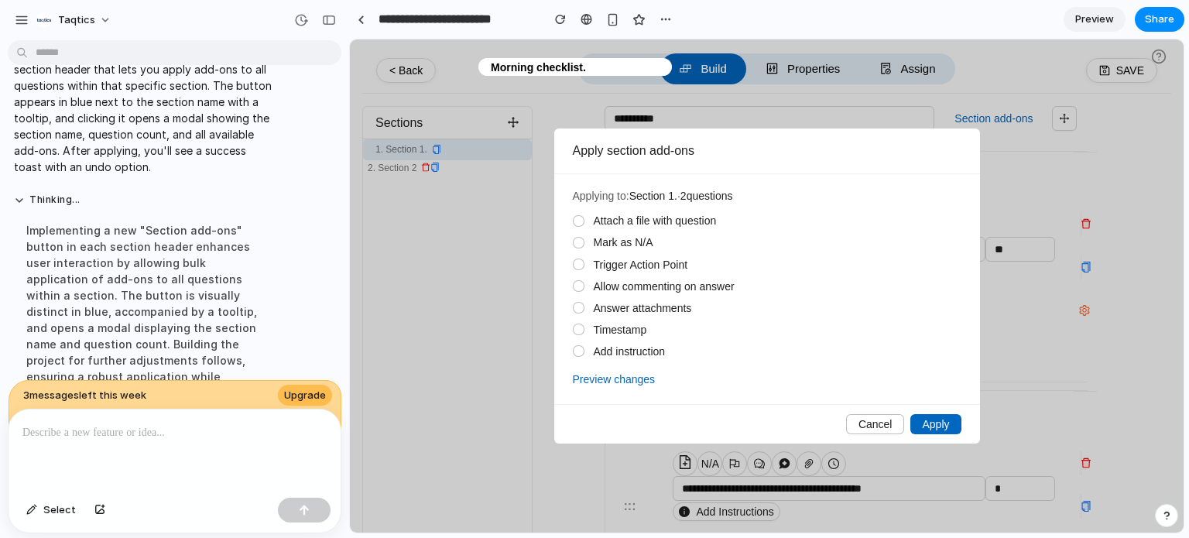
click at [887, 424] on span "Cancel" at bounding box center [875, 424] width 34 height 12
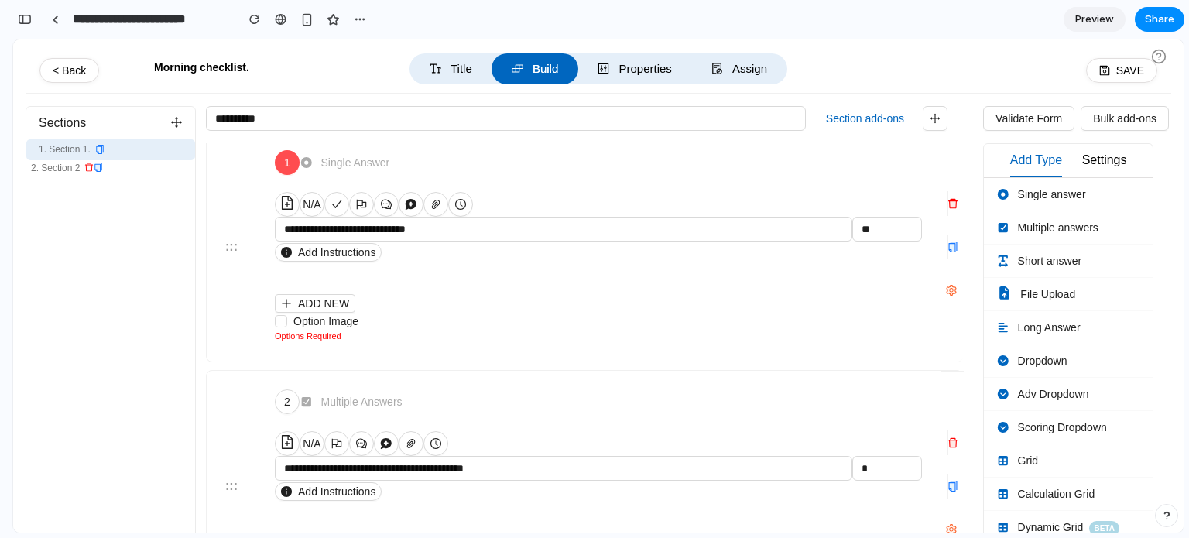
scroll to position [0, 0]
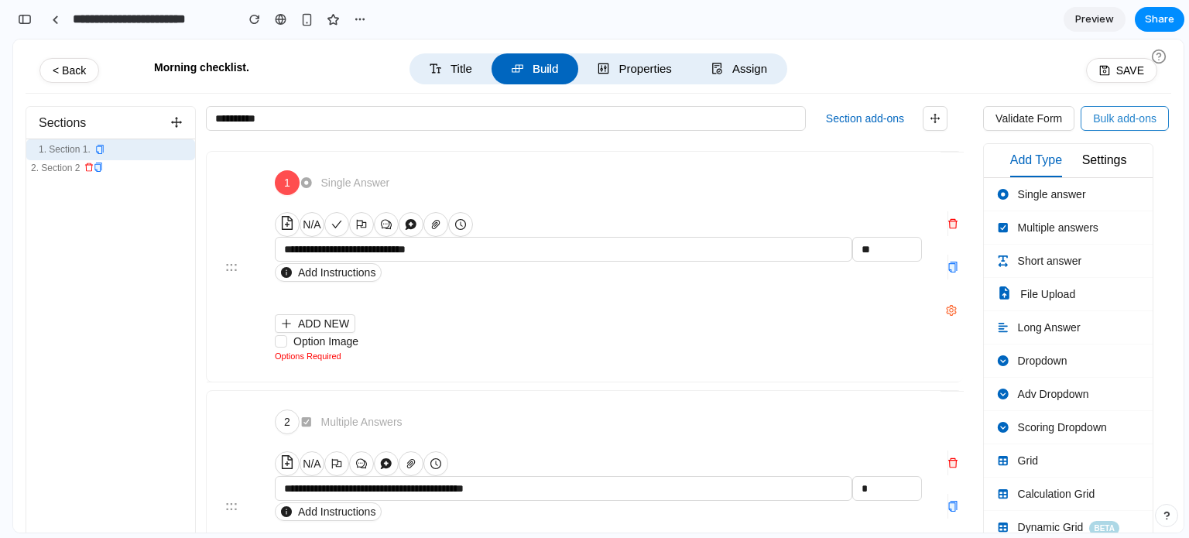
click at [1109, 122] on span "Bulk add-ons" at bounding box center [1124, 118] width 63 height 17
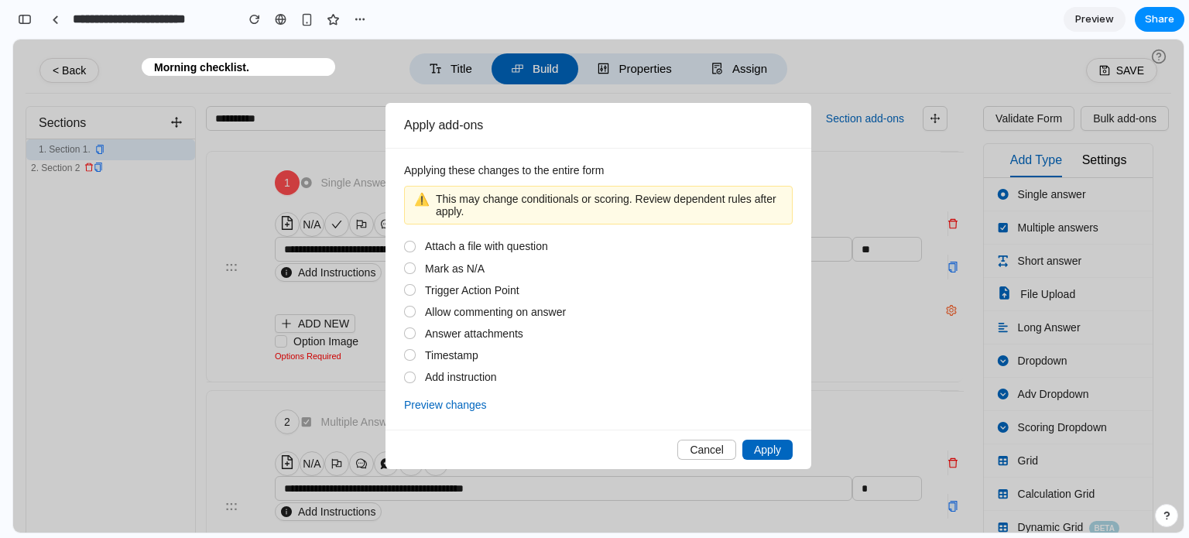
click at [455, 402] on button "Preview changes" at bounding box center [445, 404] width 83 height 19
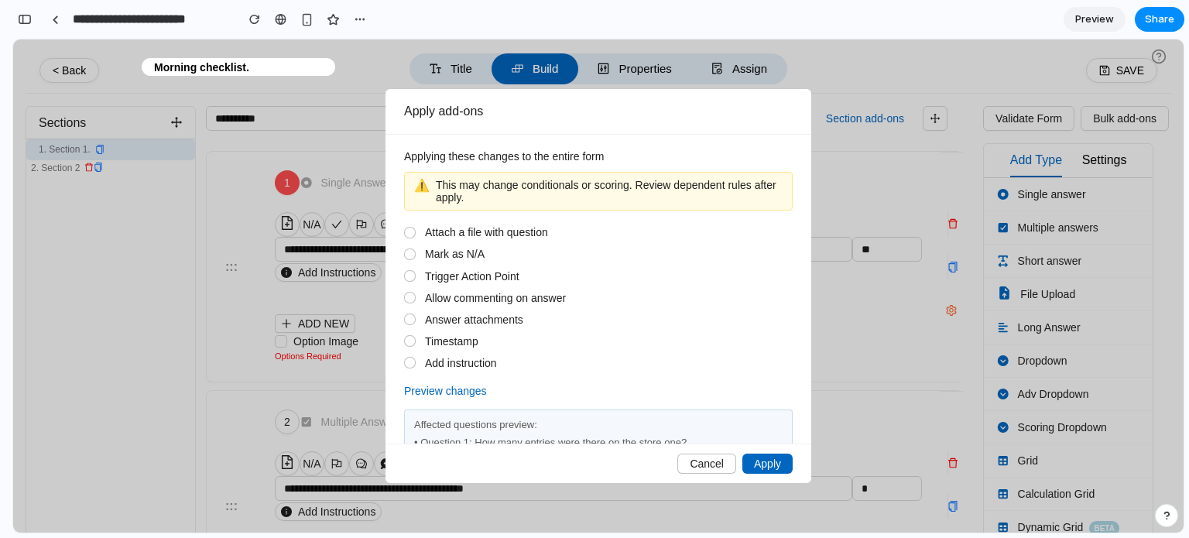
scroll to position [43, 0]
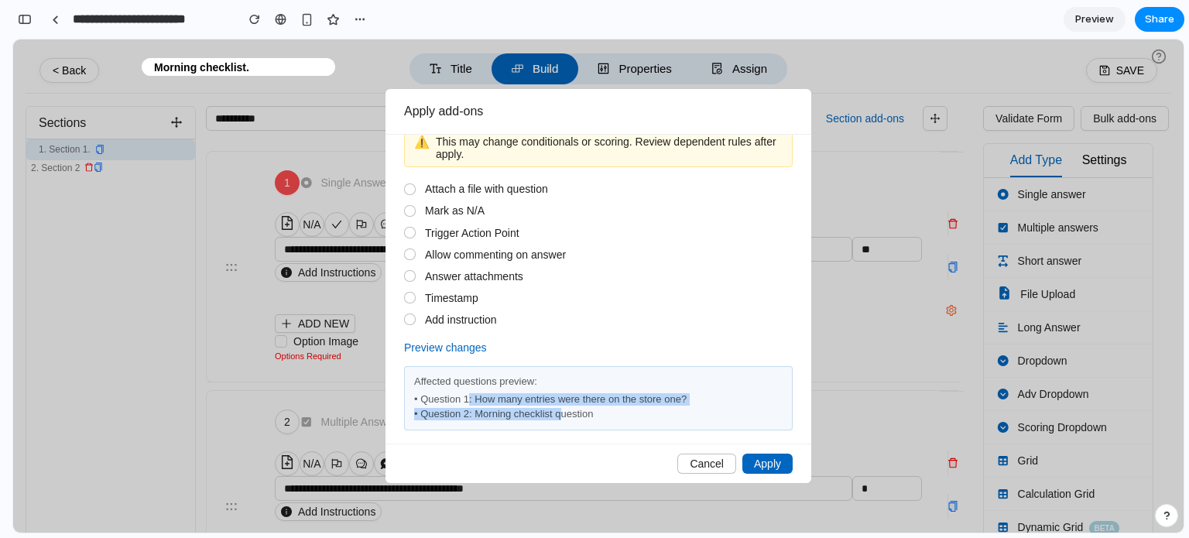
drag, startPoint x: 467, startPoint y: 402, endPoint x: 560, endPoint y: 409, distance: 93.2
click at [560, 409] on div "• Question 1: How many entries were there on the store one? • Question 2: Morni…" at bounding box center [598, 407] width 368 height 26
click at [693, 464] on span "Cancel" at bounding box center [706, 463] width 34 height 12
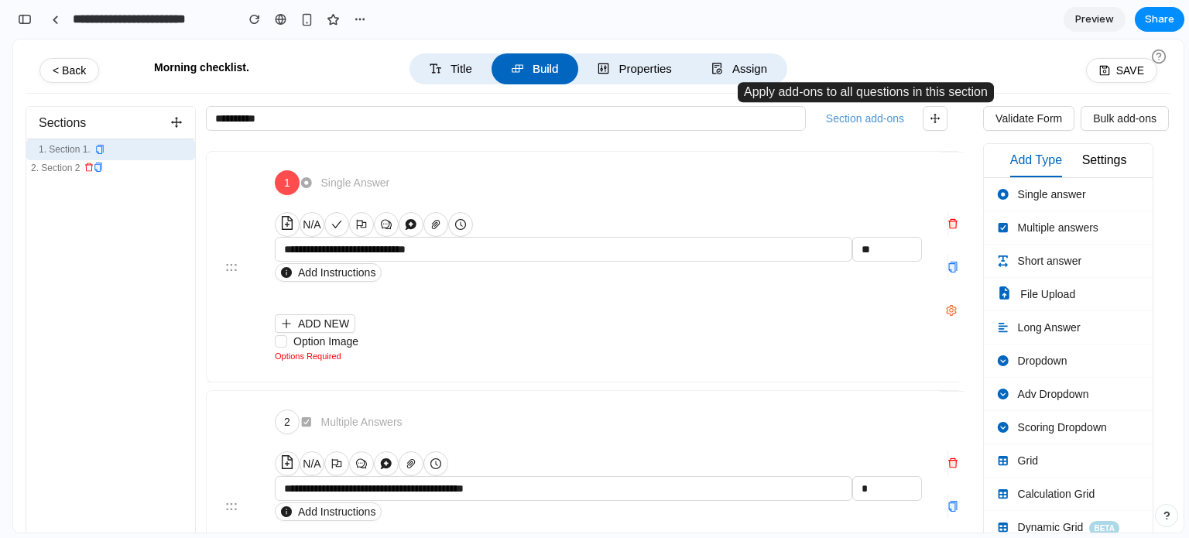
click at [878, 122] on button "Section add-ons" at bounding box center [864, 118] width 91 height 23
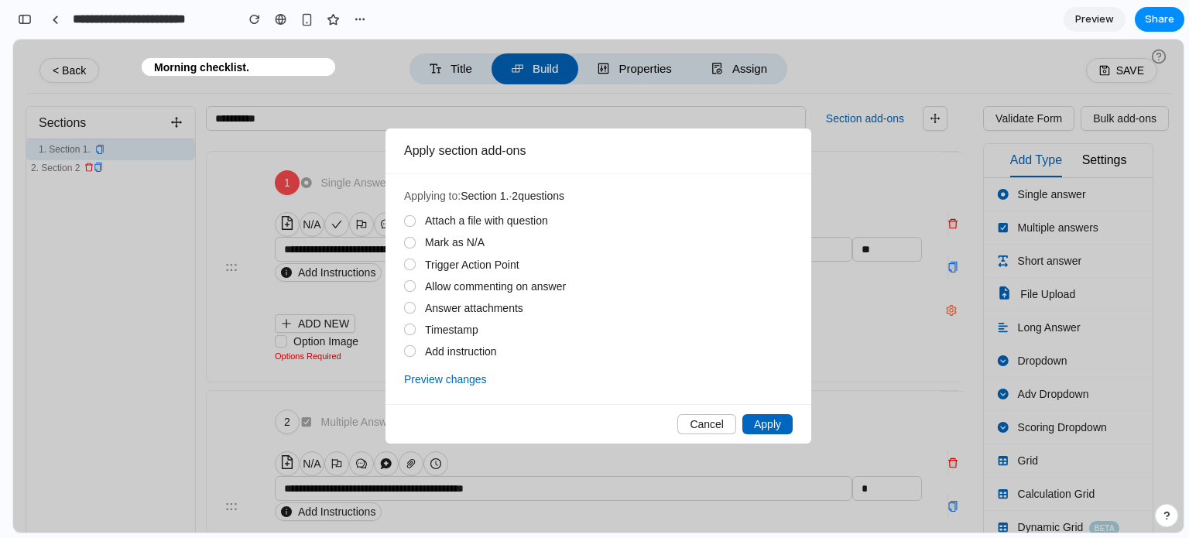
click at [712, 426] on span "Cancel" at bounding box center [706, 424] width 34 height 12
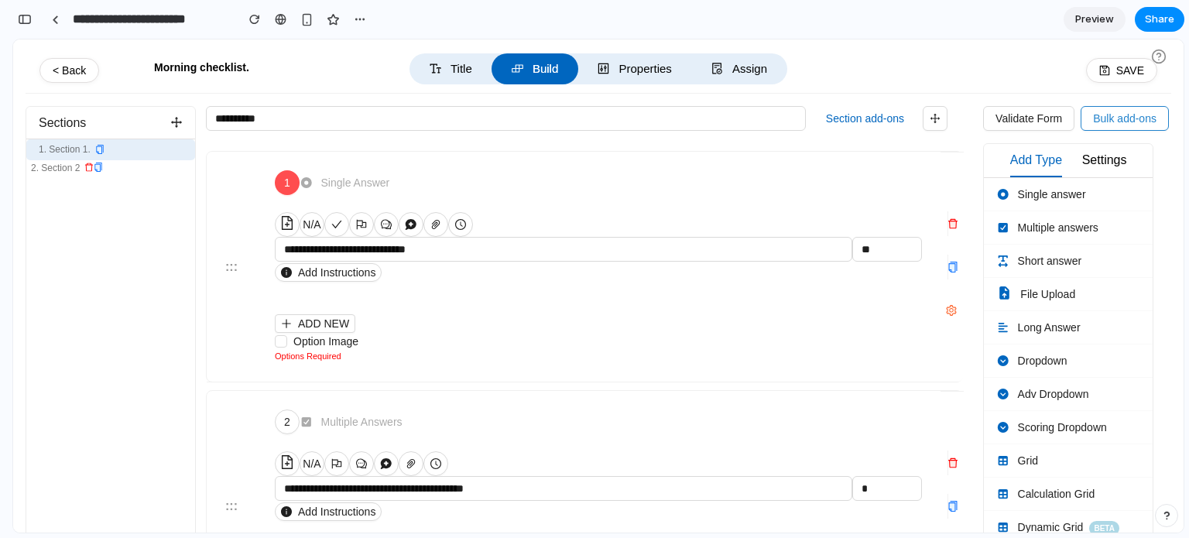
click at [1097, 115] on span "Bulk add-ons" at bounding box center [1124, 118] width 63 height 17
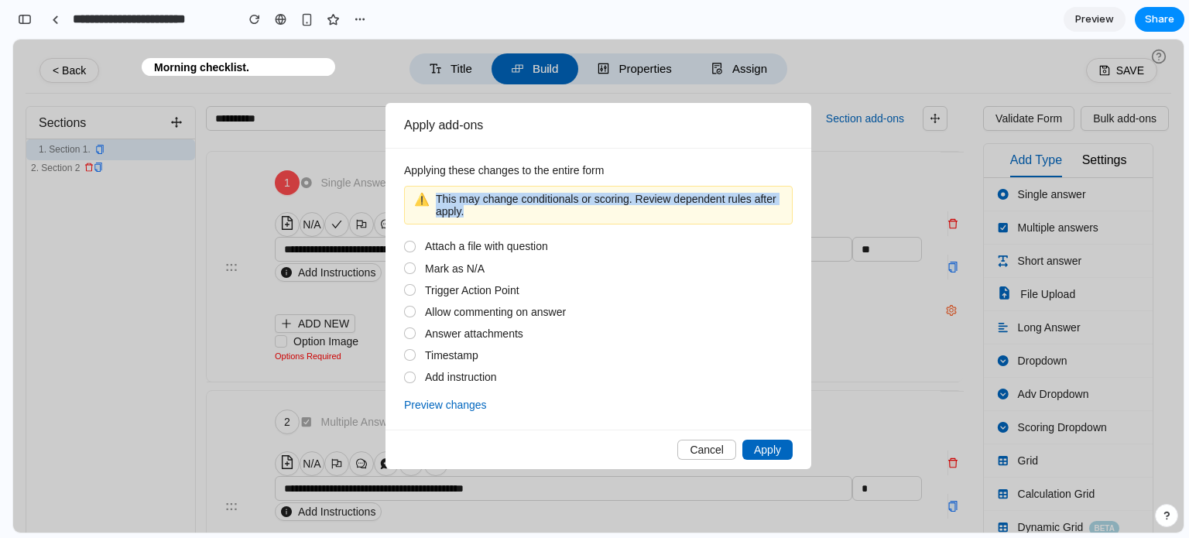
drag, startPoint x: 479, startPoint y: 214, endPoint x: 437, endPoint y: 200, distance: 44.0
click at [437, 200] on span "This may change conditionals or scoring. Review dependent rules after apply." at bounding box center [609, 205] width 347 height 25
click at [474, 217] on span "This may change conditionals or scoring. Review dependent rules after apply." at bounding box center [609, 205] width 347 height 25
click at [701, 446] on span "Cancel" at bounding box center [706, 449] width 34 height 12
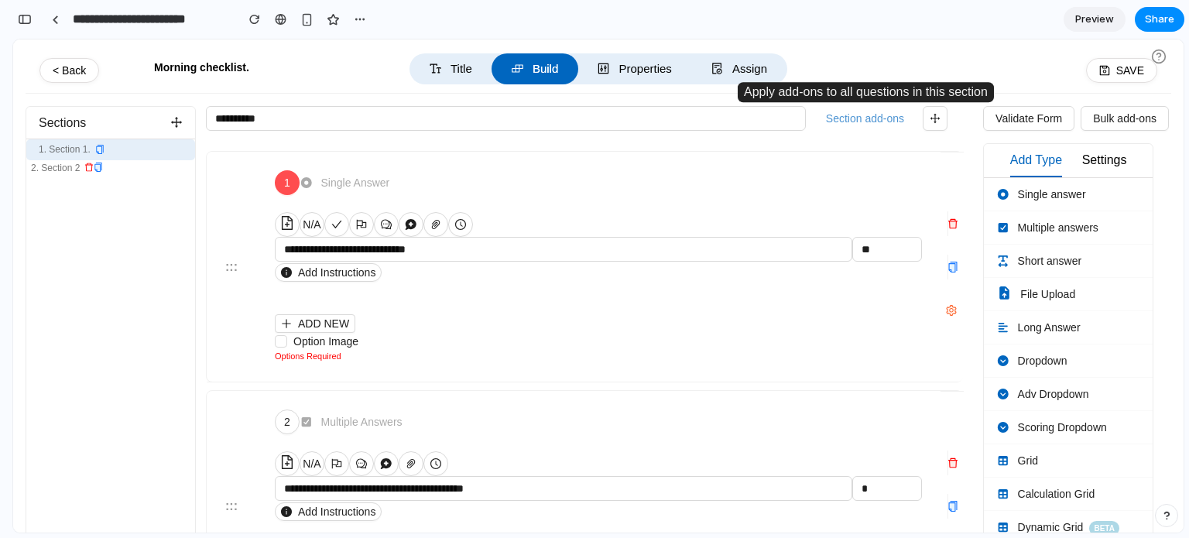
click at [852, 115] on button "Section add-ons" at bounding box center [864, 118] width 91 height 23
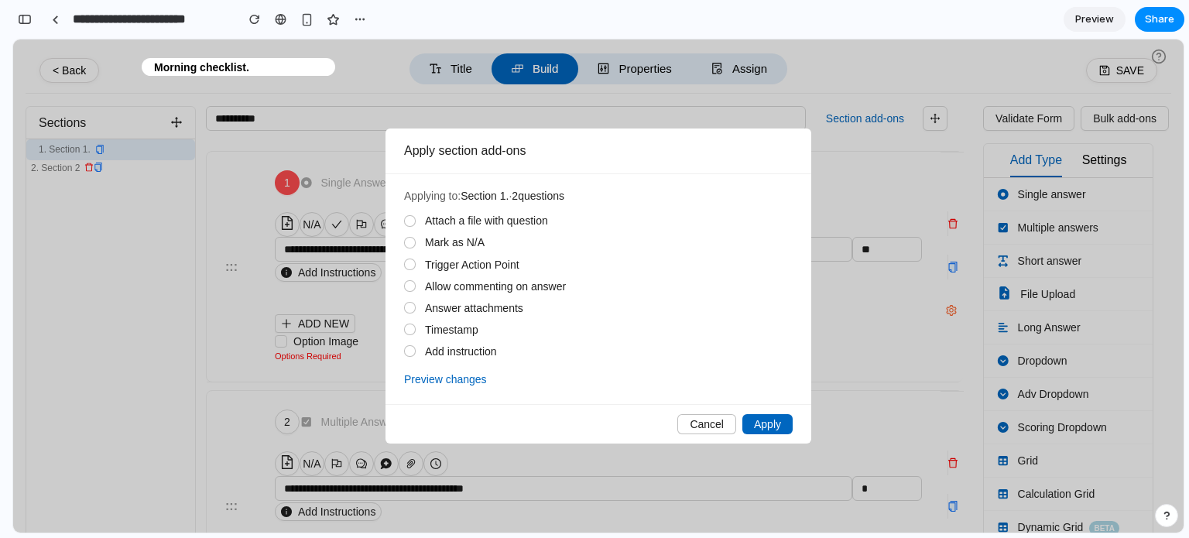
click at [702, 426] on span "Cancel" at bounding box center [706, 424] width 34 height 12
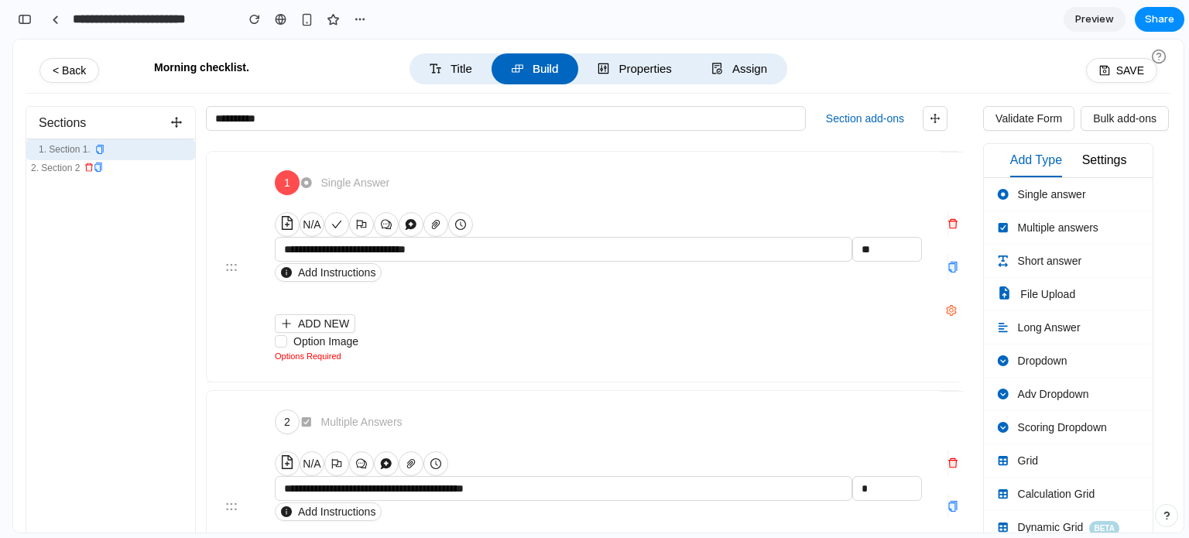
drag, startPoint x: 1137, startPoint y: 50, endPoint x: 1171, endPoint y: 69, distance: 38.8
click at [1171, 69] on main "**********" at bounding box center [598, 291] width 1170 height 505
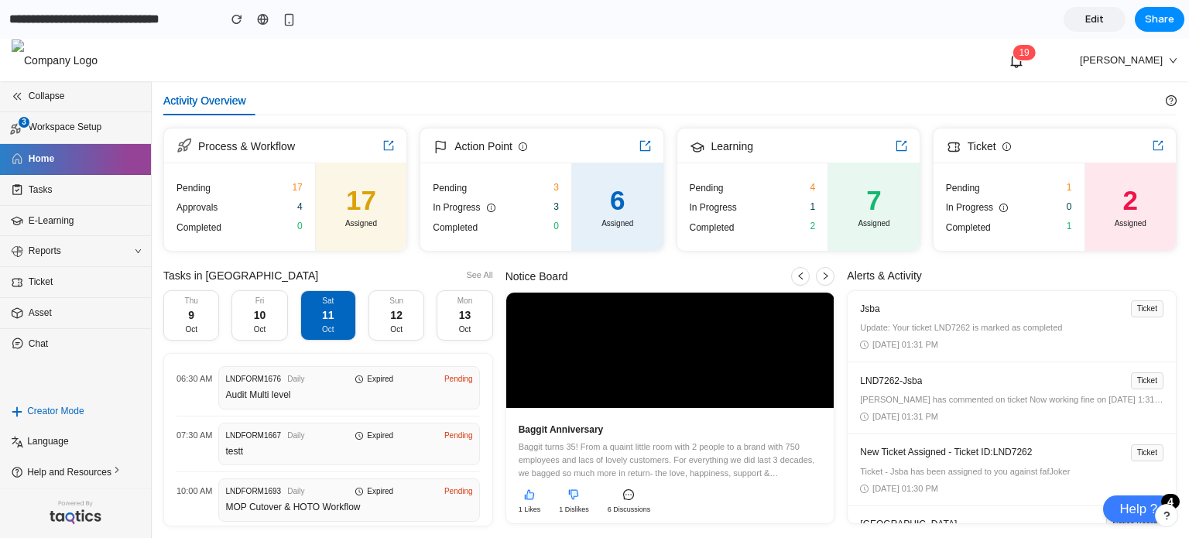
scroll to position [25, 0]
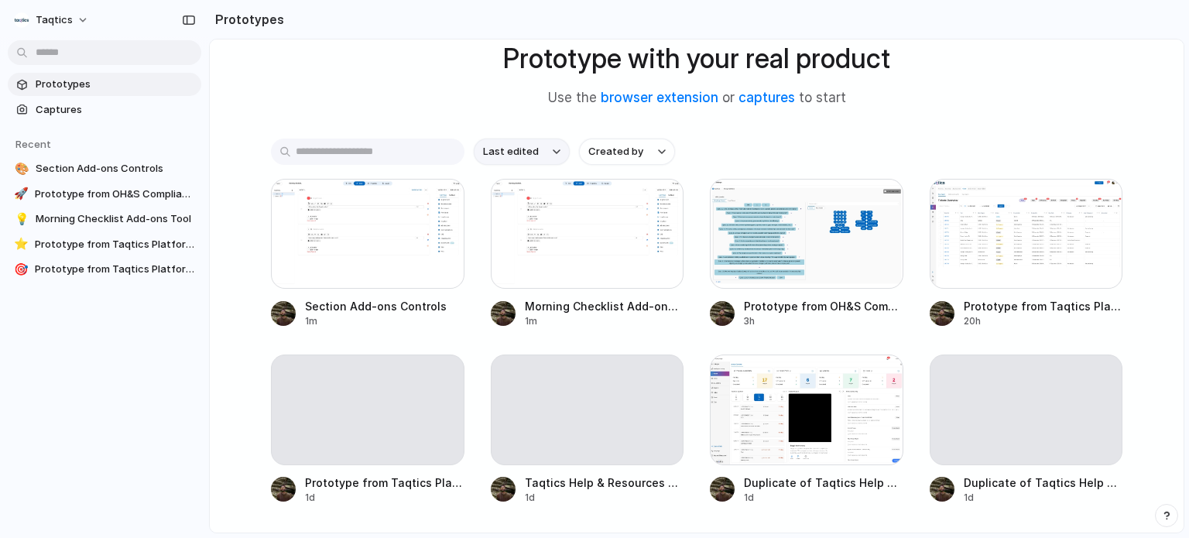
scroll to position [104, 0]
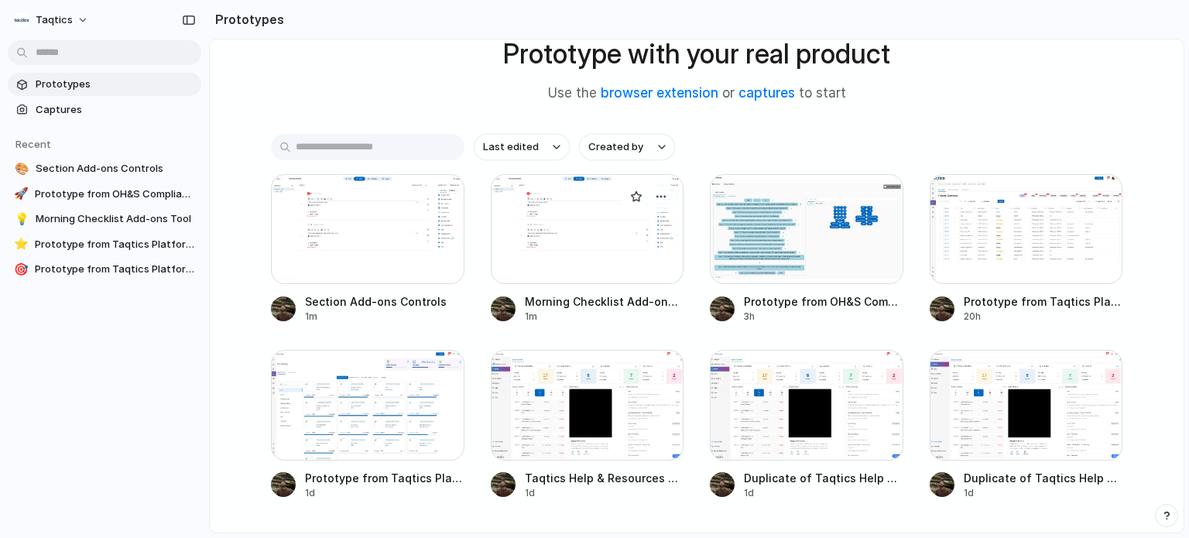
click at [591, 271] on div at bounding box center [587, 229] width 193 height 110
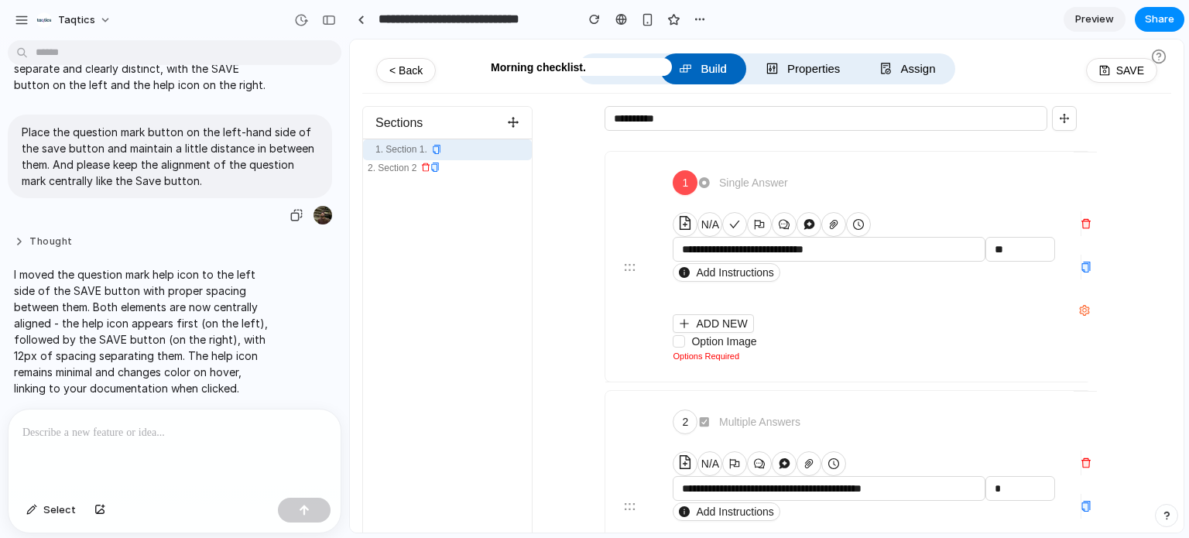
scroll to position [1769, 0]
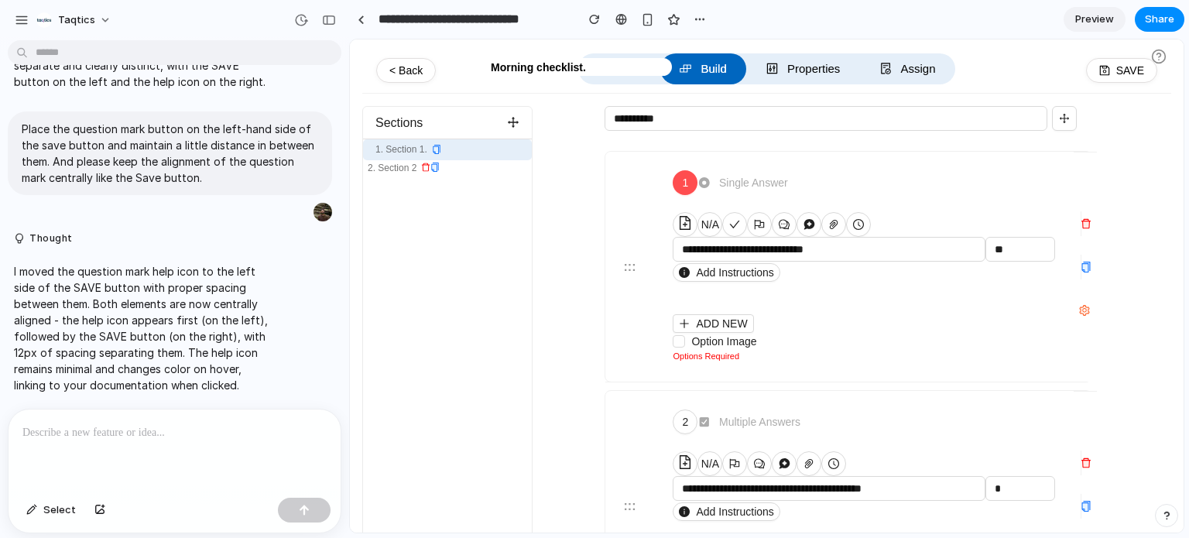
click at [133, 423] on p at bounding box center [174, 432] width 304 height 19
click at [53, 505] on span "Select" at bounding box center [59, 509] width 32 height 15
click at [1161, 52] on div at bounding box center [766, 286] width 833 height 494
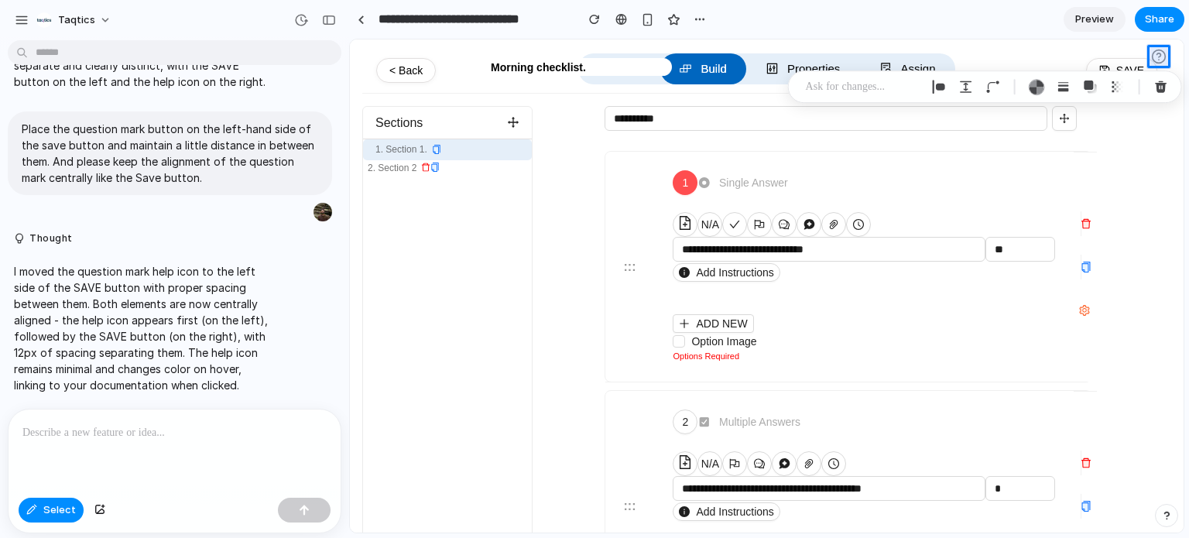
click at [846, 77] on p at bounding box center [863, 86] width 115 height 19
click at [869, 84] on p at bounding box center [863, 86] width 115 height 19
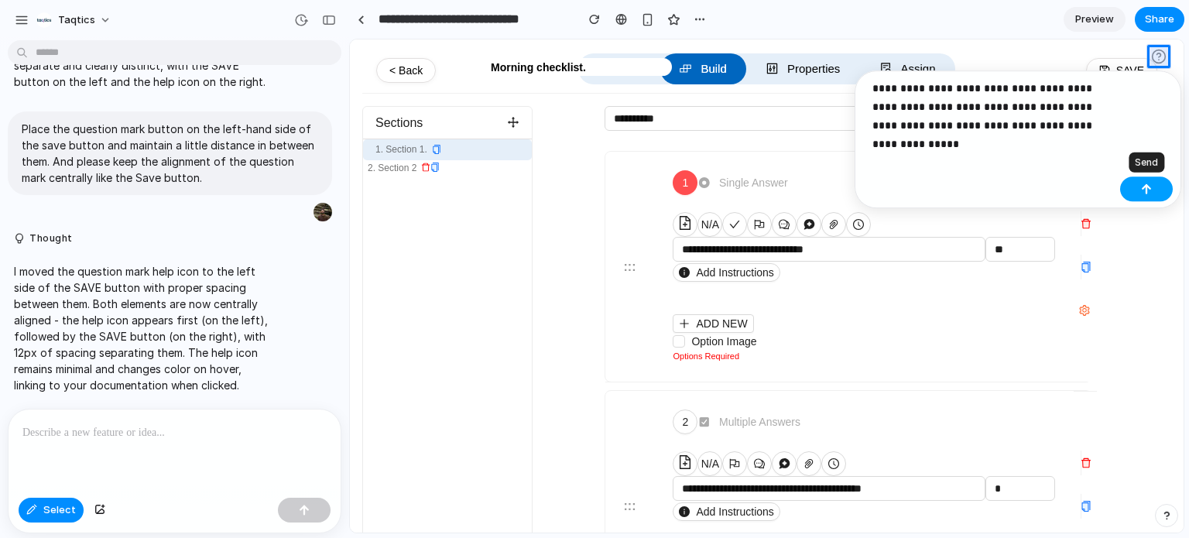
click at [1135, 191] on button "button" at bounding box center [1146, 188] width 53 height 25
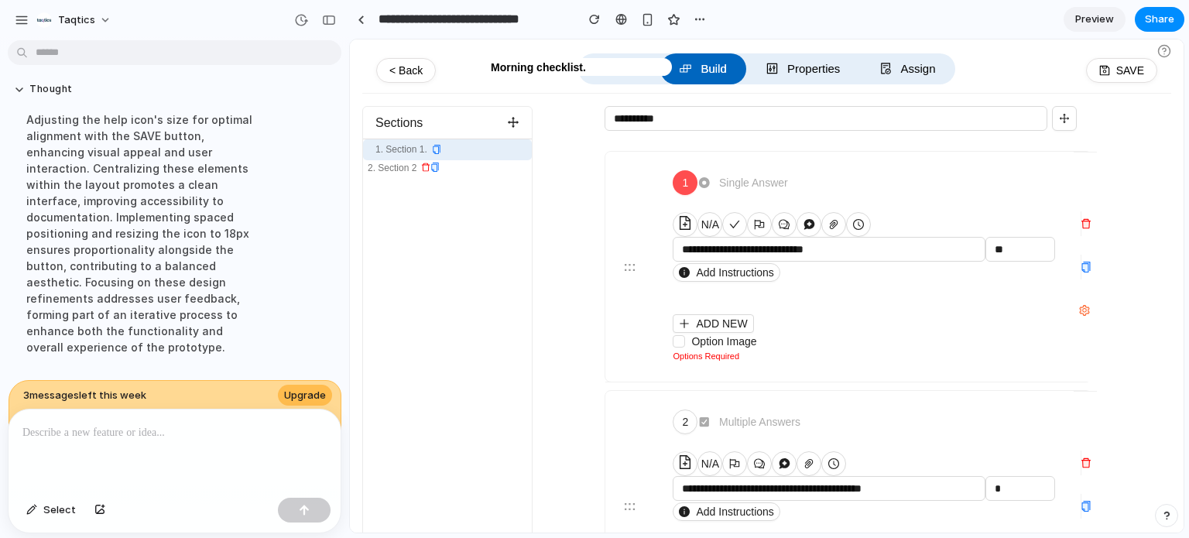
scroll to position [0, 0]
